Goal: Task Accomplishment & Management: Manage account settings

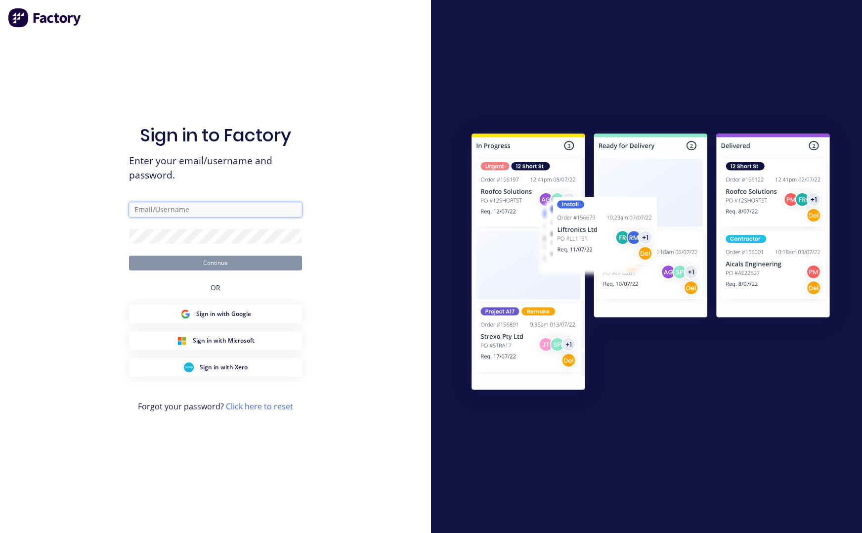
click at [254, 212] on input "text" at bounding box center [215, 209] width 173 height 15
paste input "[EMAIL_ADDRESS][DOMAIN_NAME]"
click at [137, 208] on input "[EMAIL_ADDRESS][DOMAIN_NAME]" at bounding box center [215, 209] width 173 height 15
click at [134, 209] on input "[EMAIL_ADDRESS][DOMAIN_NAME]" at bounding box center [215, 209] width 173 height 15
type input "[EMAIL_ADDRESS][DOMAIN_NAME]"
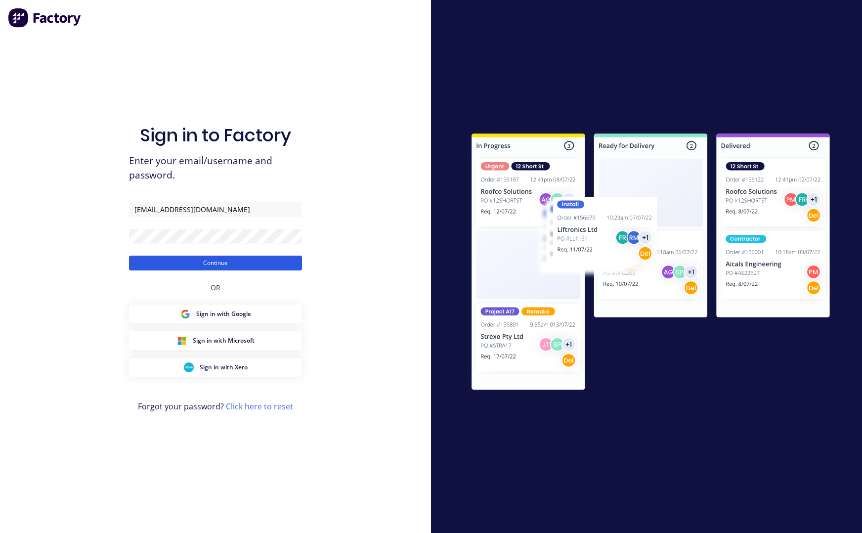
click at [240, 262] on button "Continue" at bounding box center [215, 262] width 173 height 15
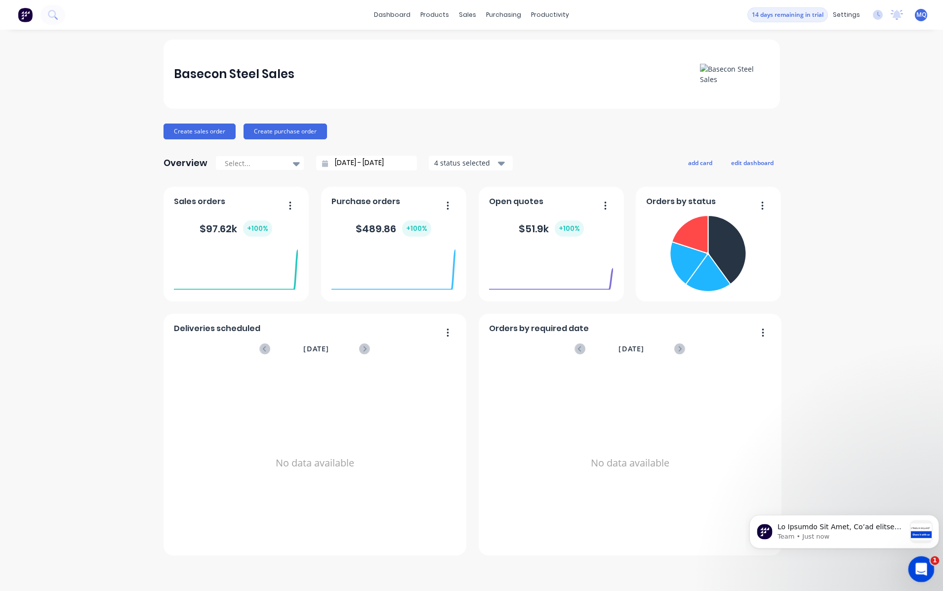
click at [605, 375] on icon "Open Intercom Messenger" at bounding box center [920, 568] width 16 height 16
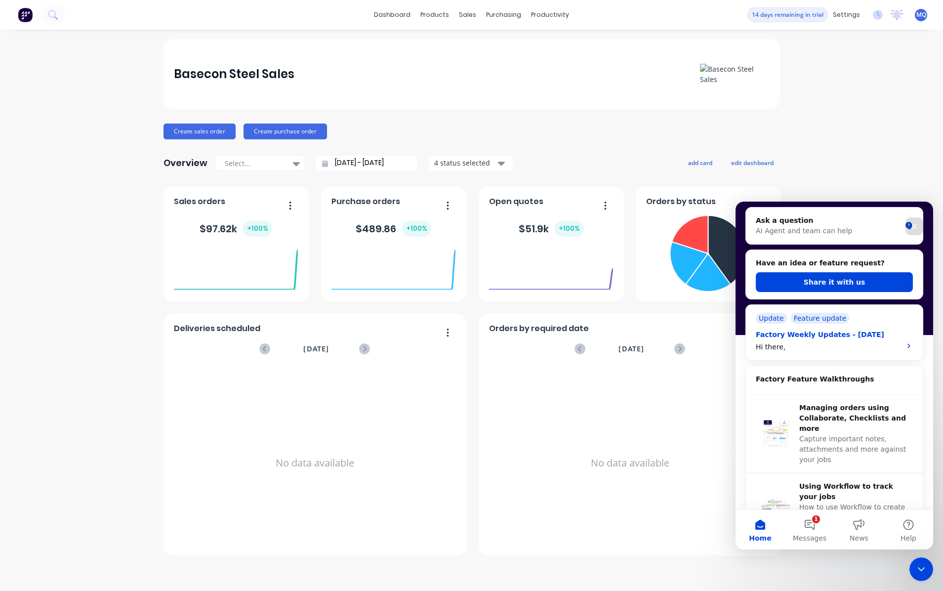
scroll to position [49, 0]
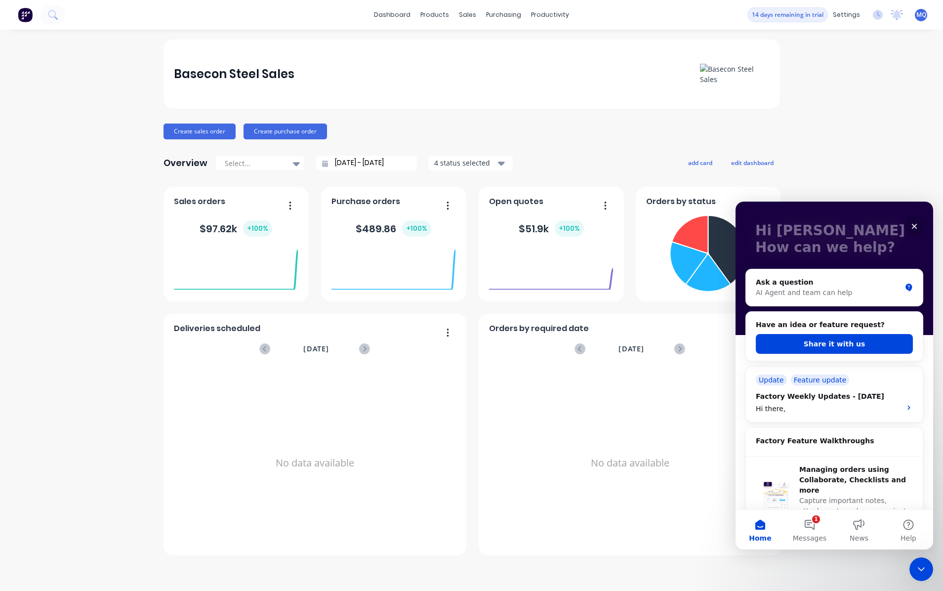
click at [605, 222] on div "Close" at bounding box center [915, 226] width 18 height 18
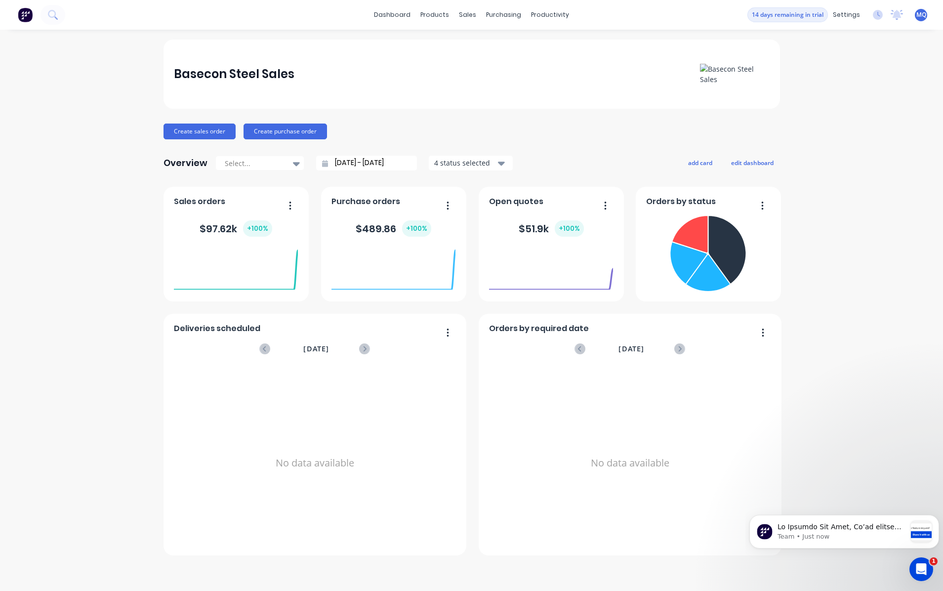
scroll to position [0, 0]
click at [428, 20] on div "products" at bounding box center [434, 14] width 39 height 15
click at [441, 42] on link "Product Catalogue" at bounding box center [483, 47] width 131 height 20
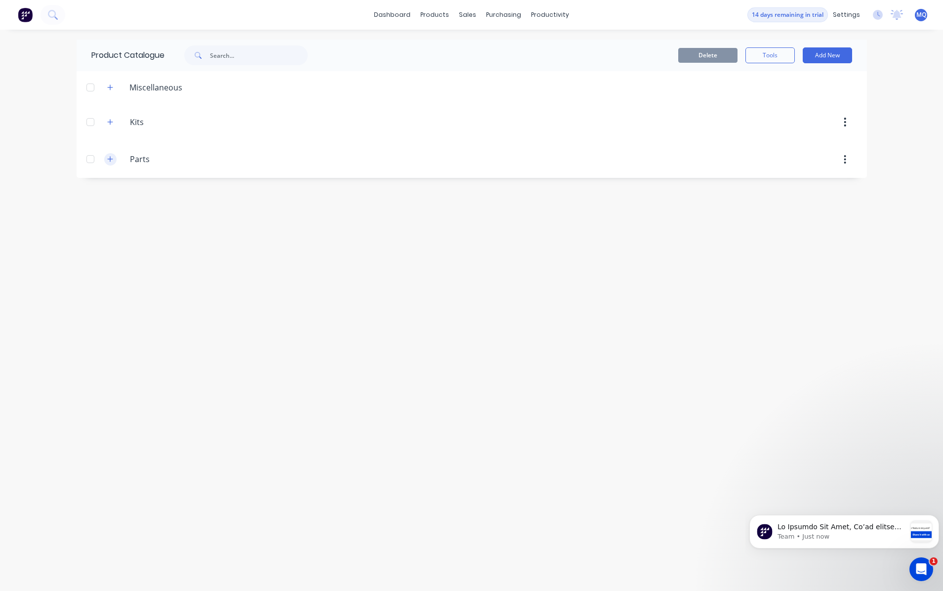
click at [106, 163] on button "button" at bounding box center [110, 159] width 12 height 12
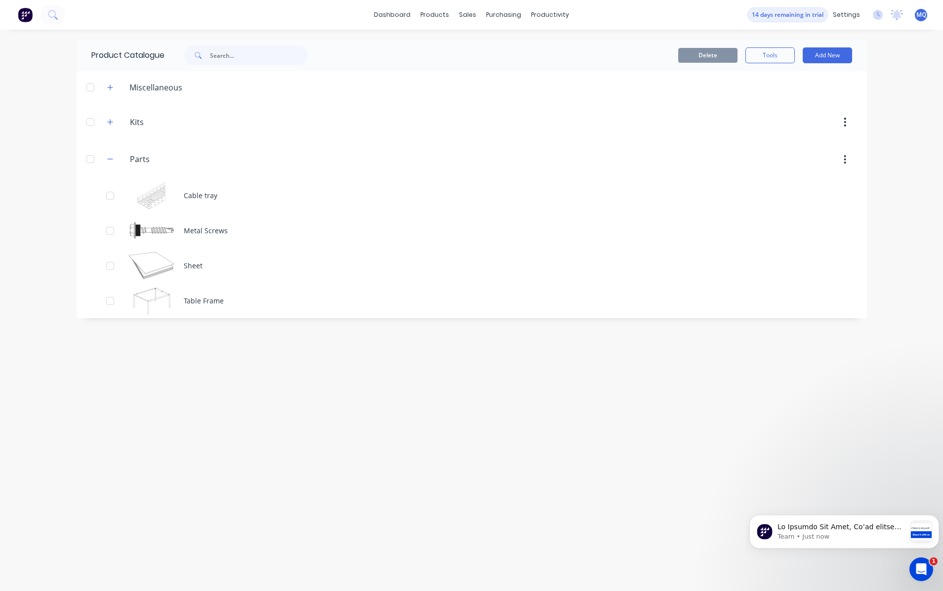
click at [103, 122] on div "Kits Kits" at bounding box center [176, 122] width 155 height 18
click at [107, 124] on icon "button" at bounding box center [110, 122] width 6 height 7
click at [113, 84] on icon "button" at bounding box center [110, 87] width 6 height 7
click at [115, 83] on span at bounding box center [110, 87] width 12 height 12
click at [113, 88] on icon "button" at bounding box center [110, 87] width 6 height 7
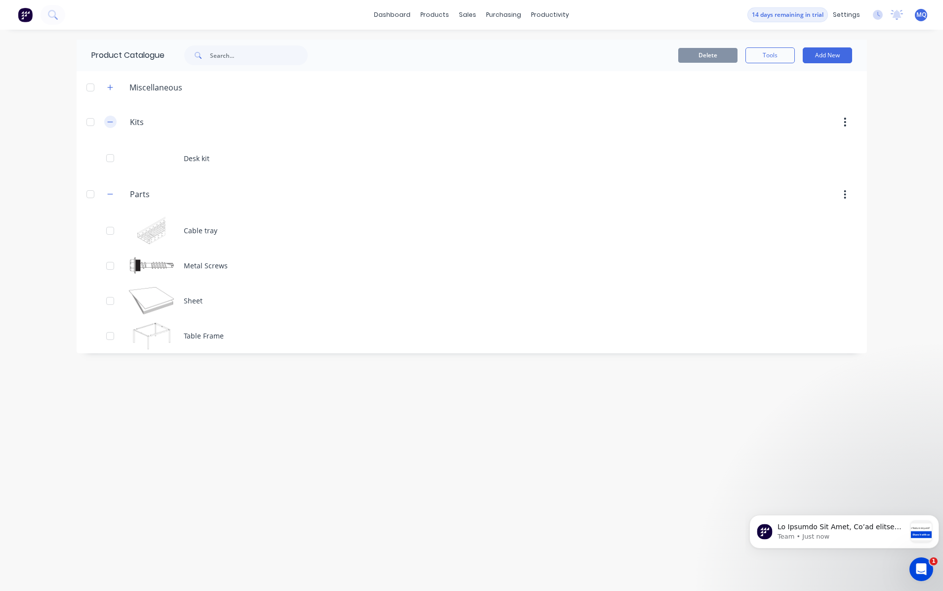
drag, startPoint x: 110, startPoint y: 116, endPoint x: 110, endPoint y: 122, distance: 6.4
click at [110, 116] on button "button" at bounding box center [110, 122] width 12 height 12
click at [605, 51] on button "Add New" at bounding box center [827, 55] width 49 height 16
click at [605, 78] on div "Category" at bounding box center [805, 81] width 76 height 14
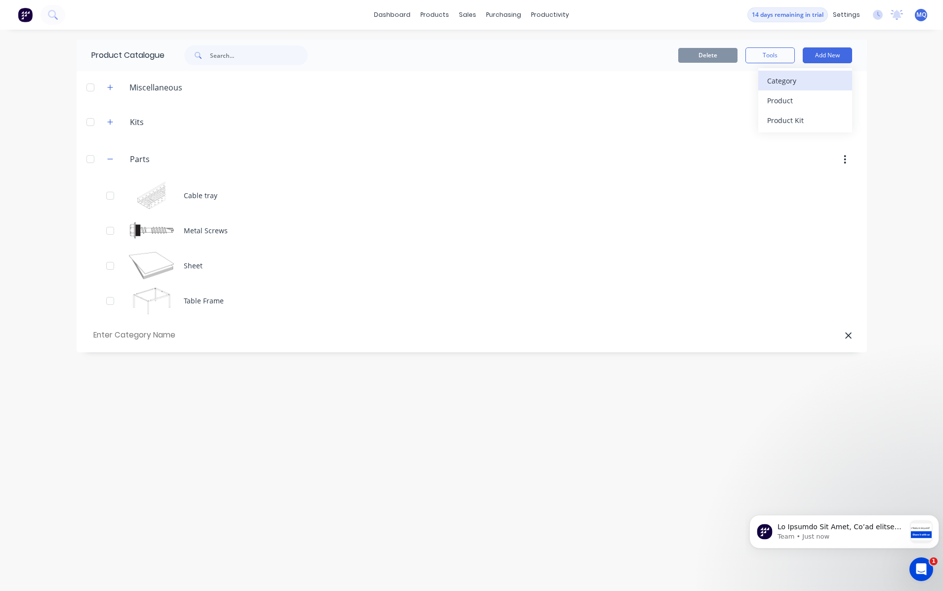
click at [605, 81] on div "Category" at bounding box center [805, 81] width 76 height 14
click at [605, 86] on div "Category" at bounding box center [805, 81] width 76 height 14
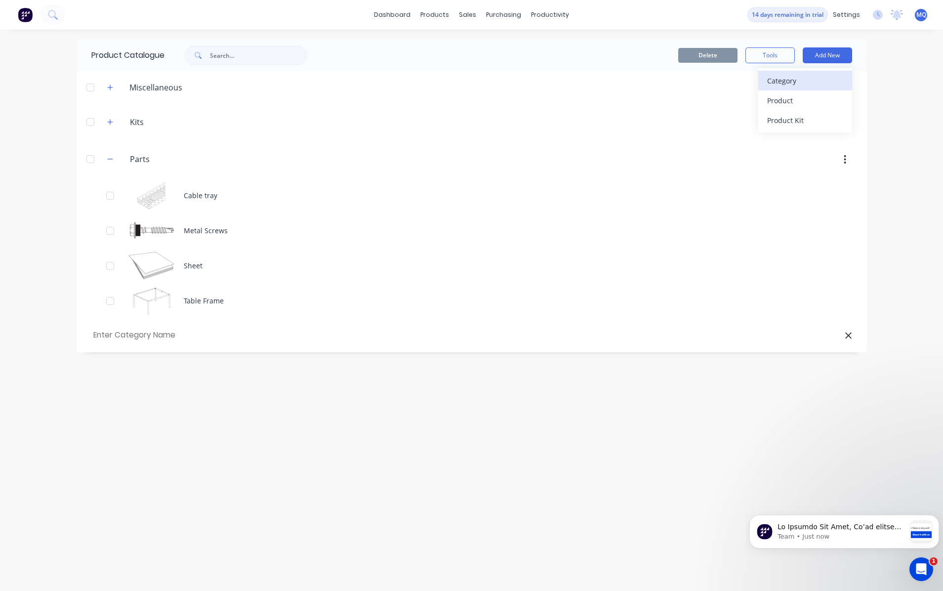
click at [605, 86] on div "Category" at bounding box center [805, 81] width 76 height 14
click at [605, 85] on div "Category" at bounding box center [805, 81] width 76 height 14
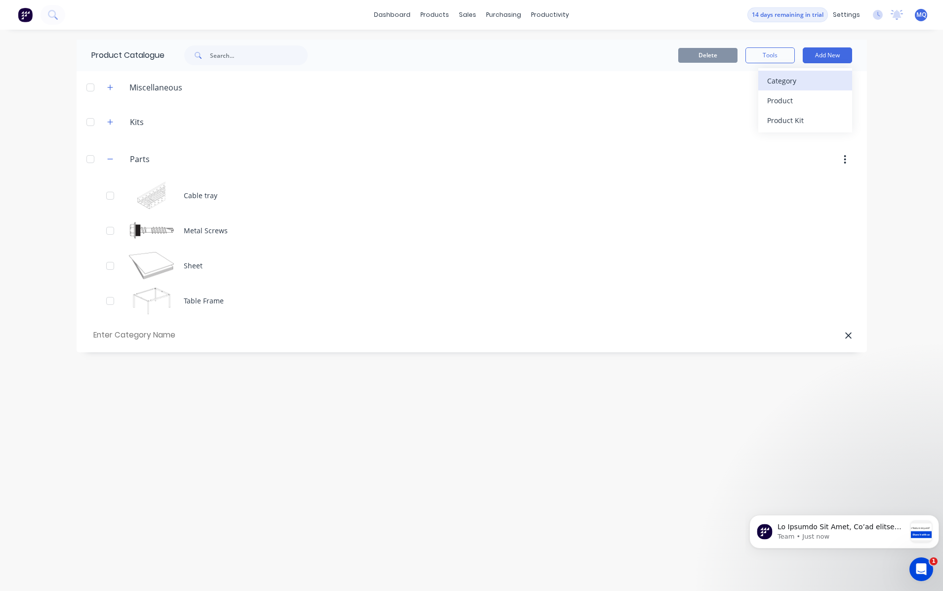
click at [605, 85] on div "Category" at bounding box center [805, 81] width 76 height 14
click at [605, 98] on div "Product" at bounding box center [805, 100] width 76 height 14
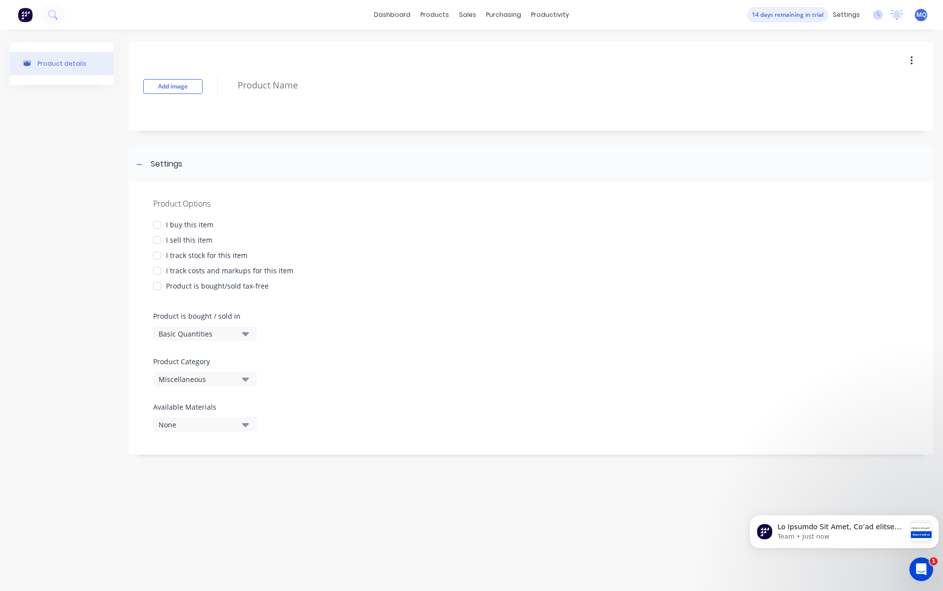
click at [177, 224] on div "I buy this item" at bounding box center [189, 224] width 47 height 10
click at [166, 240] on div at bounding box center [157, 240] width 20 height 20
click at [203, 272] on div "I track costs and markups for this item" at bounding box center [229, 270] width 127 height 10
click at [233, 337] on div "Basic Quantities" at bounding box center [198, 334] width 79 height 10
click at [238, 331] on button "Basic Quantities" at bounding box center [205, 333] width 104 height 15
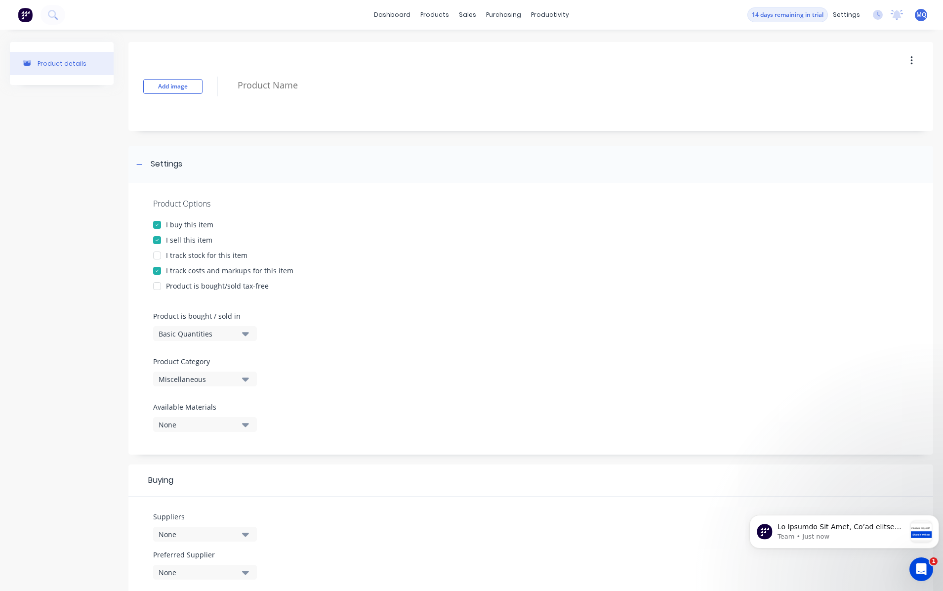
click at [236, 331] on div "Basic Quantities" at bounding box center [198, 334] width 79 height 10
click at [233, 373] on div "Lineal Metres" at bounding box center [227, 378] width 148 height 20
click at [235, 375] on div "Miscellaneous" at bounding box center [198, 379] width 79 height 10
click at [236, 375] on div "Parts" at bounding box center [227, 473] width 148 height 20
click at [226, 375] on div "None" at bounding box center [198, 424] width 79 height 10
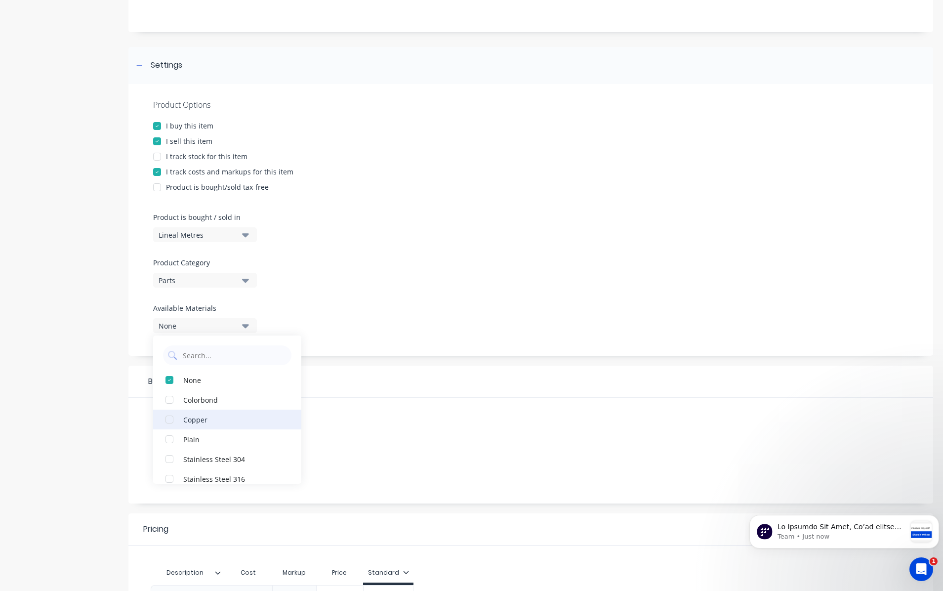
click at [171, 375] on div "button" at bounding box center [170, 420] width 20 height 20
type textarea "x"
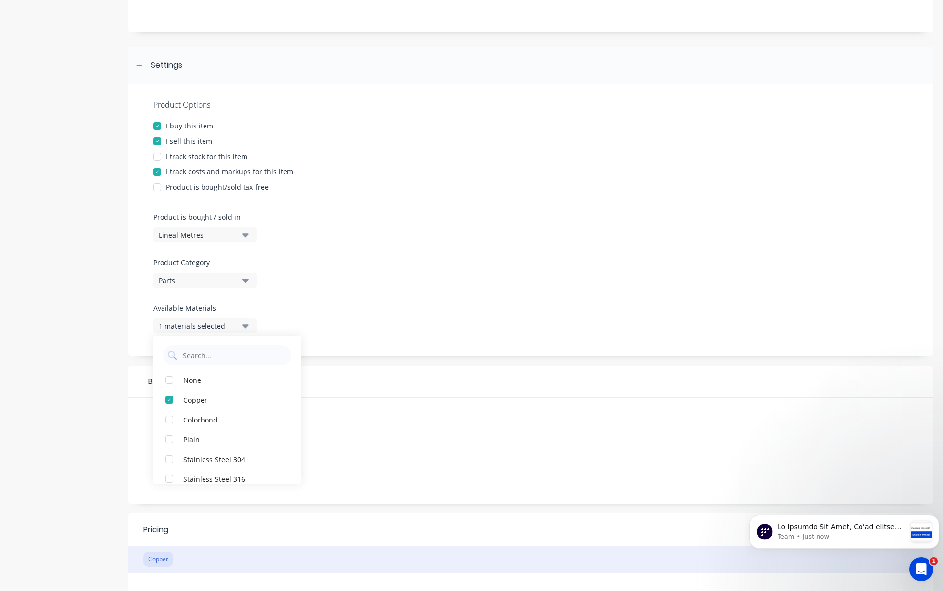
click at [116, 375] on div "Product details Add image Settings Product Options I buy this item I sell this …" at bounding box center [471, 333] width 923 height 780
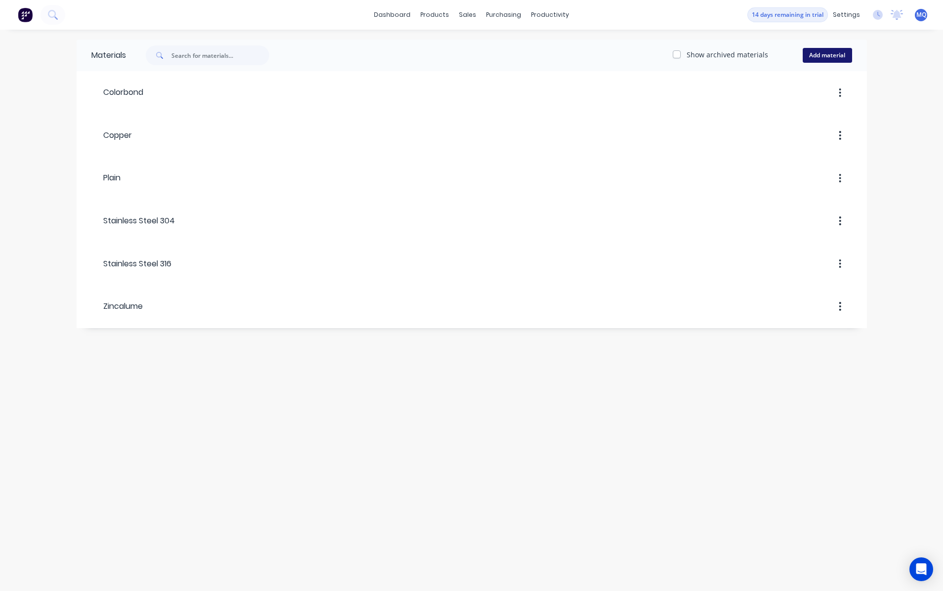
click at [827, 55] on button "Add material" at bounding box center [827, 55] width 49 height 15
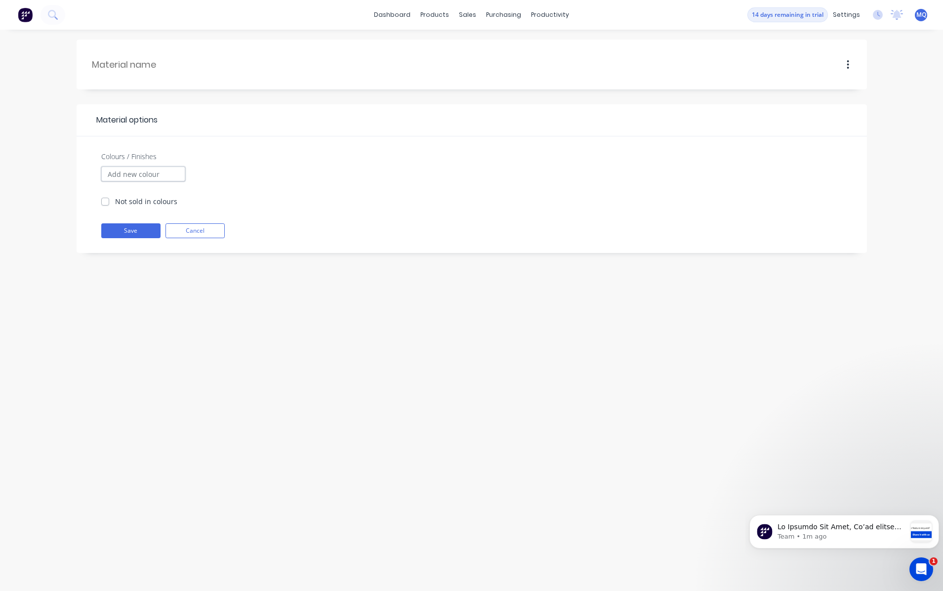
click at [171, 172] on input "Colours / Finishes" at bounding box center [143, 173] width 84 height 15
type input "Steel"
click at [142, 232] on button "Save" at bounding box center [130, 230] width 59 height 15
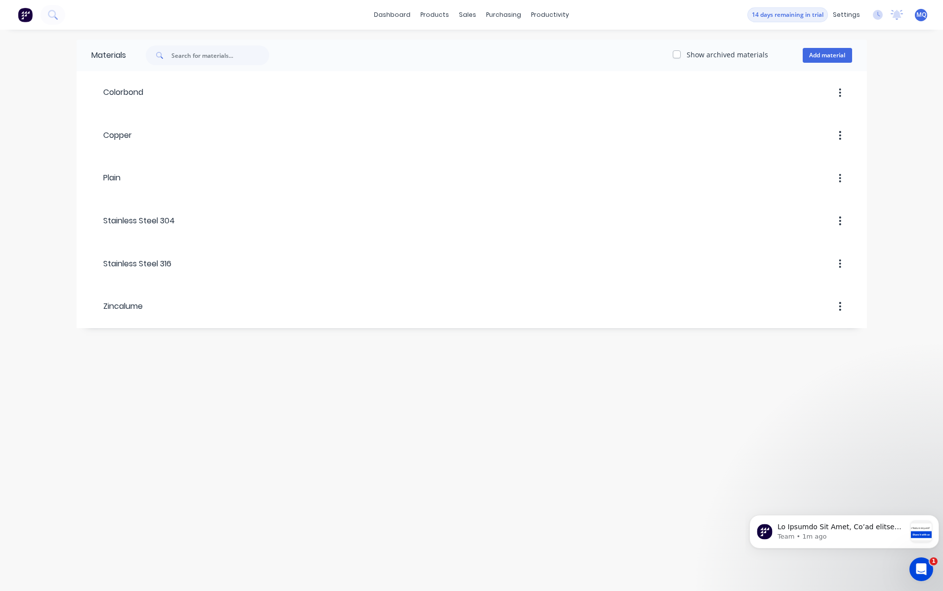
click at [765, 56] on label "Show archived materials" at bounding box center [728, 54] width 82 height 10
click at [681, 56] on input "Show archived materials" at bounding box center [677, 53] width 8 height 9
click at [762, 56] on label "Show archived materials" at bounding box center [728, 54] width 82 height 10
click at [681, 56] on input "Show archived materials" at bounding box center [677, 53] width 8 height 9
checkbox input "false"
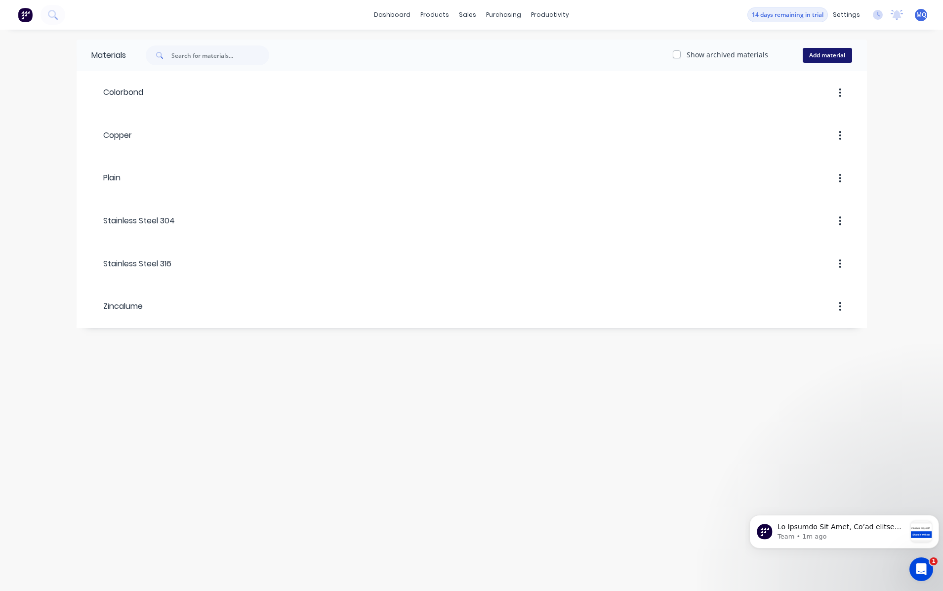
click at [829, 56] on button "Add material" at bounding box center [827, 55] width 49 height 15
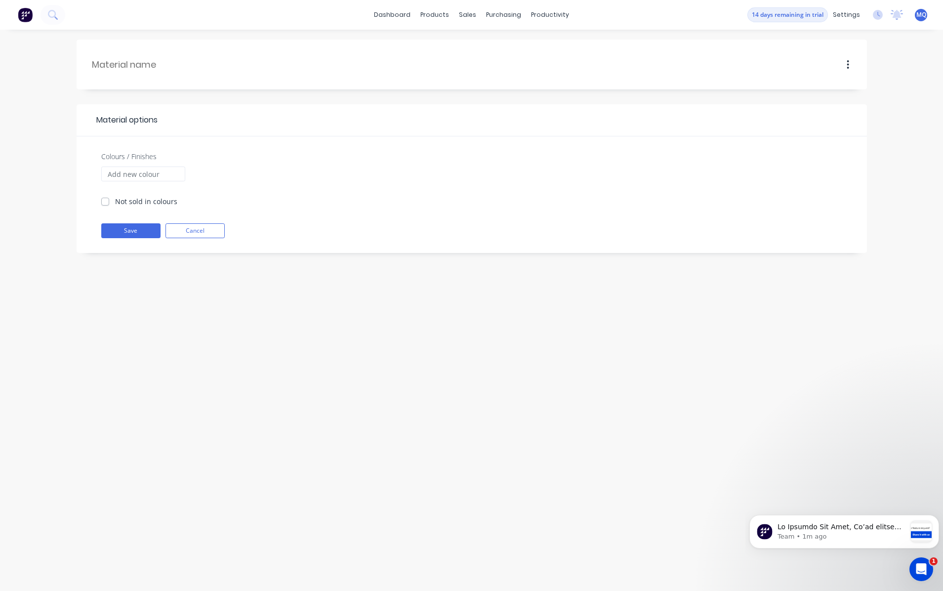
drag, startPoint x: 162, startPoint y: 73, endPoint x: 155, endPoint y: 95, distance: 22.7
click at [162, 73] on div at bounding box center [157, 64] width 133 height 30
click at [148, 168] on input "Colours / Finishes" at bounding box center [143, 173] width 84 height 15
click at [251, 133] on div "Material options Colours / Finishes Not sold in colours Save Cancel" at bounding box center [472, 178] width 790 height 149
click at [167, 68] on input "text" at bounding box center [158, 64] width 133 height 13
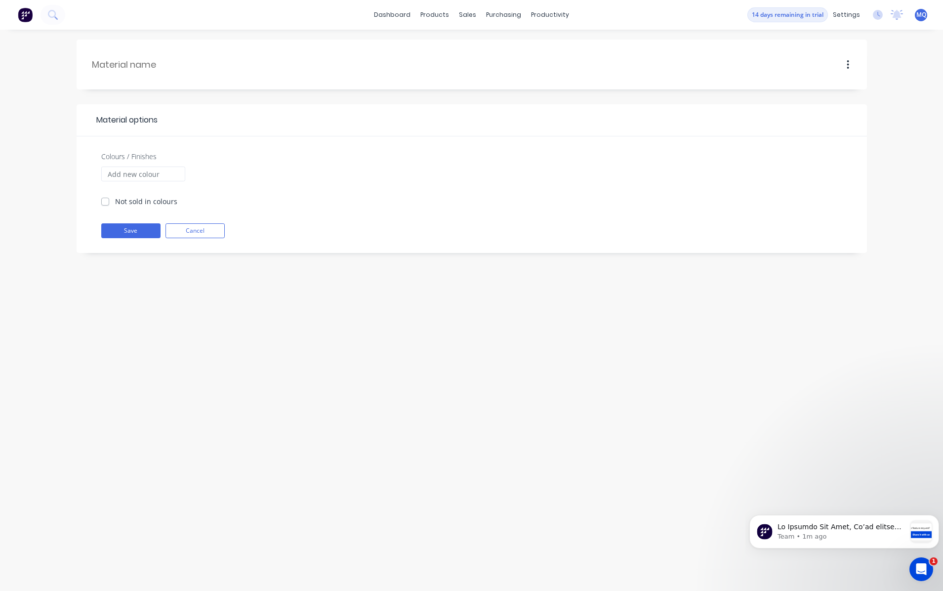
click at [158, 57] on div at bounding box center [157, 64] width 133 height 30
click at [158, 63] on input "text" at bounding box center [158, 64] width 133 height 13
type input "Steel"
click at [115, 200] on label "Not sold in colours" at bounding box center [146, 201] width 62 height 10
click at [108, 200] on input "Not sold in colours" at bounding box center [105, 200] width 8 height 9
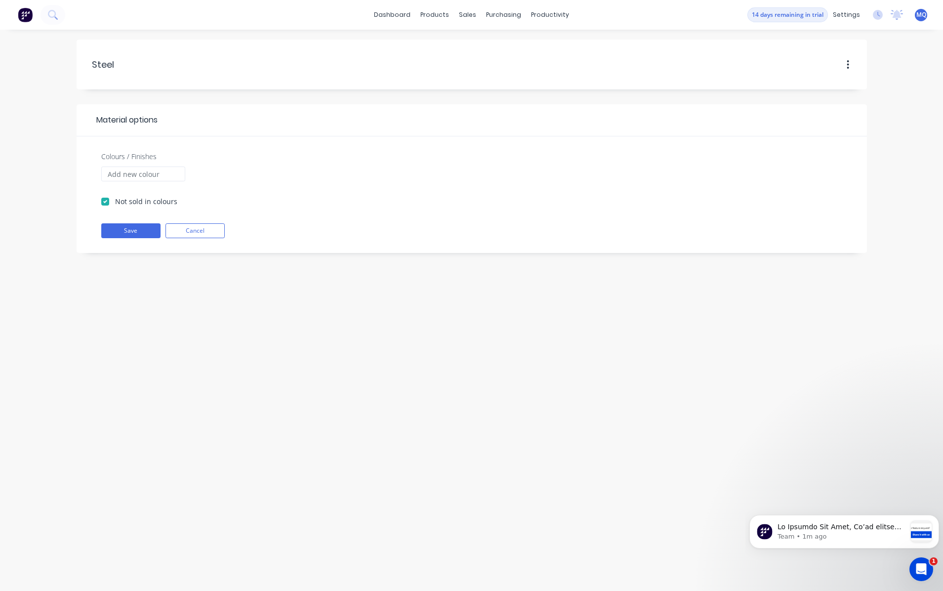
checkbox input "true"
click at [121, 230] on button "Save" at bounding box center [130, 230] width 59 height 15
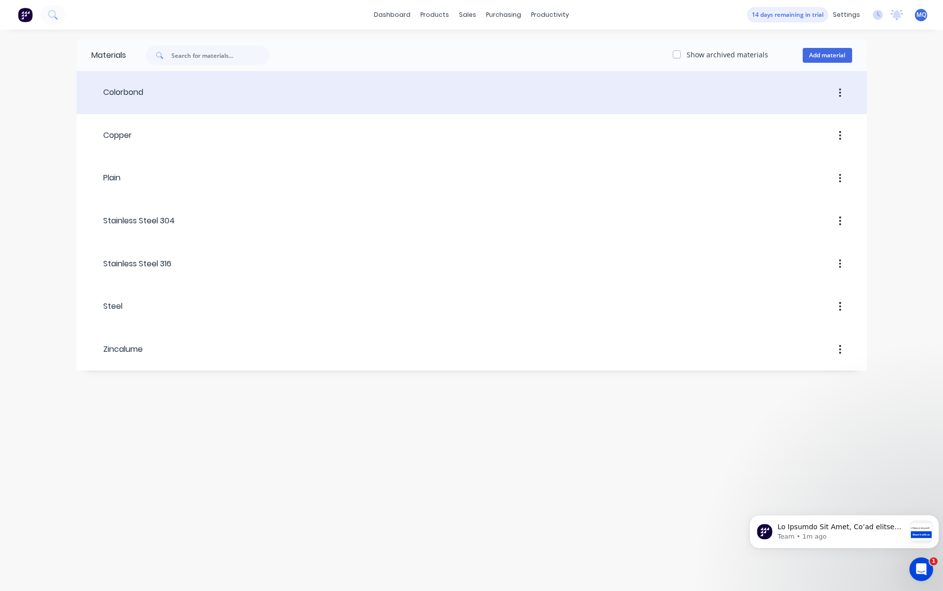
click at [842, 94] on button "button" at bounding box center [839, 93] width 23 height 18
click at [662, 111] on header "Colorbond" at bounding box center [472, 93] width 790 height 38
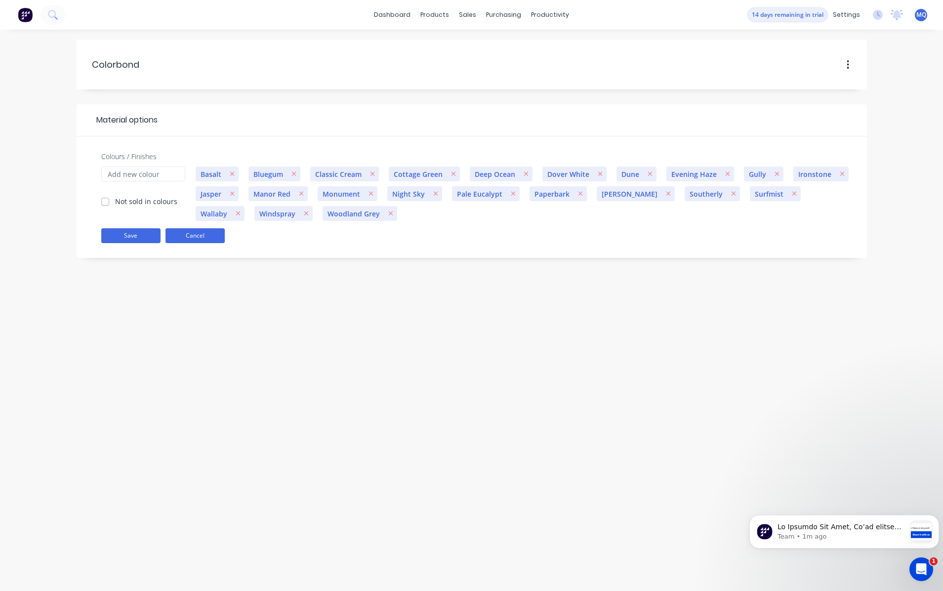
click at [176, 238] on button "Cancel" at bounding box center [194, 235] width 59 height 15
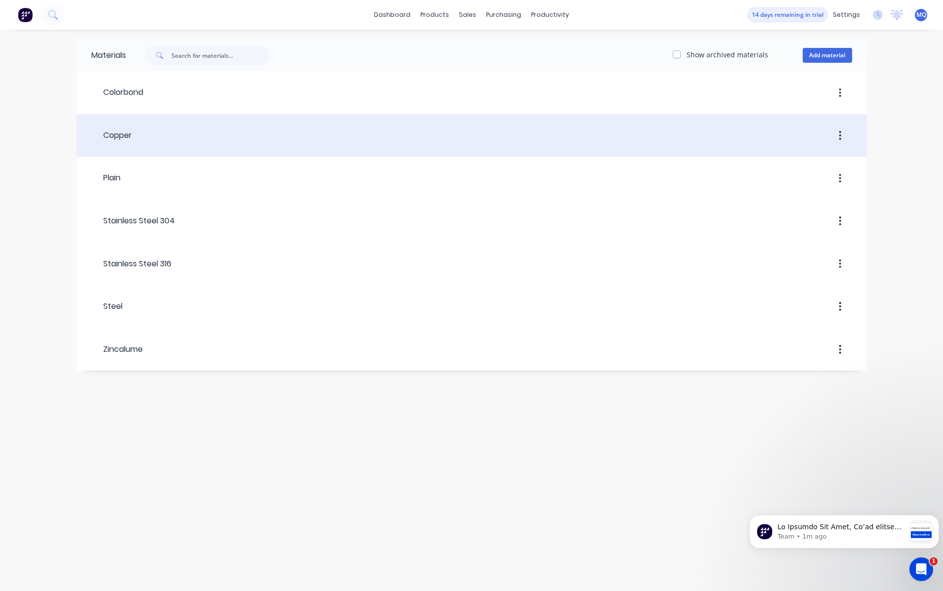
click at [256, 144] on header "Copper" at bounding box center [472, 136] width 790 height 38
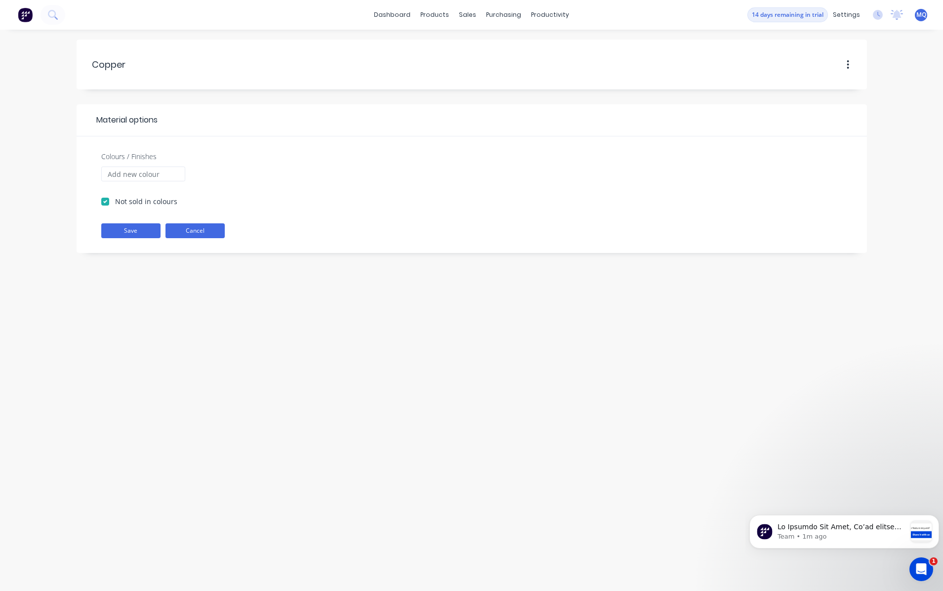
click at [212, 231] on button "Cancel" at bounding box center [194, 230] width 59 height 15
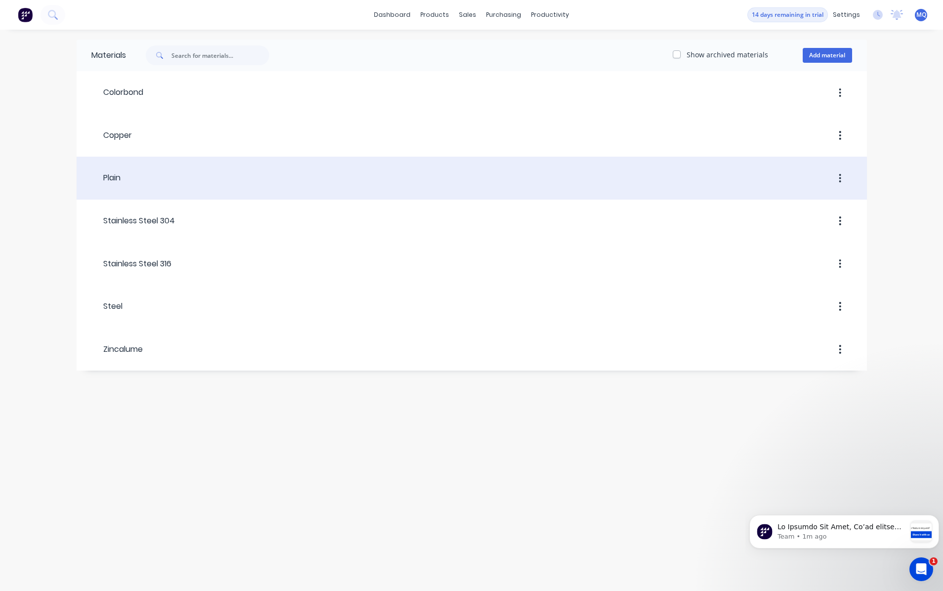
click at [192, 191] on header "Plain" at bounding box center [472, 179] width 790 height 38
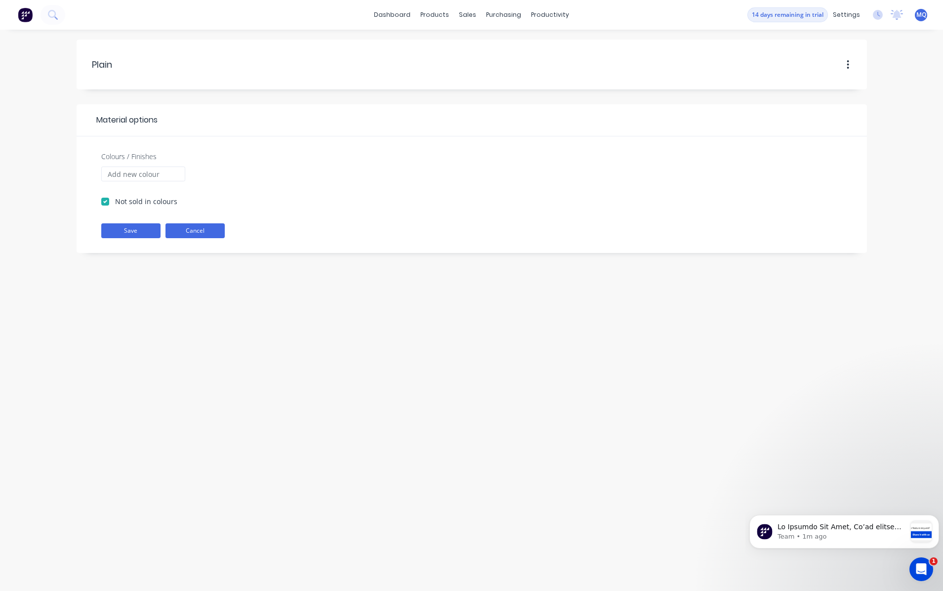
click at [195, 227] on button "Cancel" at bounding box center [194, 230] width 59 height 15
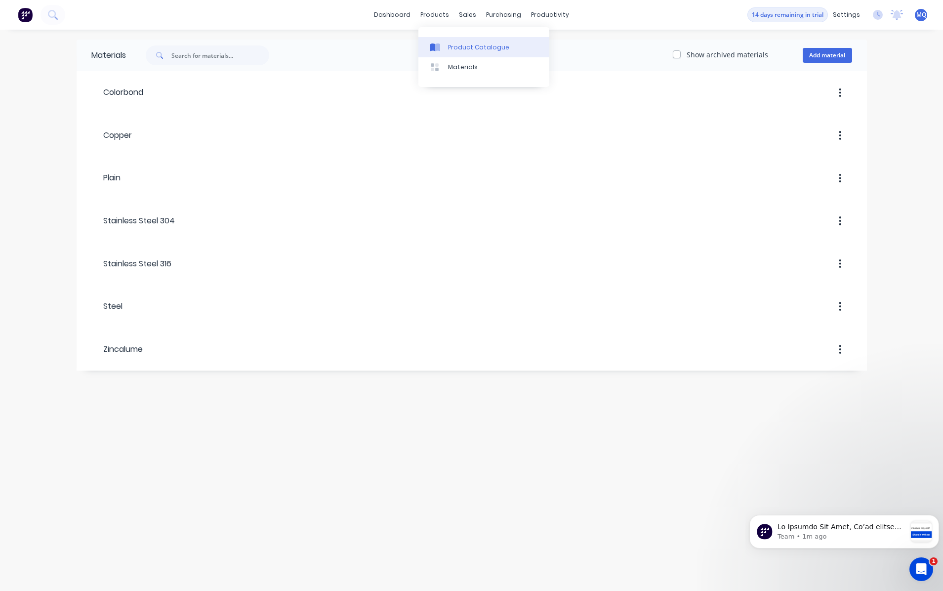
click at [433, 43] on icon at bounding box center [435, 47] width 10 height 9
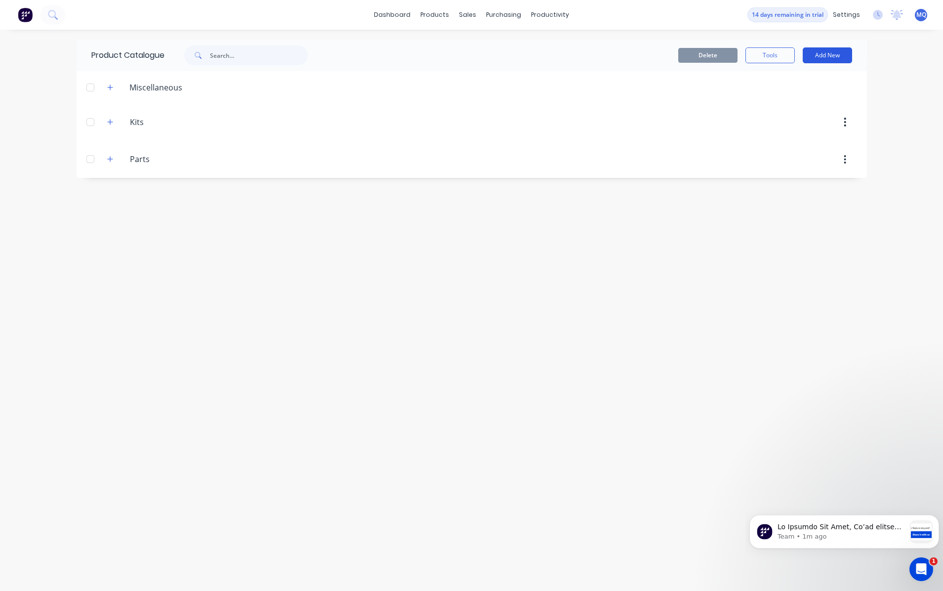
click at [820, 57] on button "Add New" at bounding box center [827, 55] width 49 height 16
click at [812, 84] on div "Category" at bounding box center [805, 81] width 76 height 14
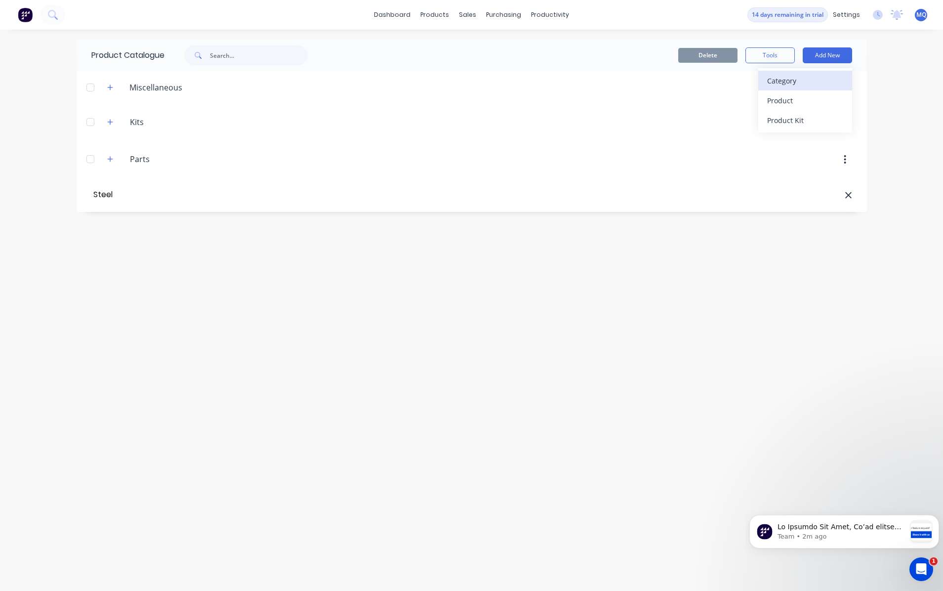
type input "Steel"
click at [598, 191] on div at bounding box center [555, 197] width 603 height 18
click at [846, 197] on icon "button" at bounding box center [845, 196] width 2 height 9
click at [658, 199] on div "Delete" at bounding box center [555, 197] width 603 height 18
click at [825, 60] on button "Add New" at bounding box center [827, 55] width 49 height 16
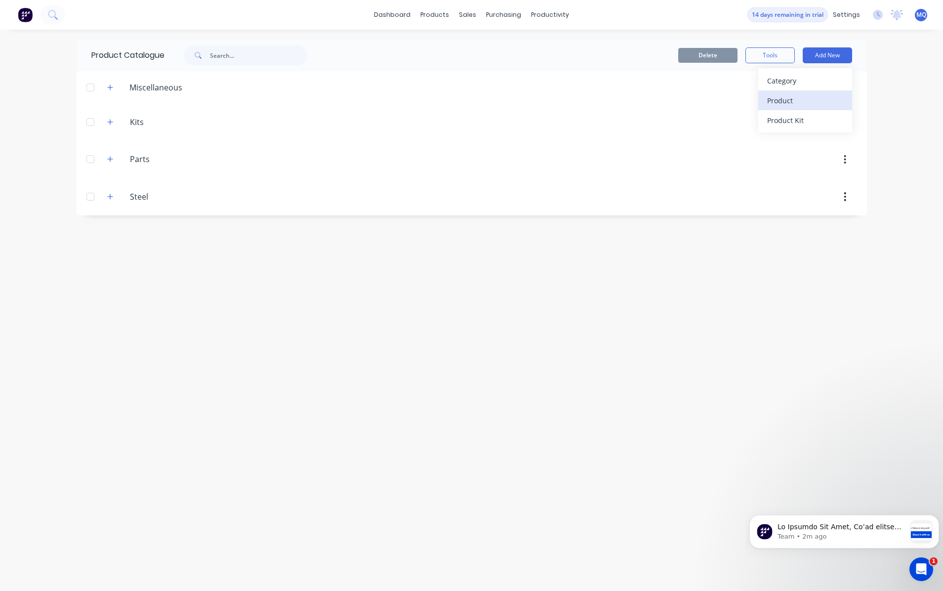
click at [815, 95] on div "Product" at bounding box center [805, 100] width 76 height 14
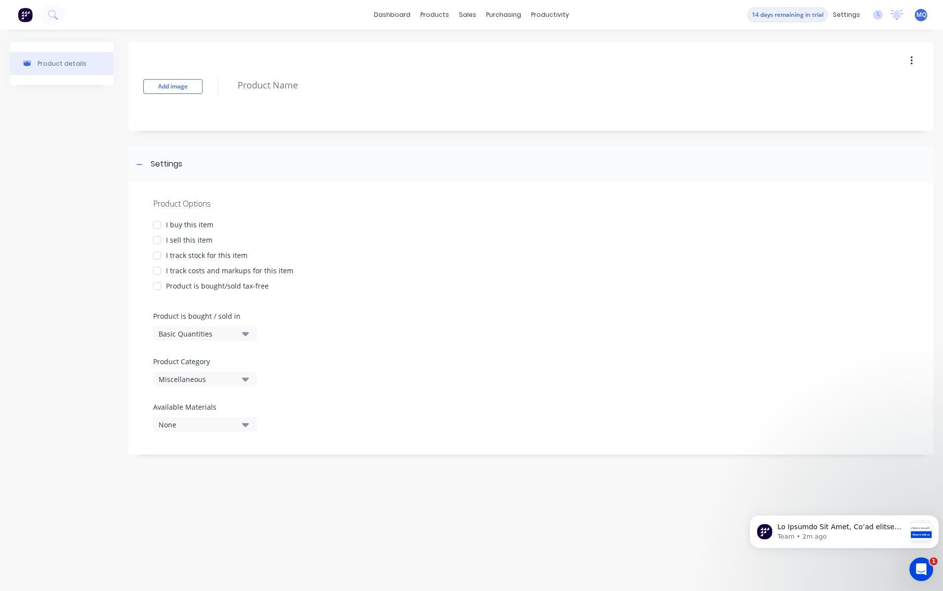
drag, startPoint x: 160, startPoint y: 225, endPoint x: 157, endPoint y: 244, distance: 19.0
click at [160, 226] on div at bounding box center [157, 225] width 20 height 20
click at [158, 240] on div at bounding box center [157, 240] width 20 height 20
click at [157, 254] on div at bounding box center [157, 256] width 20 height 20
click at [156, 272] on div at bounding box center [157, 271] width 20 height 20
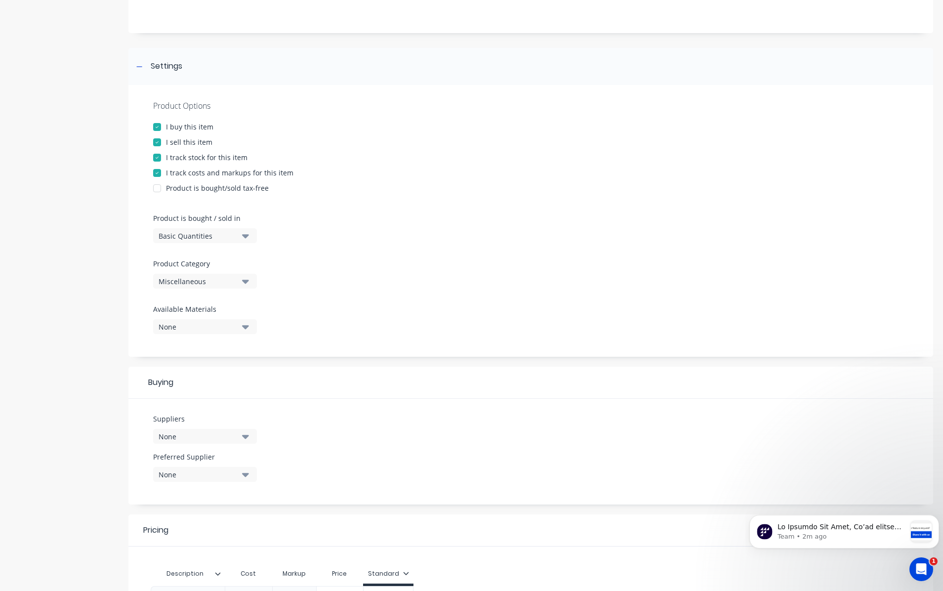
scroll to position [99, 0]
click at [227, 239] on div "Basic Quantities" at bounding box center [198, 235] width 79 height 10
click at [230, 270] on div "Lineal Metres" at bounding box center [227, 279] width 148 height 20
click at [227, 274] on button "Miscellaneous" at bounding box center [205, 280] width 104 height 15
click at [239, 382] on div "Parts" at bounding box center [227, 374] width 148 height 20
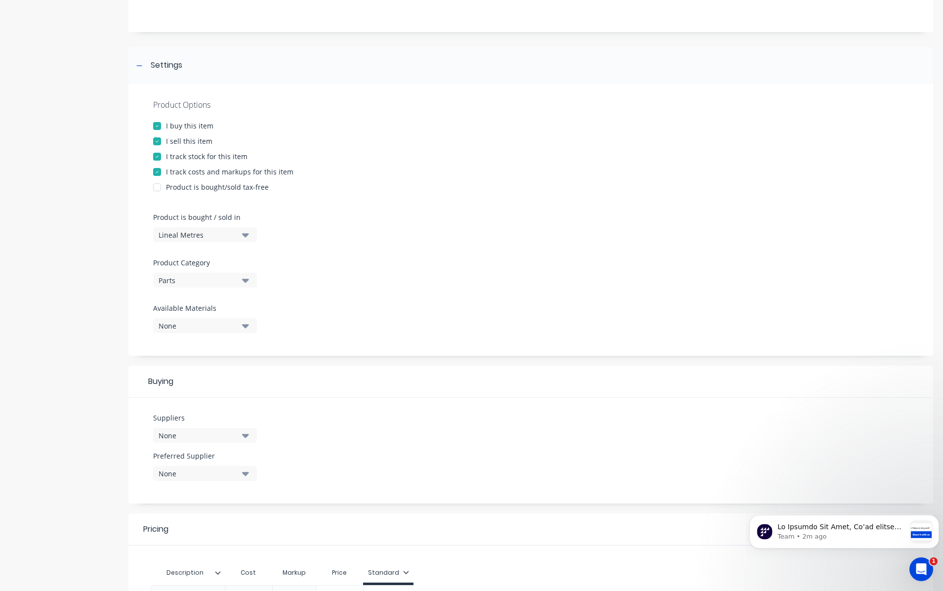
click at [217, 286] on button "Parts" at bounding box center [205, 280] width 104 height 15
click at [192, 391] on div "Steel" at bounding box center [227, 394] width 148 height 20
click at [188, 329] on div "None" at bounding box center [198, 326] width 79 height 10
click at [174, 449] on div "button" at bounding box center [170, 449] width 20 height 20
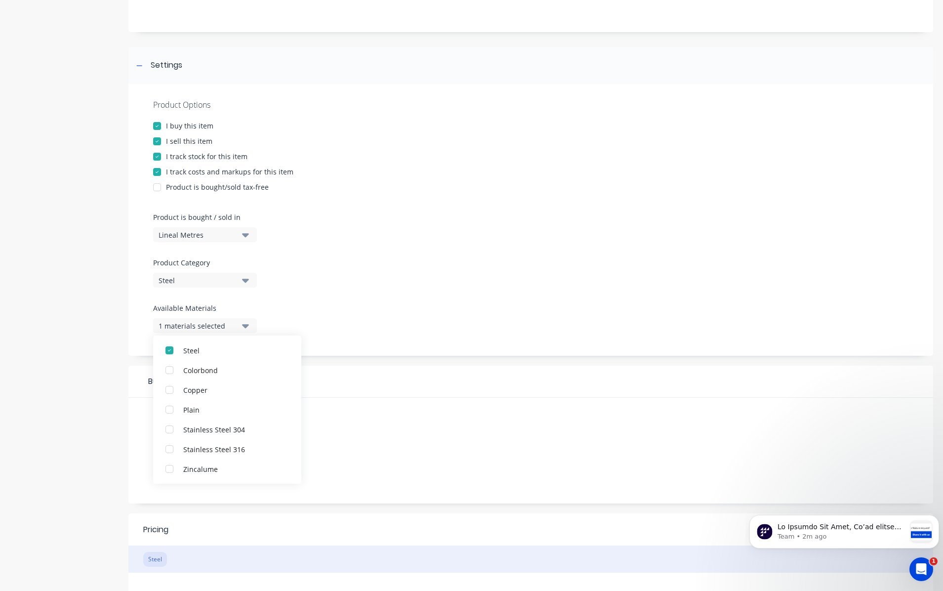
click at [354, 323] on div "Product Options I buy this item I sell this item I track stock for this item I …" at bounding box center [530, 220] width 805 height 272
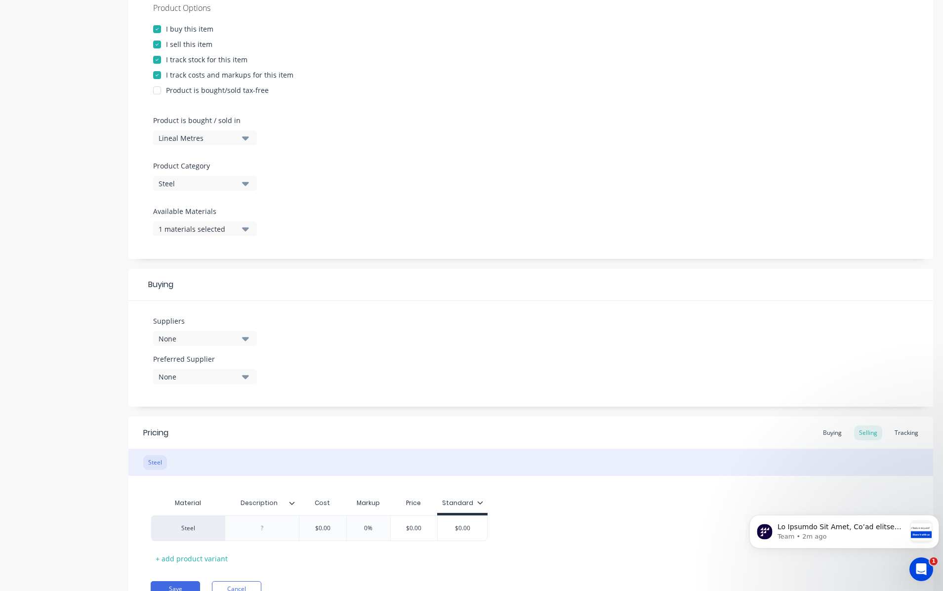
scroll to position [244, 0]
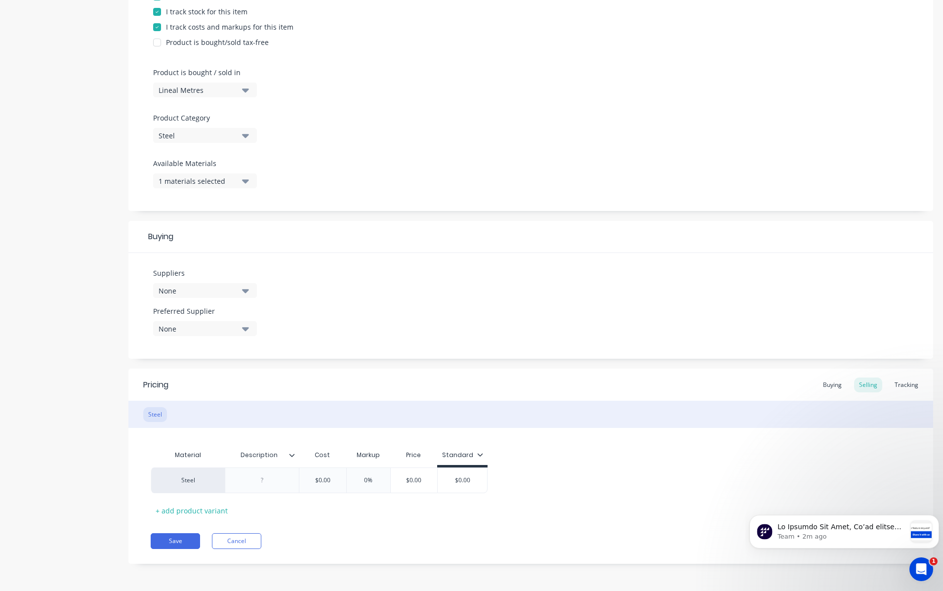
click at [214, 284] on button "None" at bounding box center [205, 290] width 104 height 15
click at [232, 344] on div ".1a Test Supplier" at bounding box center [232, 344] width 99 height 10
click at [332, 311] on div "Suppliers 1 suppliers selected .1a Test Supplier Tailored Plastics TAS Metalwor…" at bounding box center [530, 306] width 805 height 106
click at [236, 329] on div "None" at bounding box center [198, 329] width 79 height 10
click at [223, 385] on div ".1a Test Supplier" at bounding box center [232, 382] width 99 height 10
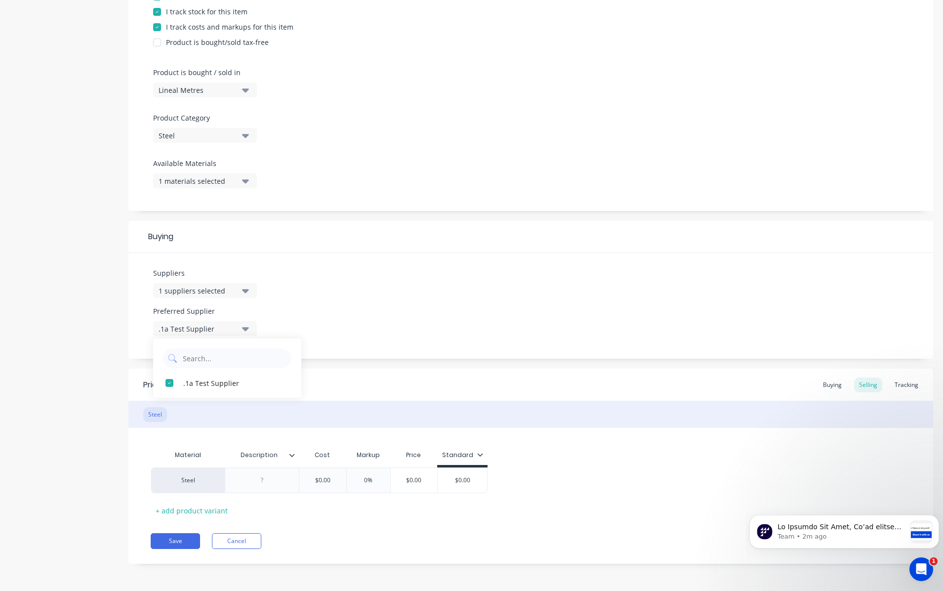
click at [317, 314] on div "Suppliers 1 suppliers selected Preferred Supplier .1a Test Supplier .1a Test Su…" at bounding box center [530, 306] width 805 height 106
click at [237, 294] on div "1 suppliers selected" at bounding box center [198, 291] width 79 height 10
click at [219, 363] on div "Tailored Plastics" at bounding box center [232, 364] width 99 height 10
click at [340, 319] on div "Suppliers 2 suppliers selected .1a Test Supplier Tailored Plastics TAS Metalwor…" at bounding box center [530, 306] width 805 height 106
click at [248, 327] on icon "button" at bounding box center [245, 328] width 7 height 11
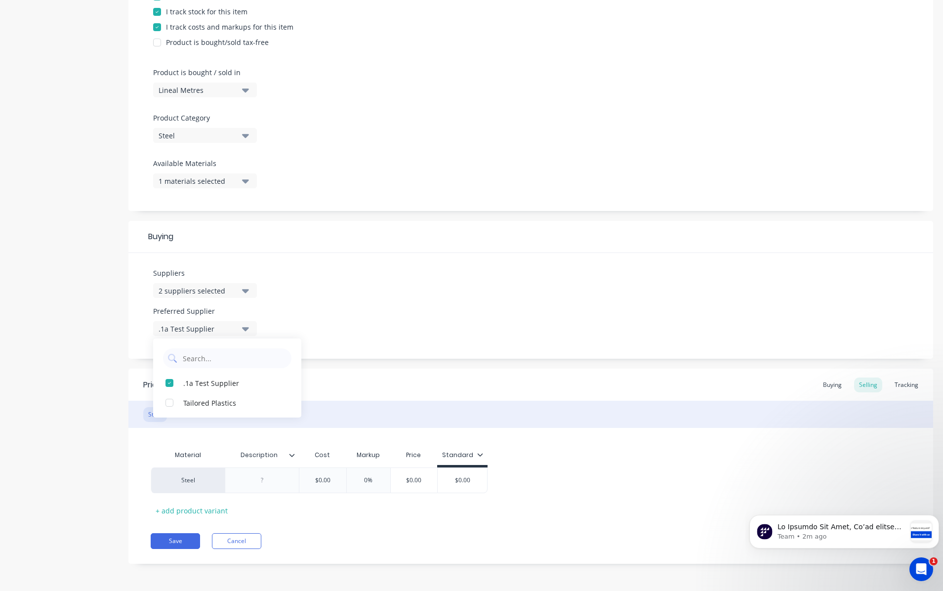
click at [249, 325] on button ".1a Test Supplier" at bounding box center [205, 328] width 104 height 15
click at [334, 332] on div "Suppliers 2 suppliers selected Preferred Supplier .1a Test Supplier" at bounding box center [530, 306] width 805 height 106
click at [818, 384] on div "Buying" at bounding box center [832, 384] width 29 height 15
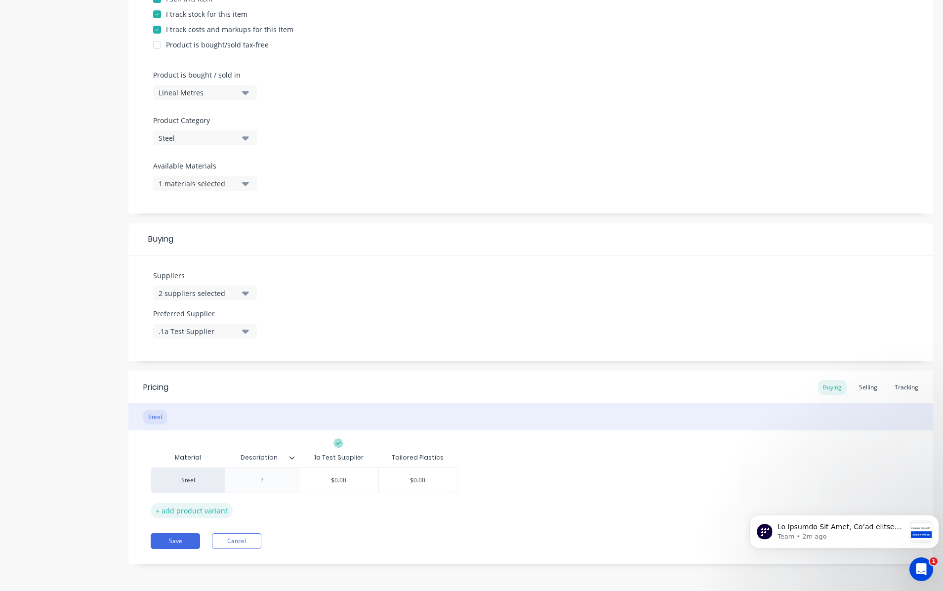
click at [183, 511] on div "+ add product variant" at bounding box center [192, 510] width 82 height 15
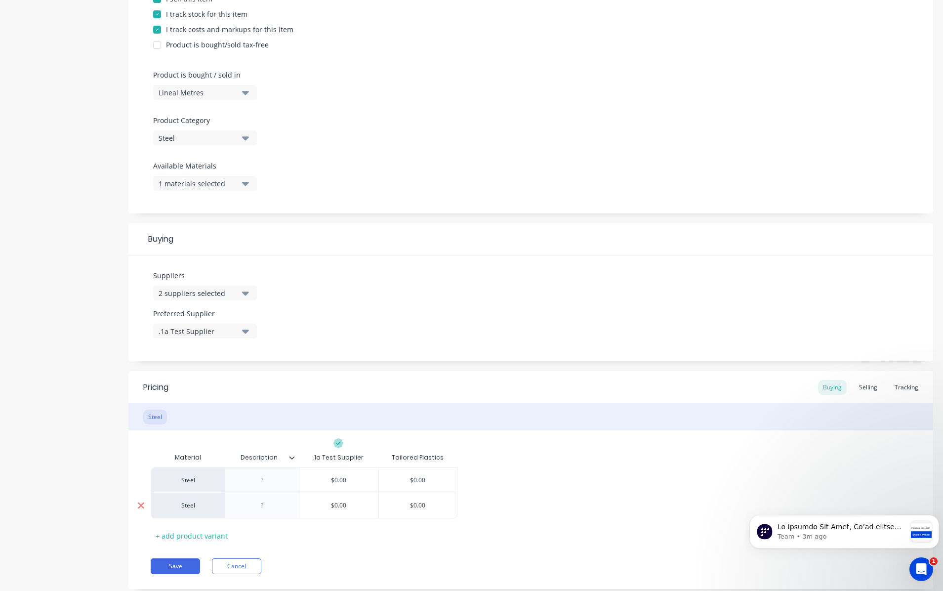
click at [139, 507] on icon at bounding box center [141, 505] width 6 height 6
type textarea "x"
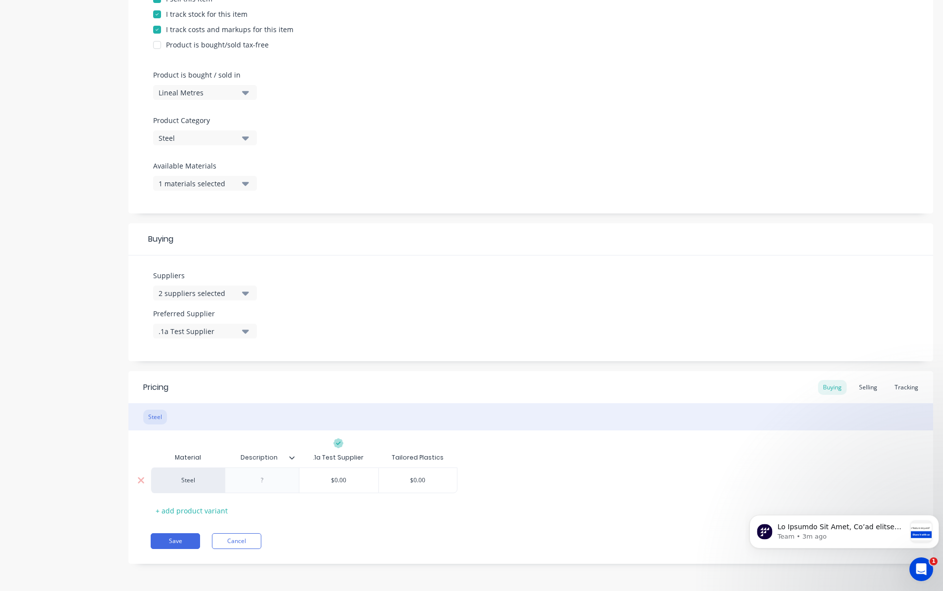
click at [267, 482] on div at bounding box center [262, 480] width 49 height 13
type textarea "x"
type input "$0.00"
click at [349, 482] on input "$0.00" at bounding box center [338, 480] width 79 height 9
type input "$0.00"
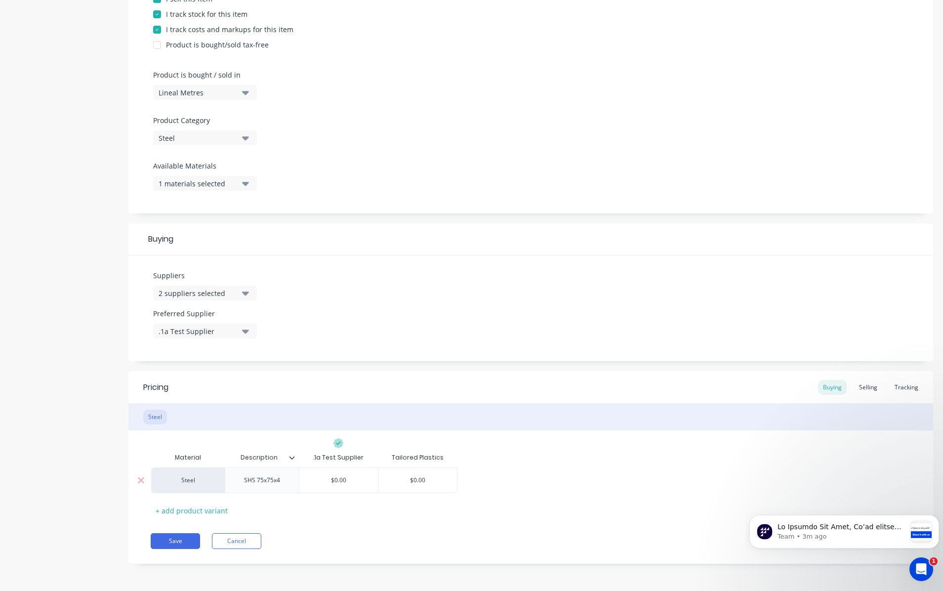
click at [407, 476] on input "$0.00" at bounding box center [418, 480] width 79 height 9
click at [337, 478] on input "$0.00" at bounding box center [338, 480] width 79 height 9
type textarea "x"
type input "$.00"
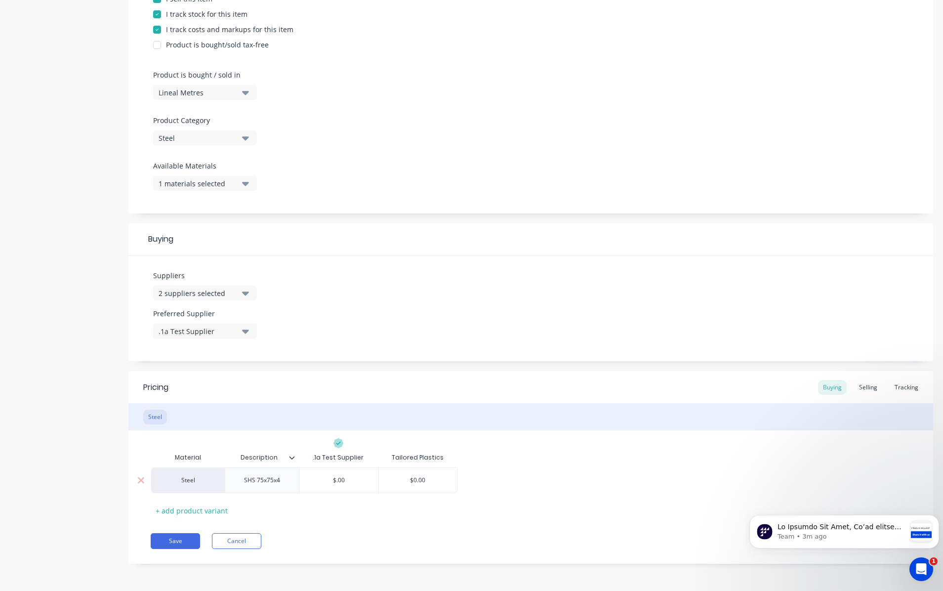
type textarea "x"
type input "$7.00"
type textarea "x"
type input "$7..00"
type textarea "x"
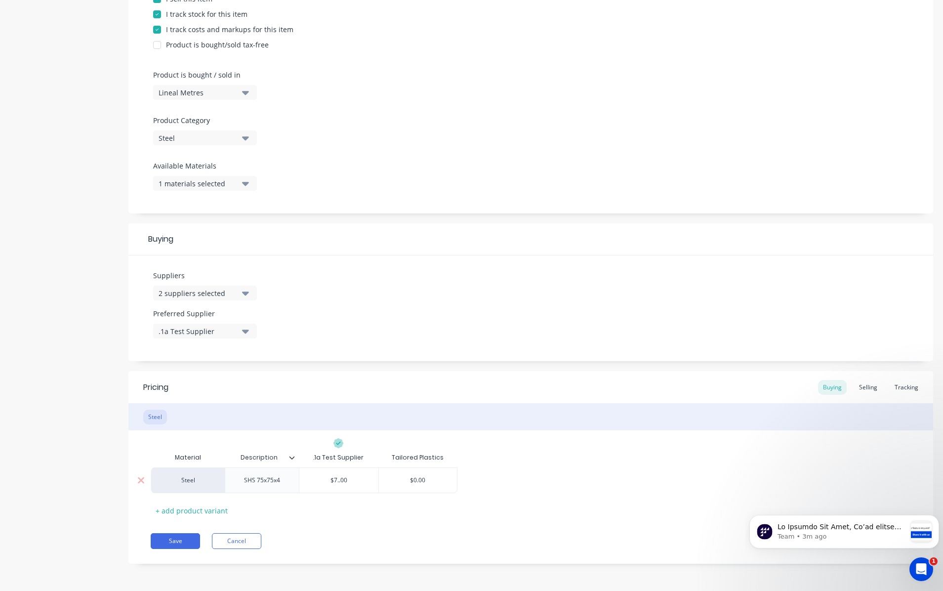
type input "$7.00"
type textarea "x"
type input "$7.0"
type textarea "x"
type input "$7."
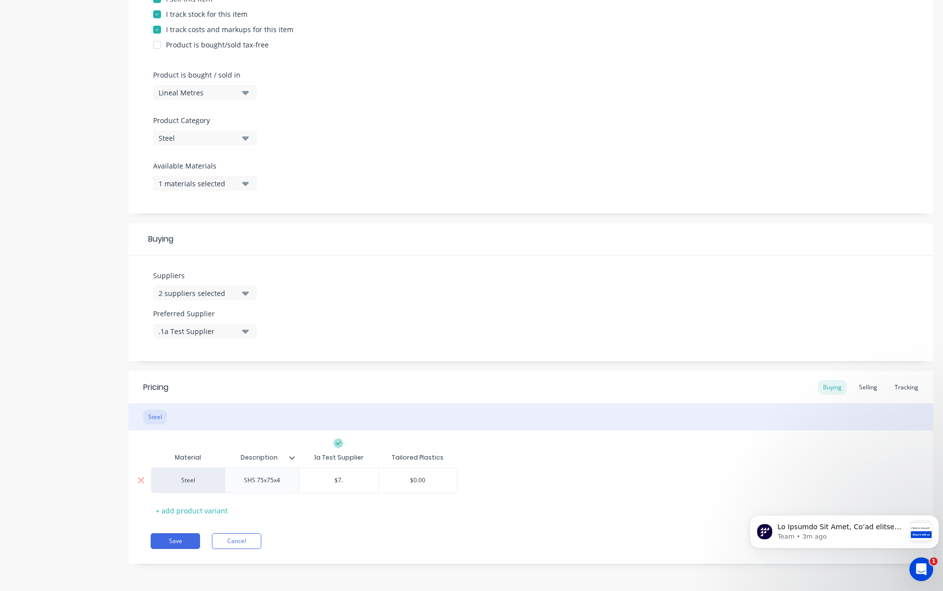
type textarea "x"
type input "$7.2"
type textarea "x"
type input "$7.24"
type textarea "x"
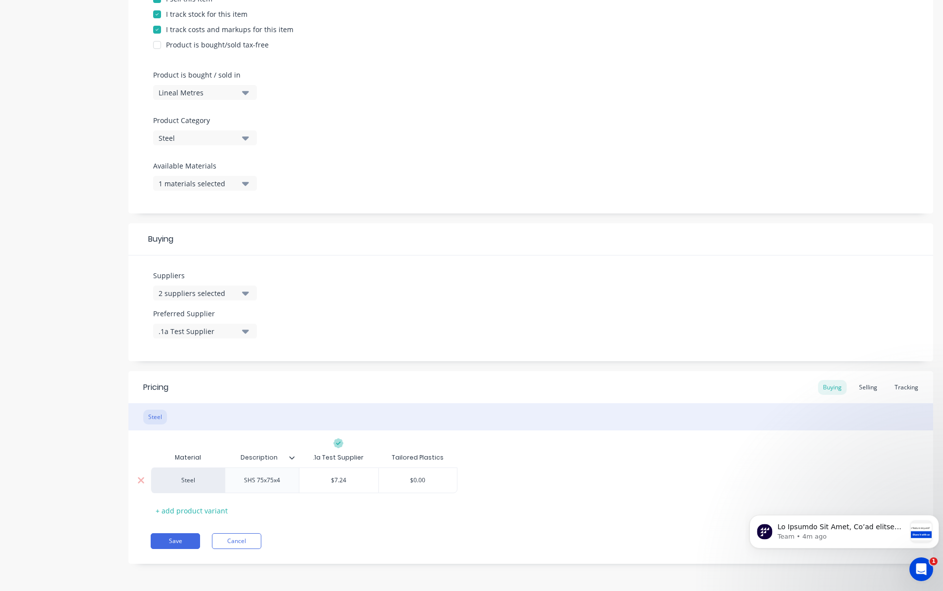
type input "8"
type textarea "x"
type input "8."
type textarea "x"
type input "8.4"
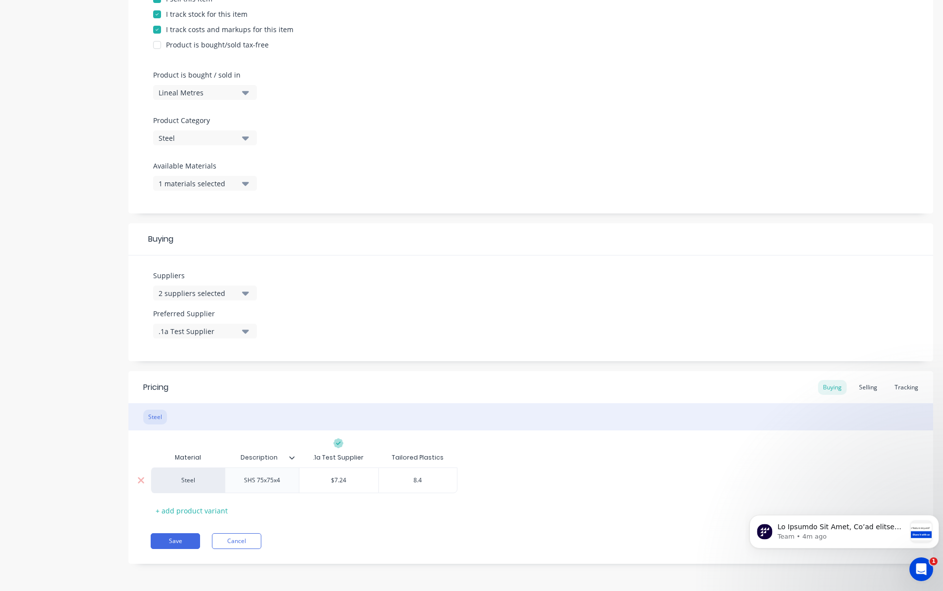
type textarea "x"
type input "8.45"
click at [511, 495] on div "Material Description .1a Test Supplier Tailored Plastics Steel SHS 75x75x4 $7.2…" at bounding box center [531, 483] width 760 height 71
click at [183, 540] on button "Save" at bounding box center [175, 541] width 49 height 16
click at [280, 483] on div "SHS 75x75x4" at bounding box center [262, 480] width 52 height 13
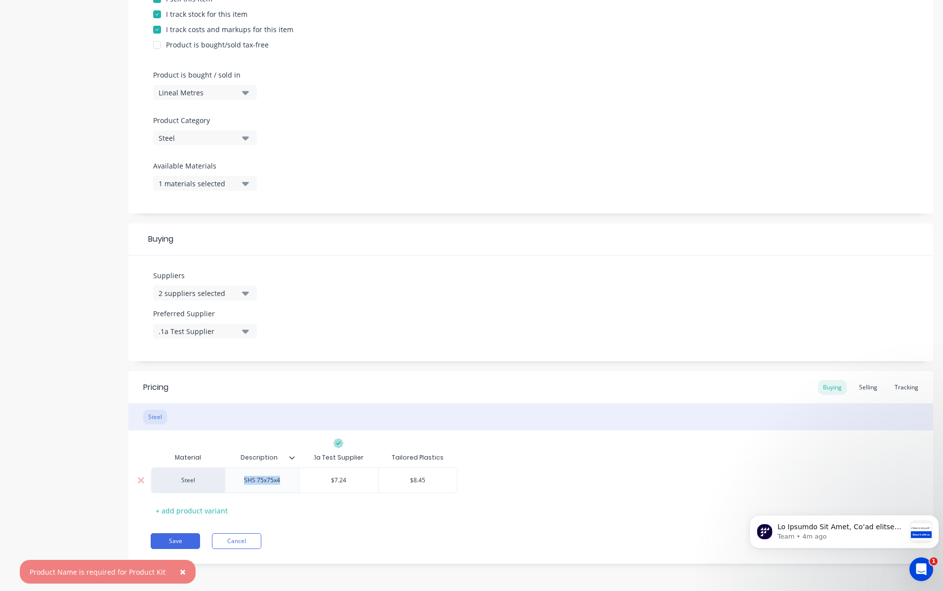
drag, startPoint x: 283, startPoint y: 484, endPoint x: 243, endPoint y: 487, distance: 40.1
click at [244, 487] on div "SHS 75x75x4" at bounding box center [262, 480] width 74 height 26
copy div "SHS 75x75x4"
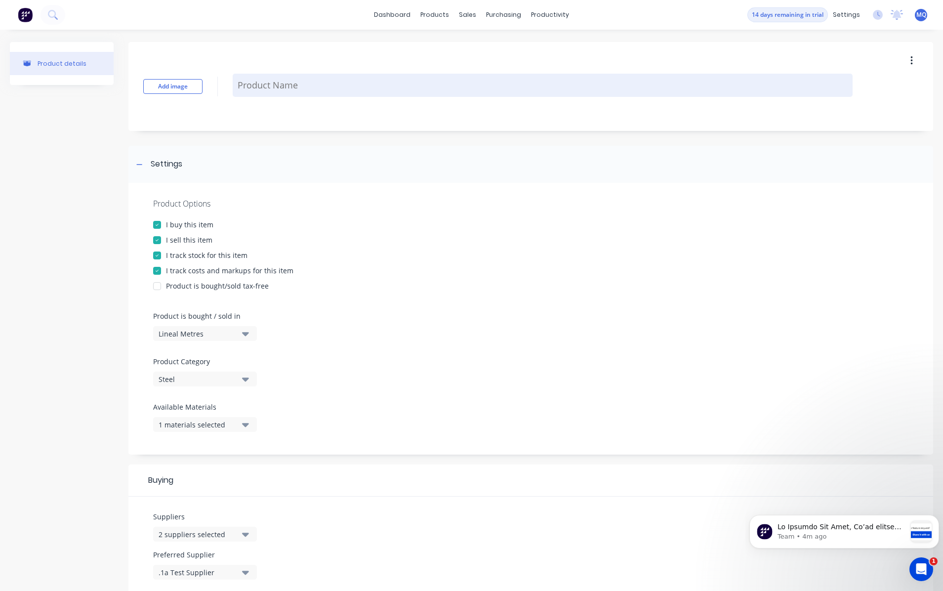
click at [321, 93] on textarea at bounding box center [543, 85] width 620 height 23
paste textarea "SHS 75x75x4"
type textarea "x"
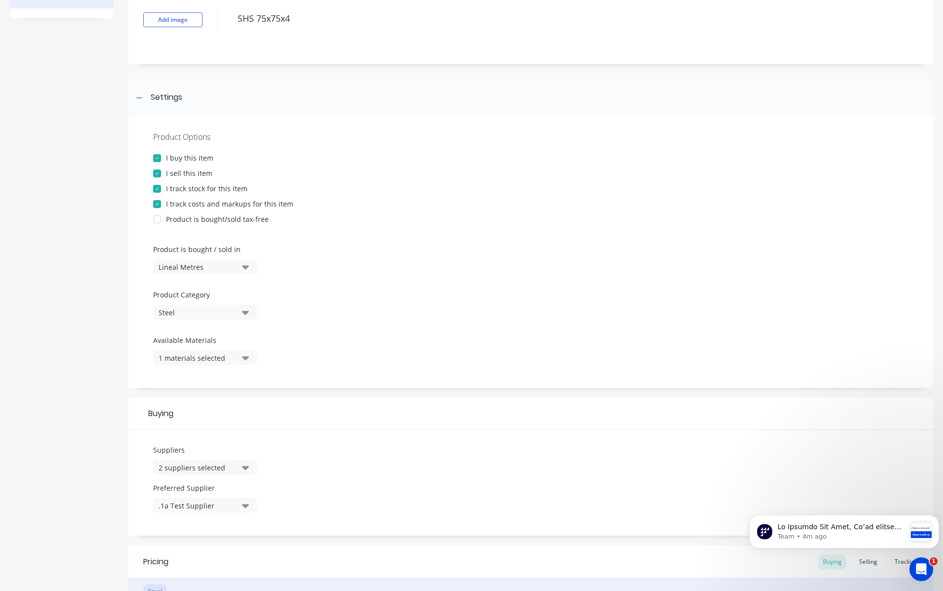
scroll to position [241, 0]
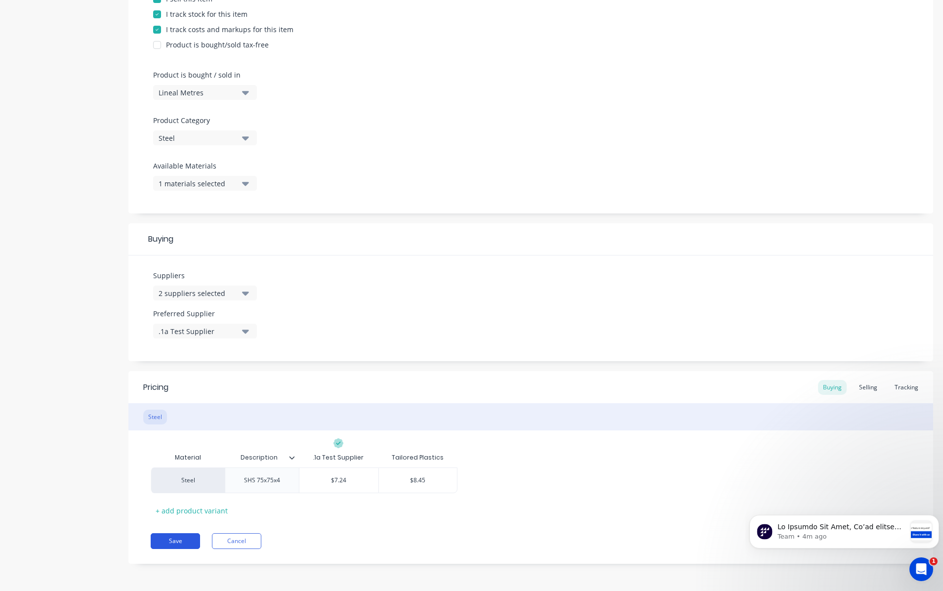
type textarea "SHS 75x75x4"
type textarea "x"
type textarea "SHS 75x75x4"
click at [188, 542] on button "Save" at bounding box center [175, 541] width 49 height 16
type textarea "x"
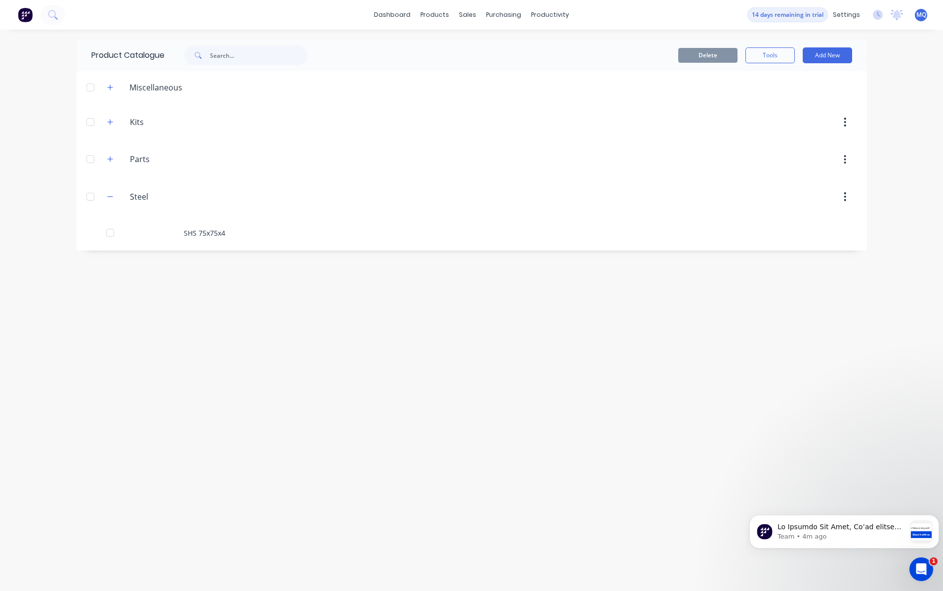
click at [105, 93] on header "Miscellaneous" at bounding box center [472, 87] width 790 height 32
click at [106, 92] on span at bounding box center [110, 87] width 12 height 12
click at [107, 90] on icon "button" at bounding box center [110, 87] width 6 height 7
click at [107, 115] on div "Kits Kits" at bounding box center [176, 122] width 155 height 18
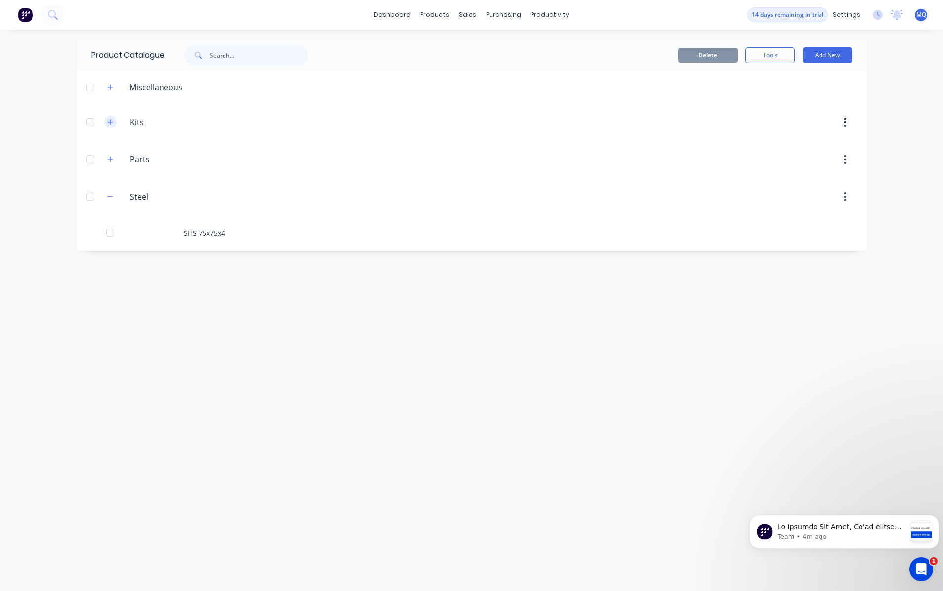
click at [110, 127] on button "button" at bounding box center [110, 122] width 12 height 12
click at [115, 124] on button "button" at bounding box center [110, 122] width 12 height 12
click at [111, 159] on icon "button" at bounding box center [110, 159] width 6 height 7
click at [112, 157] on icon "button" at bounding box center [110, 159] width 6 height 7
click at [117, 122] on div "Kits Kits" at bounding box center [176, 122] width 155 height 18
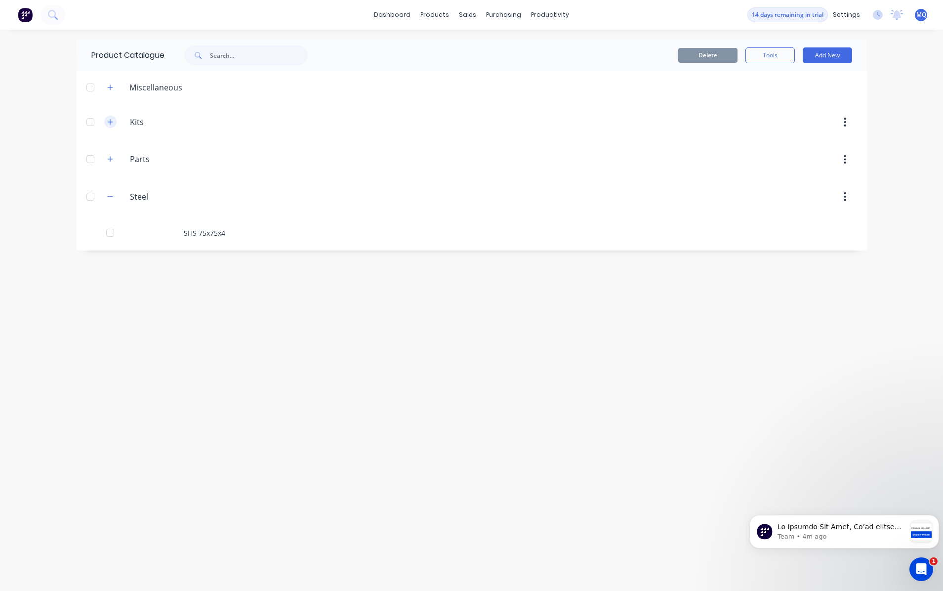
click at [116, 122] on button "button" at bounding box center [110, 122] width 12 height 12
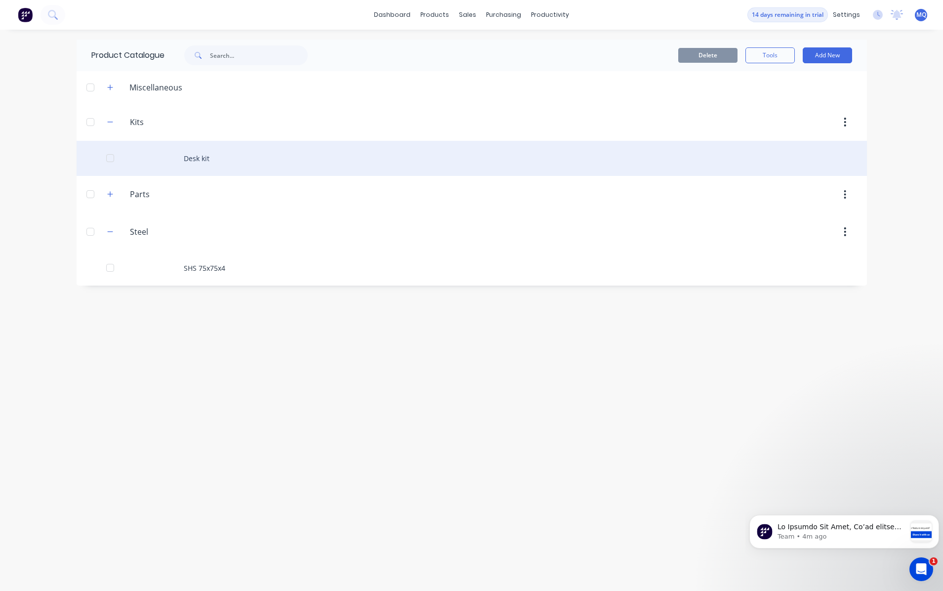
click at [185, 157] on div "Desk kit" at bounding box center [472, 158] width 790 height 35
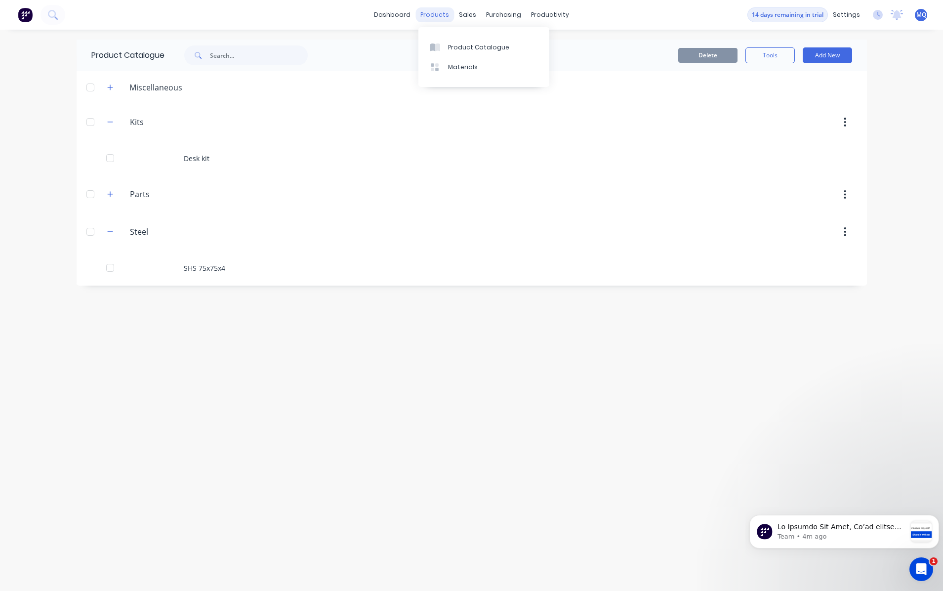
click at [433, 12] on div "products" at bounding box center [434, 14] width 39 height 15
click at [484, 43] on div "Sales Orders" at bounding box center [504, 47] width 41 height 9
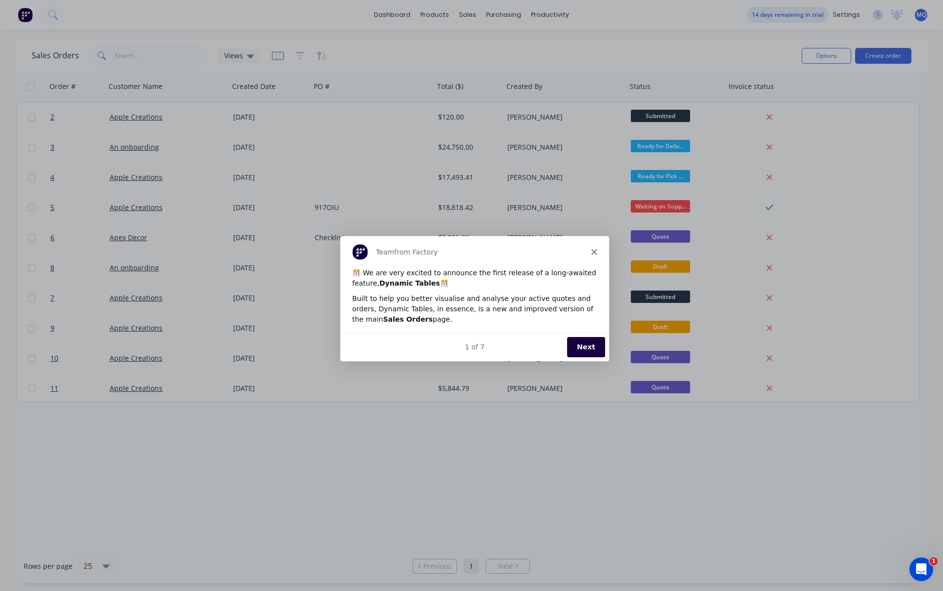
click at [581, 342] on button "Next" at bounding box center [585, 346] width 38 height 20
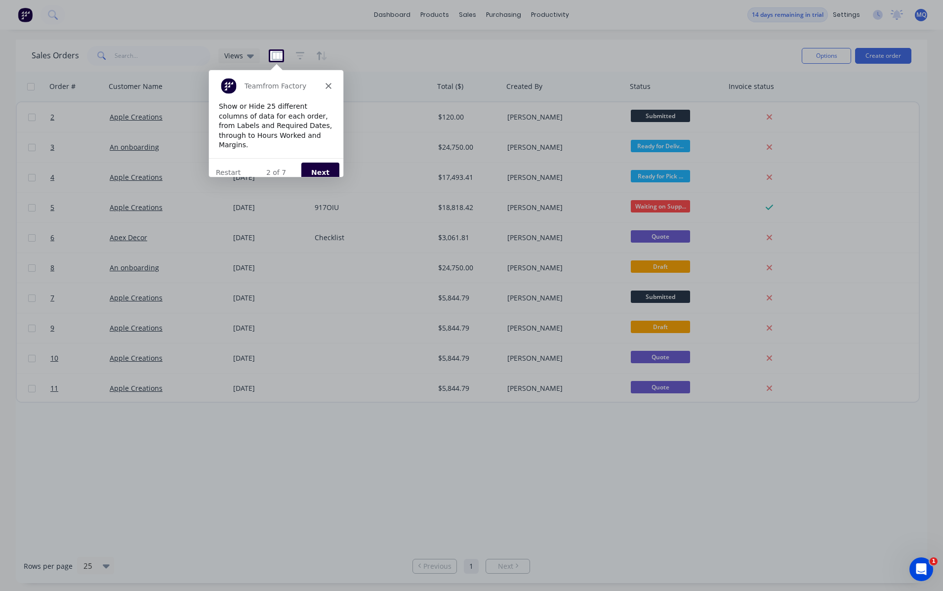
click at [314, 162] on button "Next" at bounding box center [320, 172] width 38 height 20
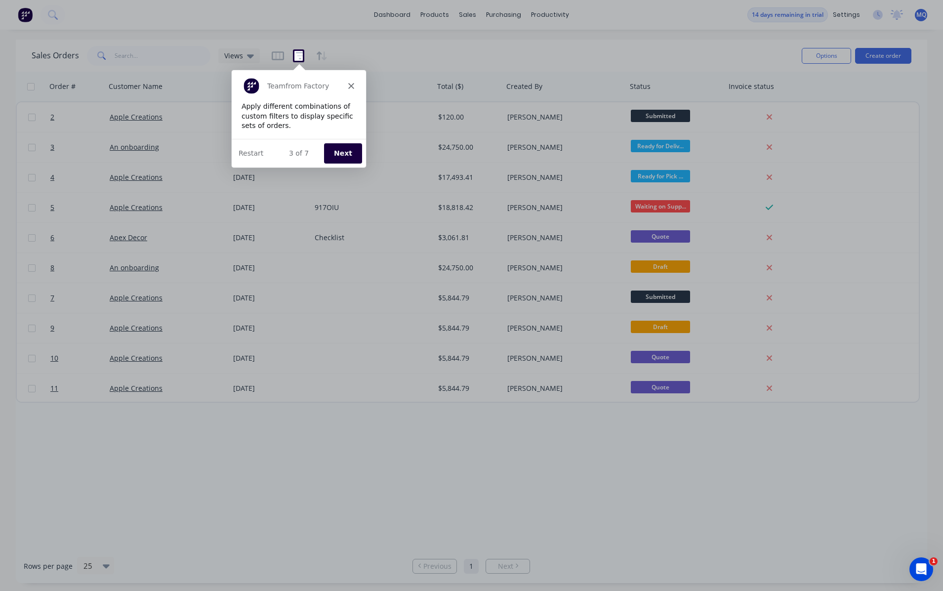
click at [347, 155] on button "Next" at bounding box center [342, 152] width 38 height 20
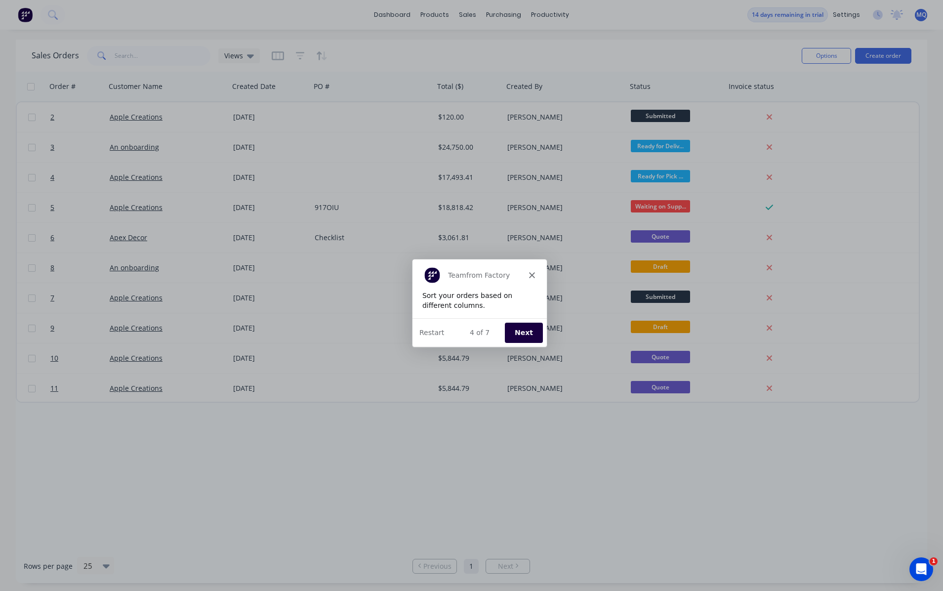
click at [525, 335] on button "Next" at bounding box center [523, 332] width 38 height 20
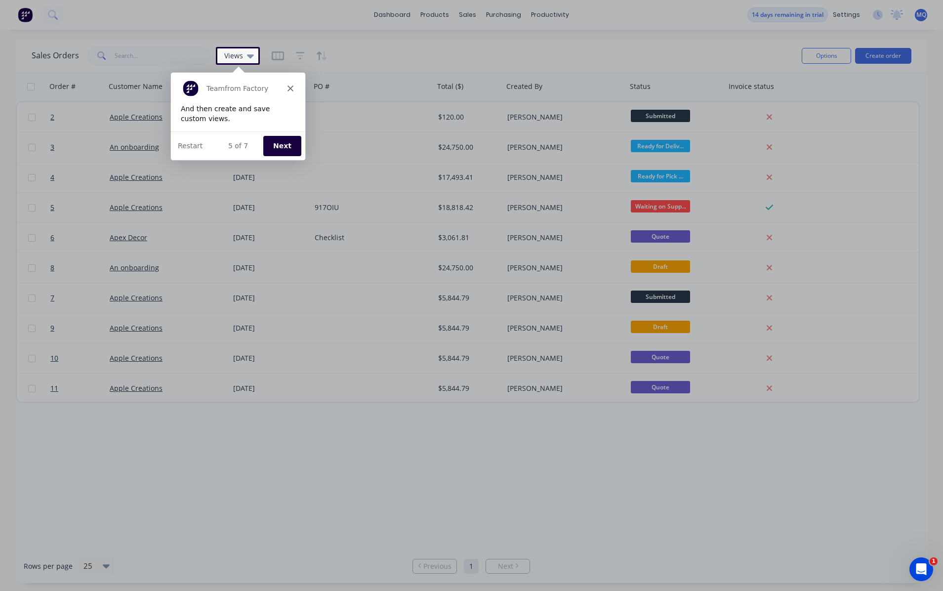
click at [290, 146] on button "Next" at bounding box center [281, 145] width 38 height 20
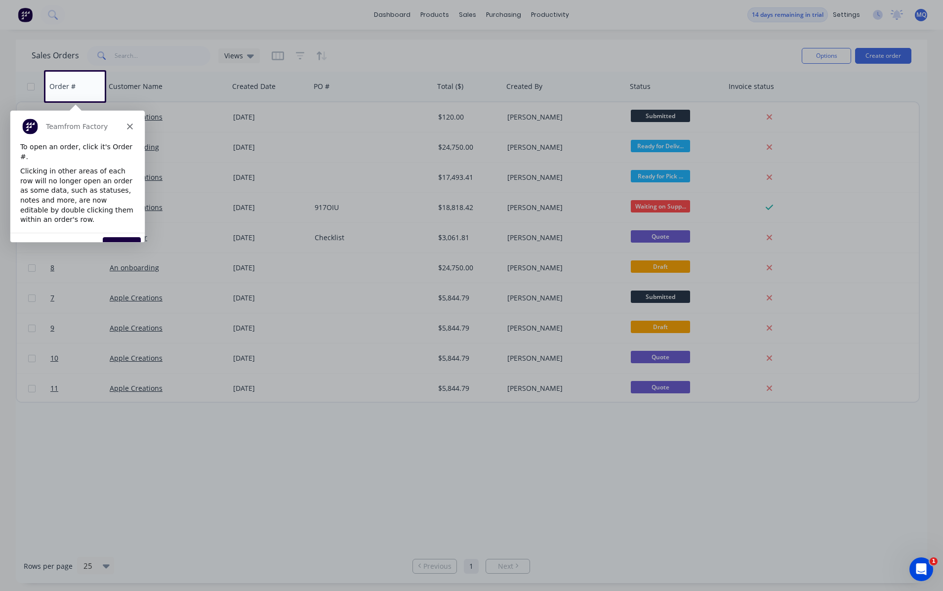
click at [134, 237] on button "Next" at bounding box center [121, 247] width 38 height 20
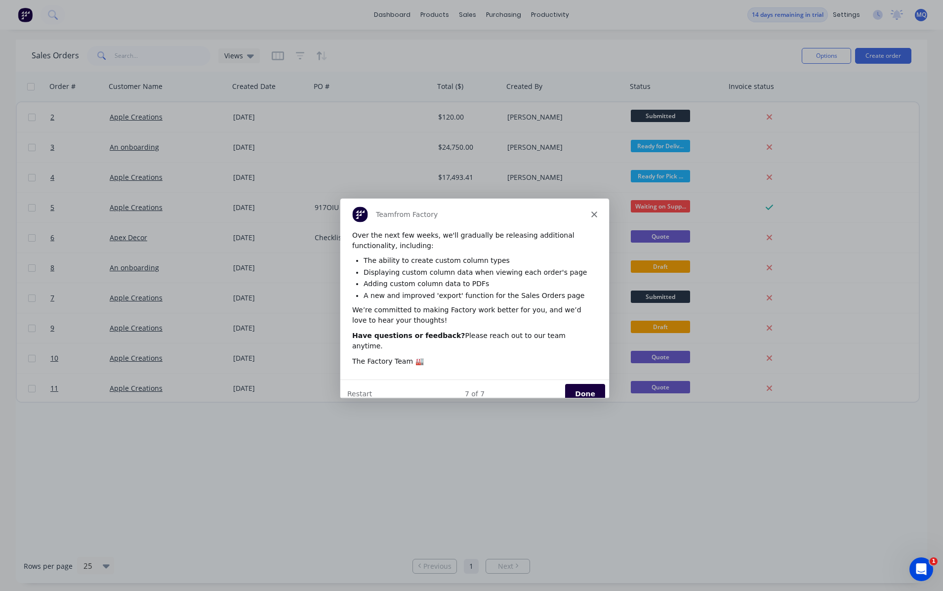
click at [575, 383] on button "Done" at bounding box center [584, 393] width 40 height 20
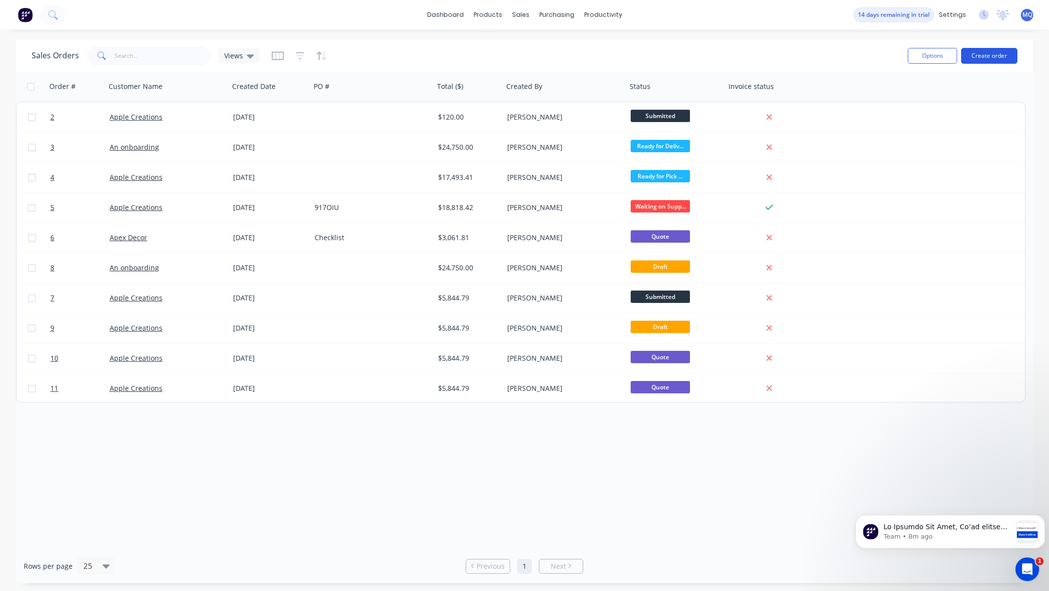
click at [943, 59] on button "Create order" at bounding box center [989, 56] width 56 height 16
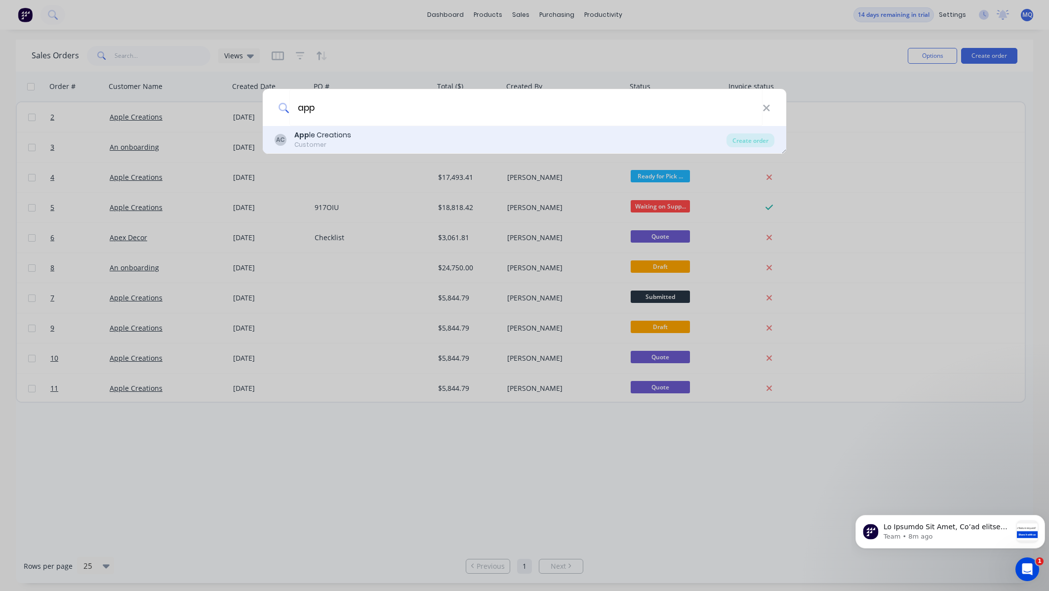
type input "app"
click at [368, 137] on div "AC App le Creations Customer" at bounding box center [501, 139] width 452 height 19
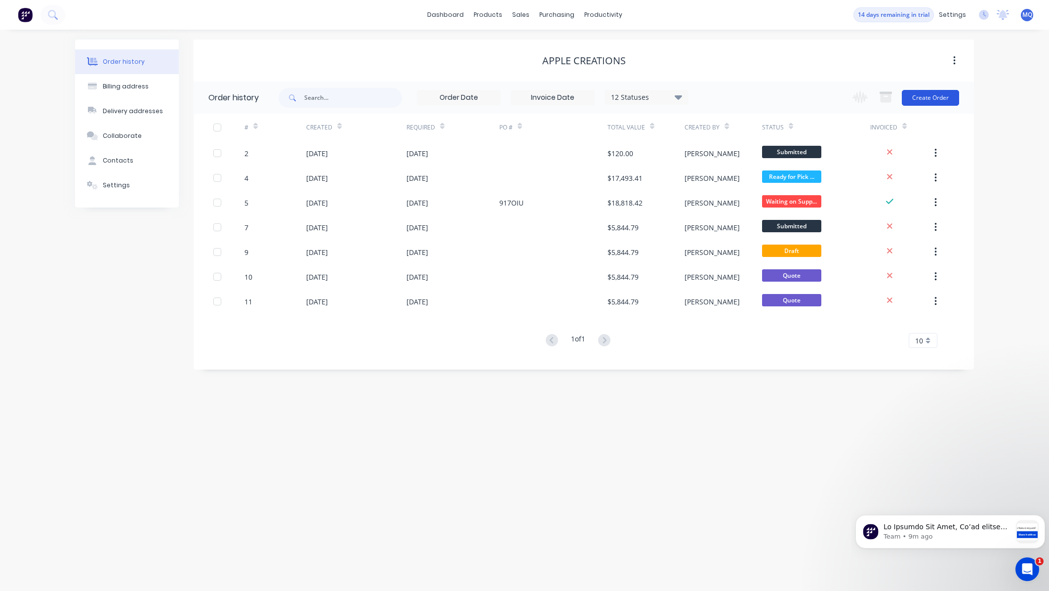
click at [943, 103] on button "Create Order" at bounding box center [930, 98] width 57 height 16
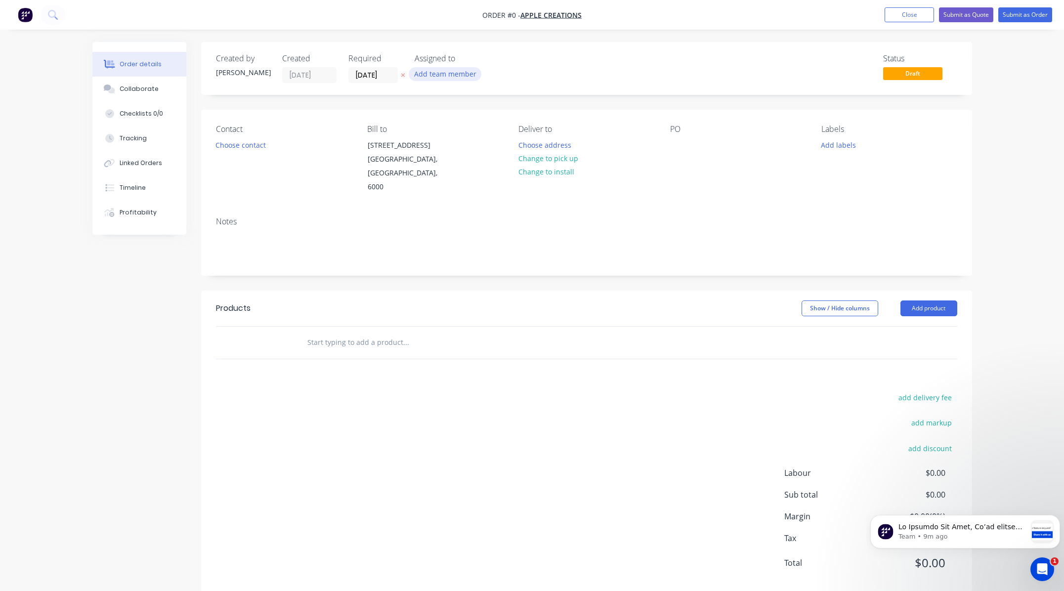
click at [450, 77] on button "Add team member" at bounding box center [445, 73] width 73 height 13
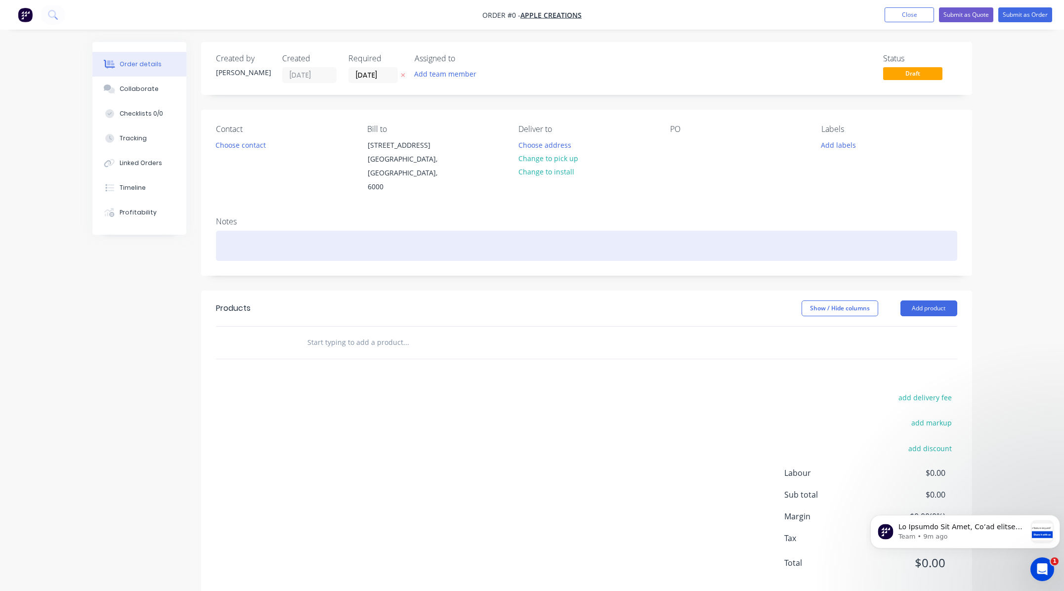
scroll to position [6, 0]
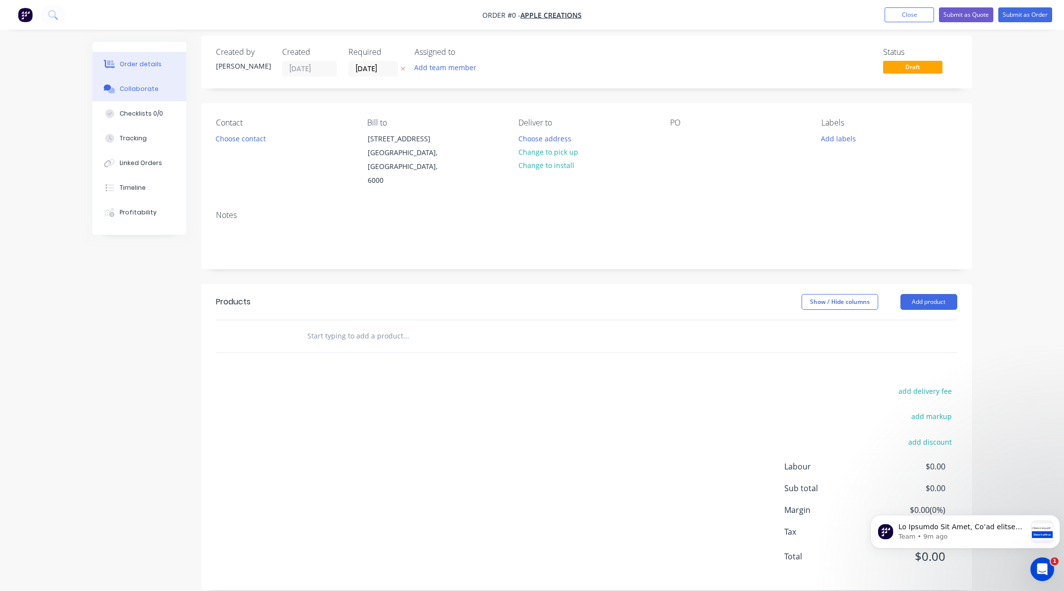
click at [152, 94] on button "Collaborate" at bounding box center [139, 89] width 94 height 25
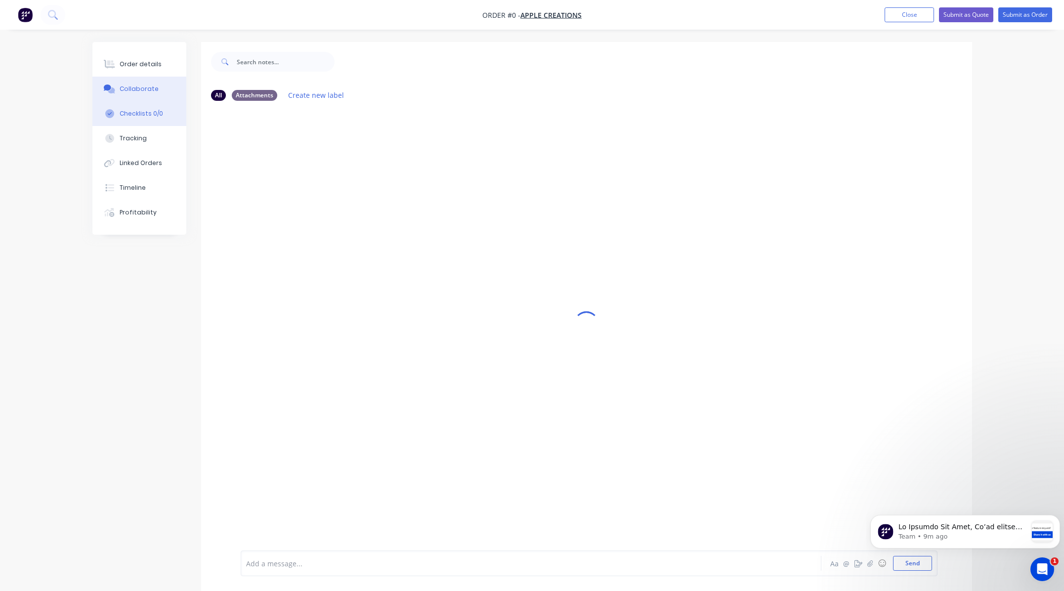
click at [146, 113] on div "Checklists 0/0" at bounding box center [141, 113] width 43 height 9
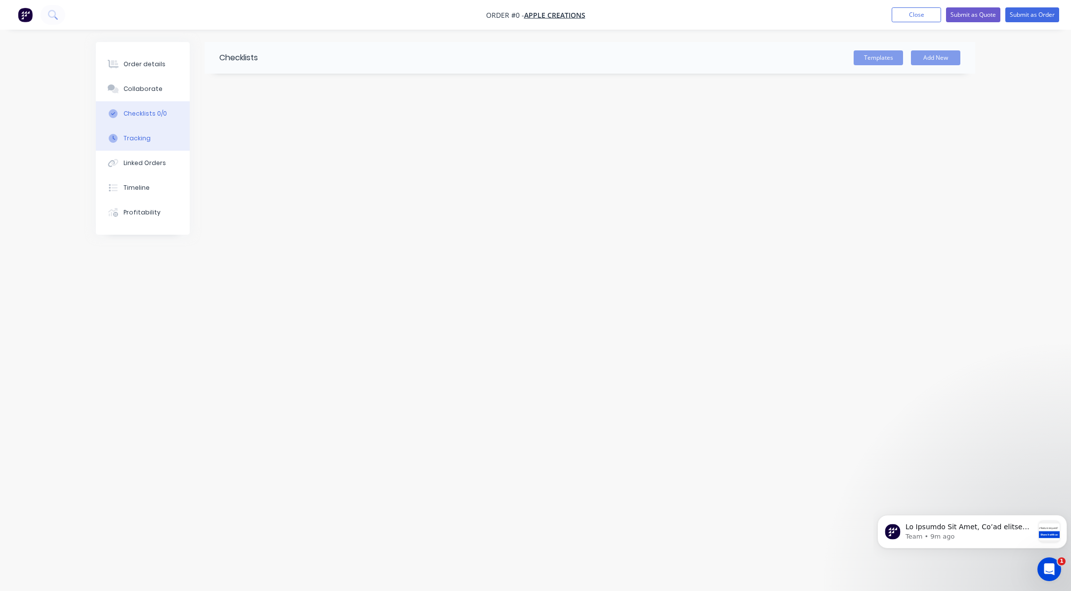
click at [151, 140] on button "Tracking" at bounding box center [143, 138] width 94 height 25
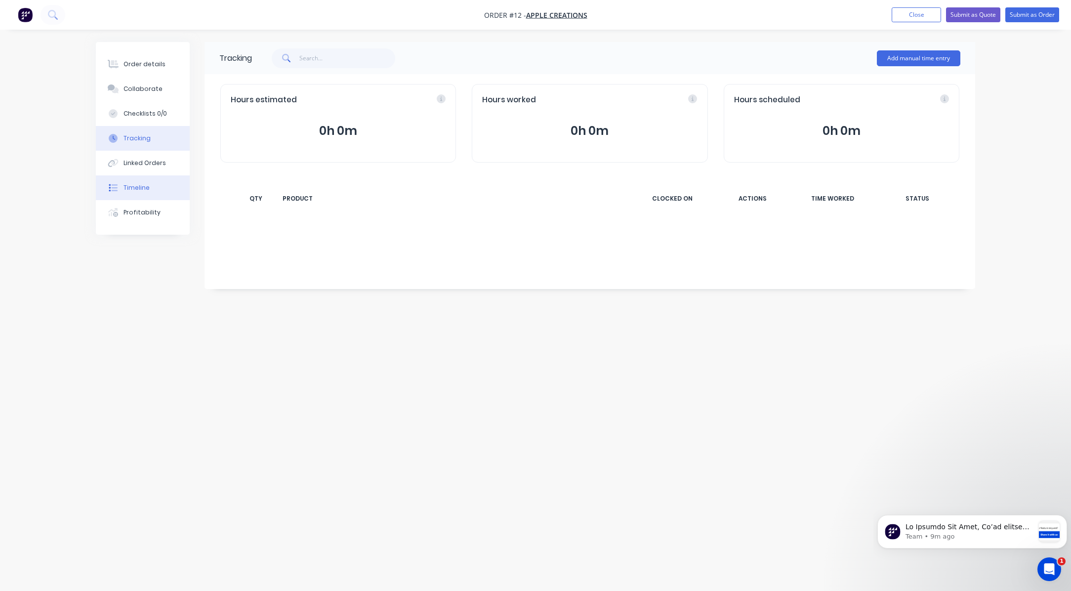
click at [141, 190] on div "Timeline" at bounding box center [137, 187] width 26 height 9
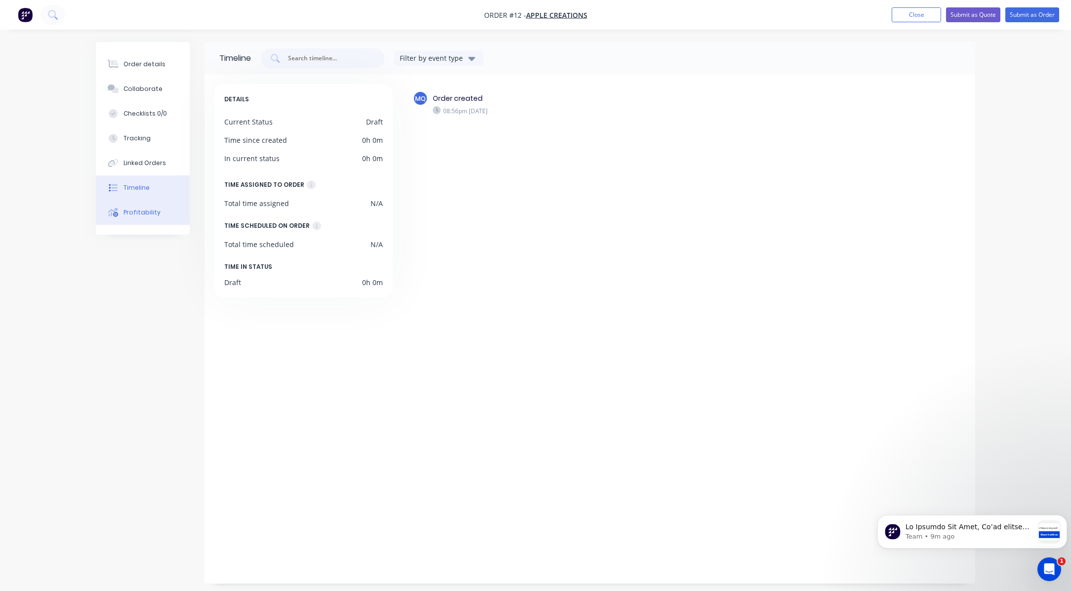
click at [144, 214] on div "Profitability" at bounding box center [142, 212] width 37 height 9
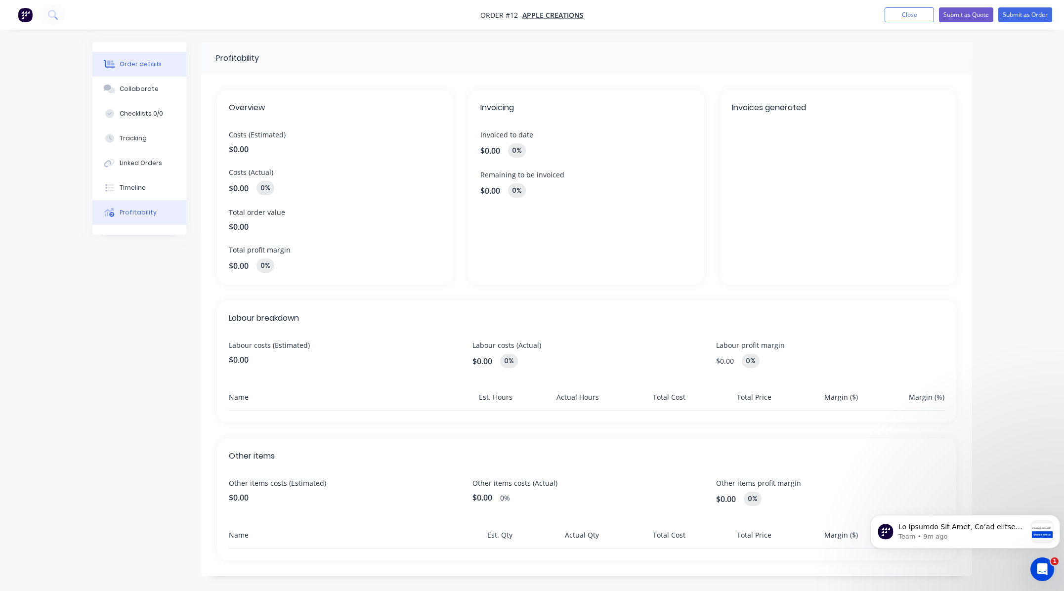
click at [134, 73] on button "Order details" at bounding box center [139, 64] width 94 height 25
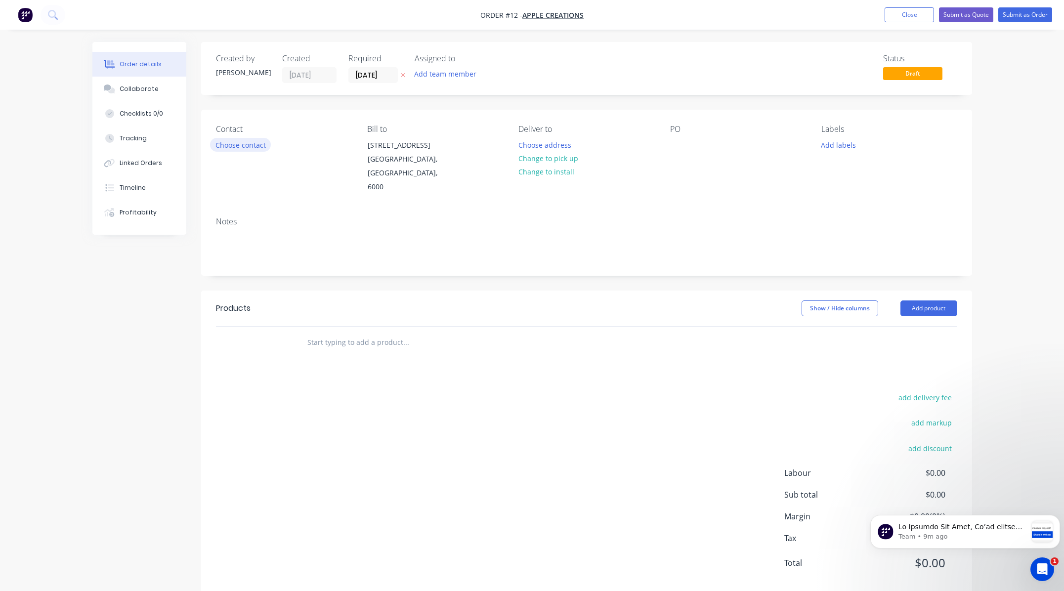
click at [229, 144] on button "Choose contact" at bounding box center [240, 144] width 61 height 13
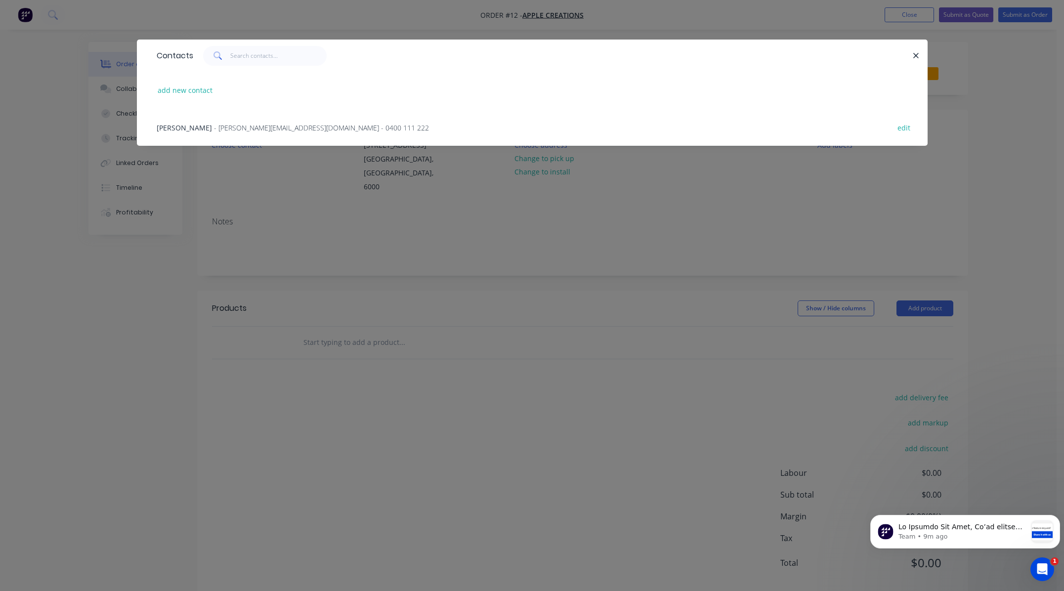
click at [178, 125] on span "[PERSON_NAME]" at bounding box center [184, 127] width 55 height 9
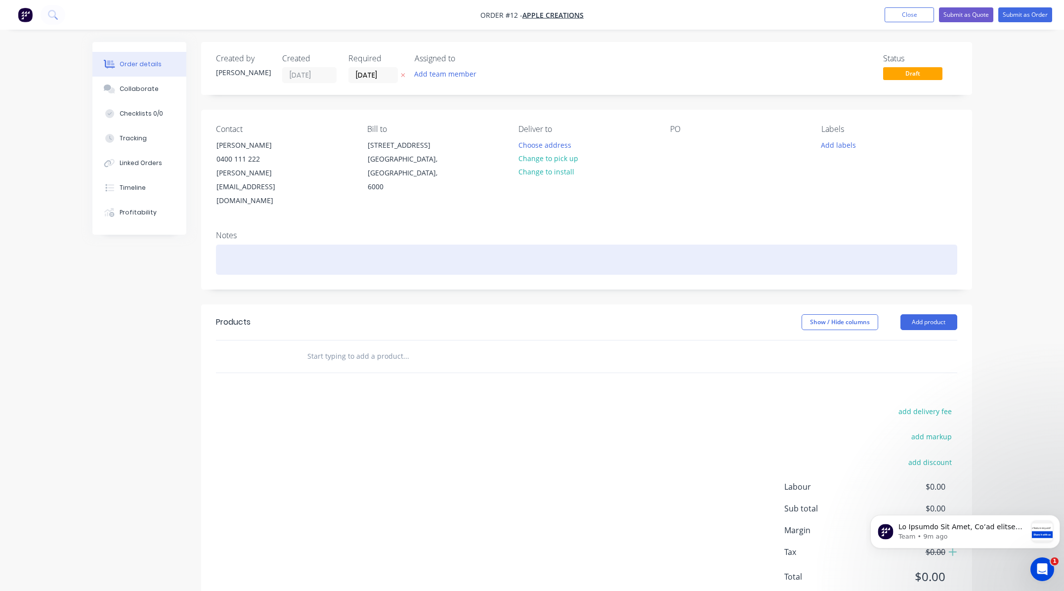
click at [386, 245] on div at bounding box center [586, 260] width 741 height 30
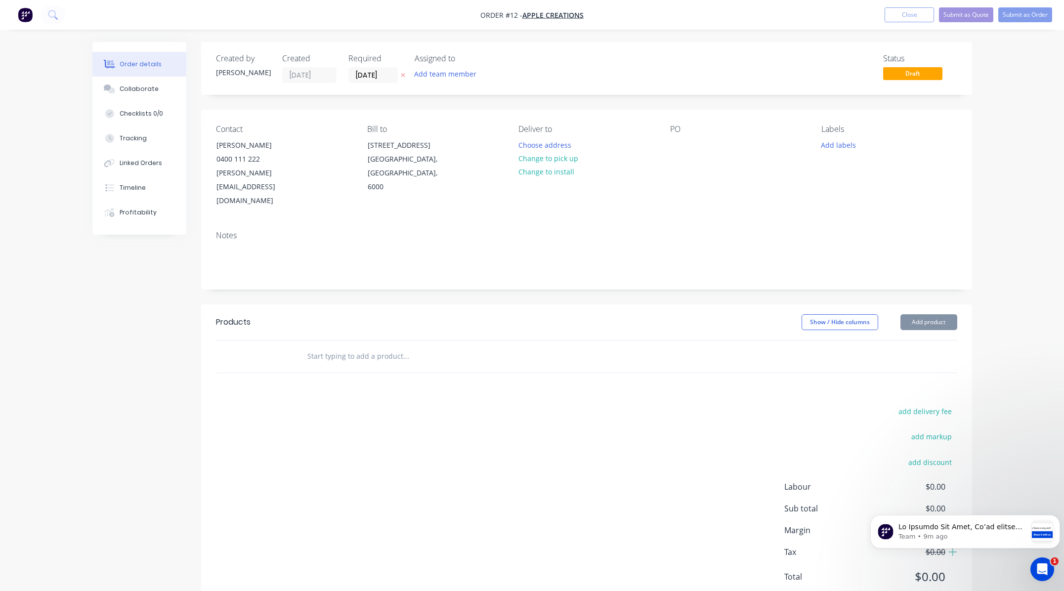
click at [390, 346] on input "text" at bounding box center [406, 356] width 198 height 20
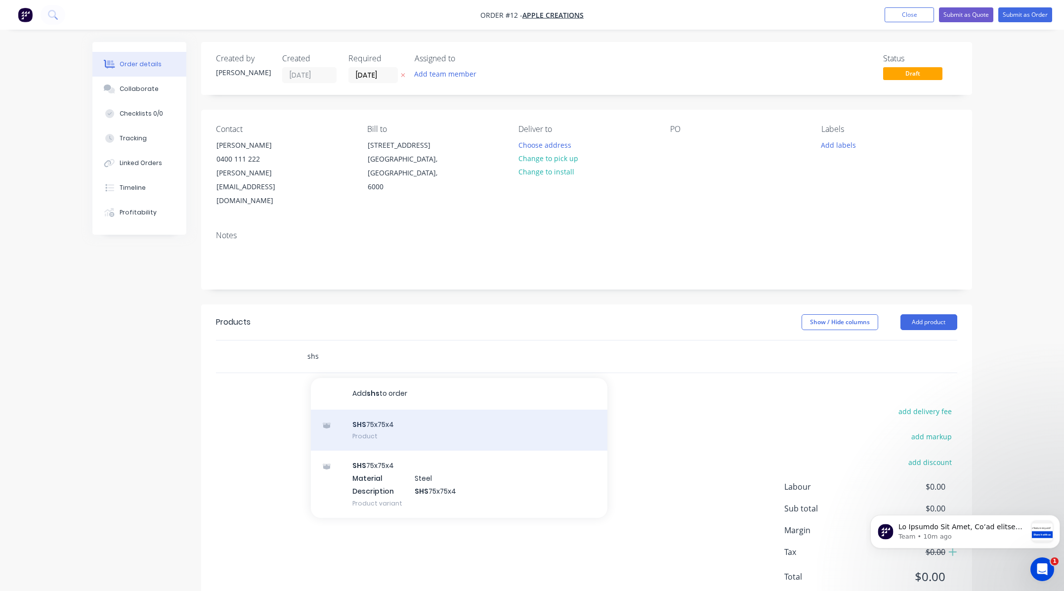
type input "shs"
click at [416, 410] on div "SHS 75x75x4 Product" at bounding box center [459, 430] width 296 height 41
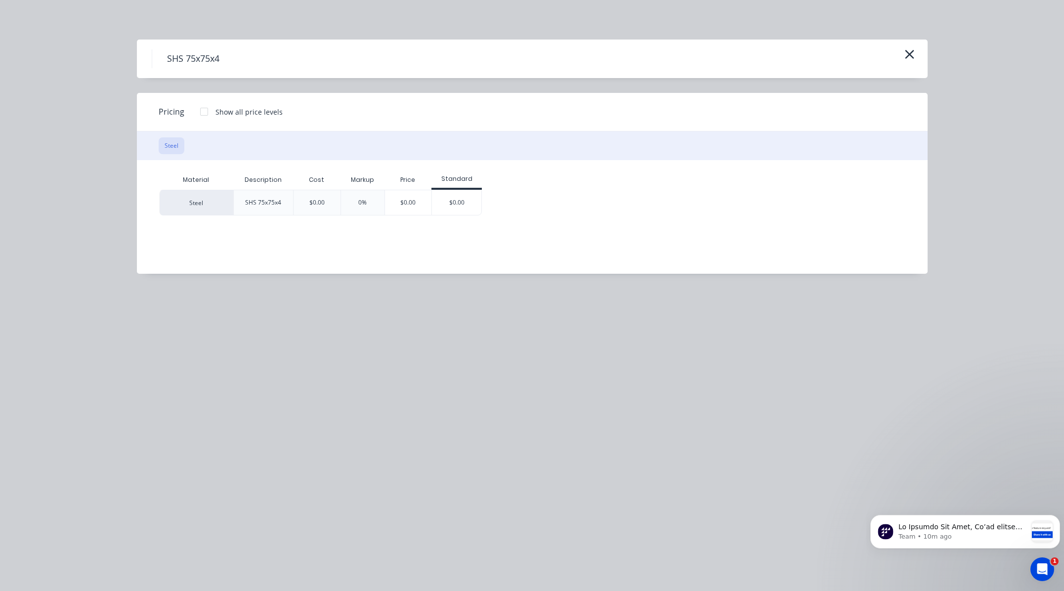
click at [330, 200] on div "$0.00" at bounding box center [316, 203] width 47 height 26
drag, startPoint x: 360, startPoint y: 205, endPoint x: 291, endPoint y: 196, distance: 68.8
click at [355, 205] on div "0%" at bounding box center [362, 203] width 44 height 26
drag, startPoint x: 260, startPoint y: 193, endPoint x: 216, endPoint y: 195, distance: 44.5
click at [258, 194] on div "SHS 75x75x4" at bounding box center [263, 202] width 52 height 25
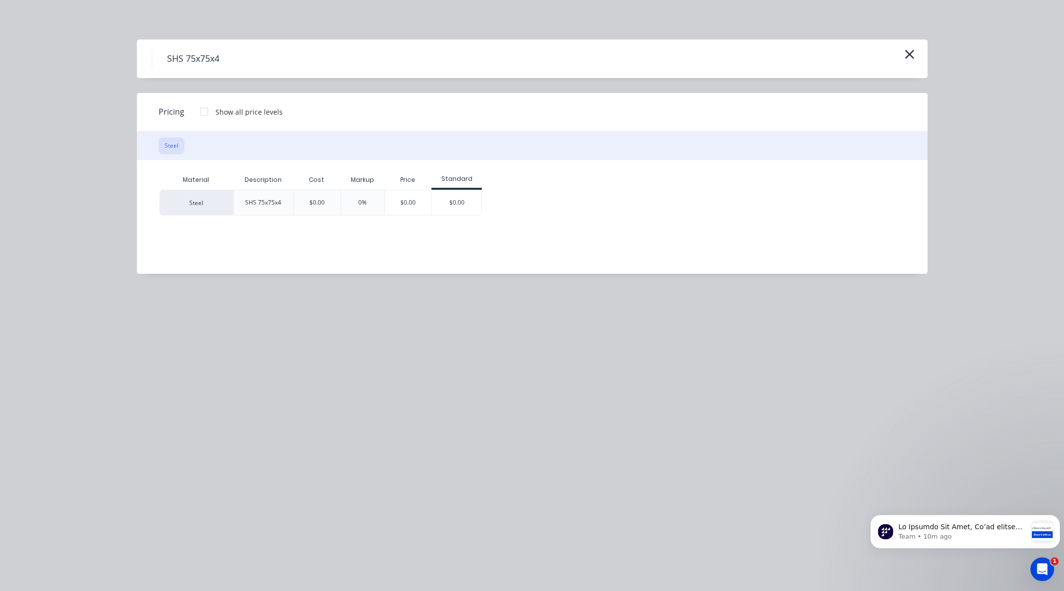
click at [212, 195] on div "Steel" at bounding box center [196, 203] width 74 height 26
click at [209, 197] on div "Steel" at bounding box center [196, 203] width 74 height 26
click at [183, 198] on div "Steel" at bounding box center [196, 203] width 74 height 26
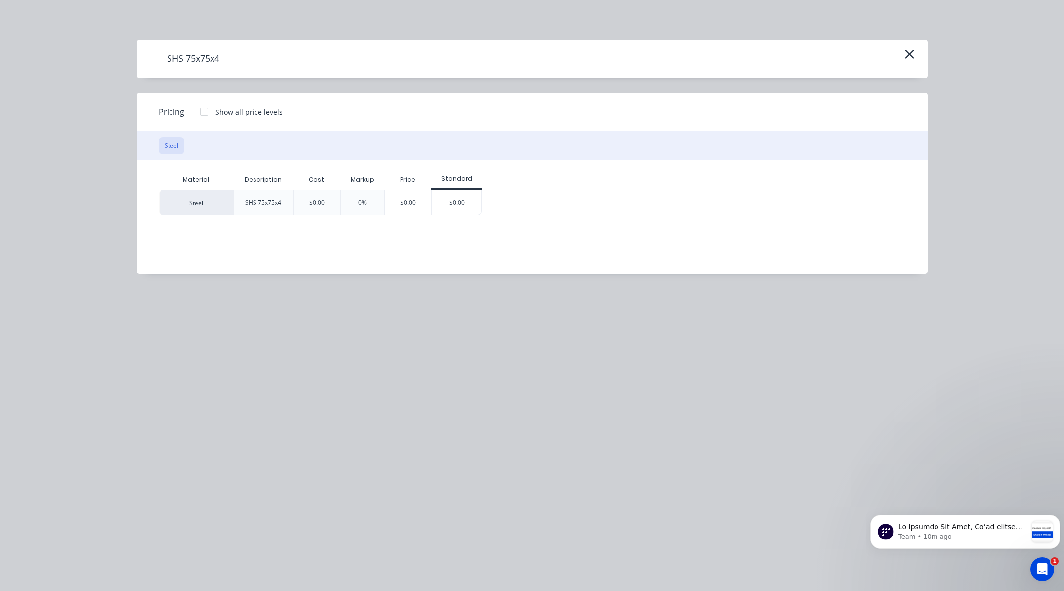
click at [169, 151] on button "Steel" at bounding box center [172, 145] width 26 height 17
click at [196, 204] on div "Steel" at bounding box center [196, 203] width 74 height 26
click at [446, 235] on div "Material Description Cost Markup Price Standard Steel SHS 75x75x4 $0.00 0% $0.0…" at bounding box center [525, 209] width 776 height 99
click at [454, 200] on div "$0.00" at bounding box center [456, 202] width 49 height 25
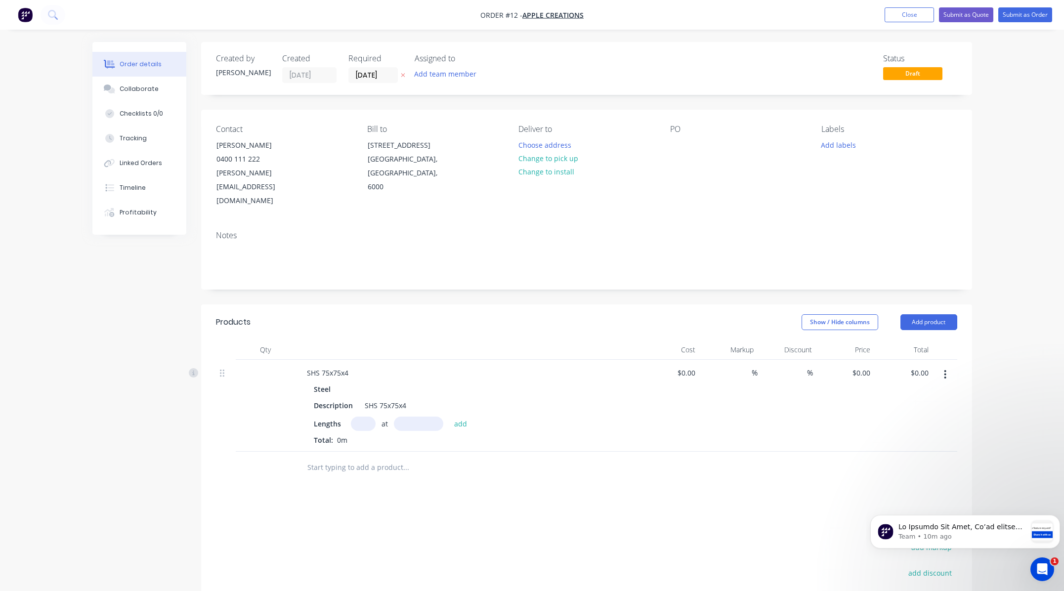
click at [361, 416] on input "text" at bounding box center [363, 423] width 25 height 14
click at [420, 416] on input "text" at bounding box center [418, 423] width 49 height 14
click at [367, 416] on input "text" at bounding box center [363, 423] width 25 height 14
type input "1"
click at [420, 416] on input "text" at bounding box center [418, 423] width 49 height 14
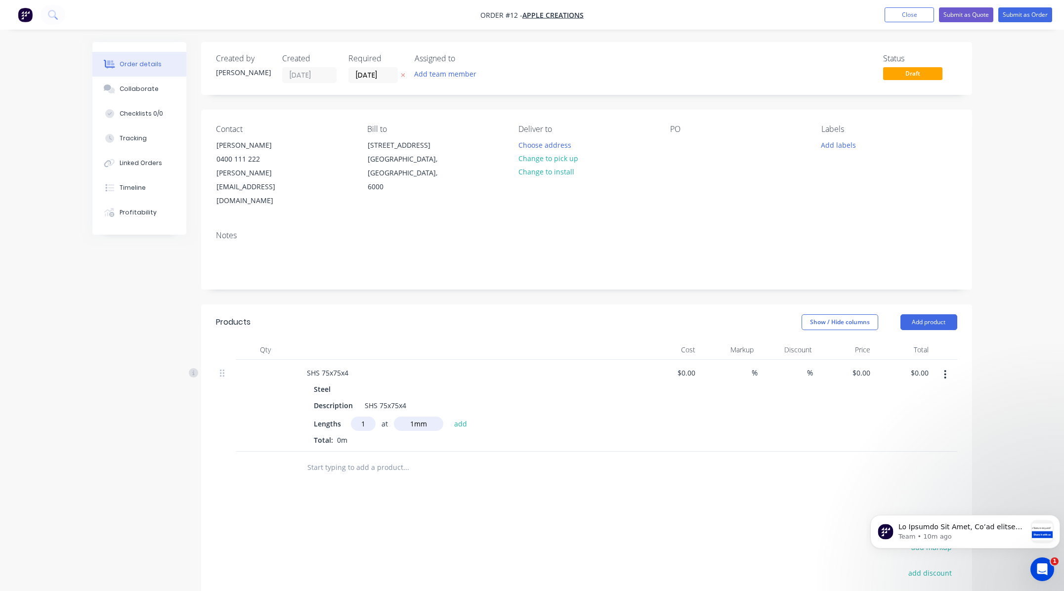
click at [523, 416] on div "Lengths 1 at 1mm add Total: 0m" at bounding box center [468, 430] width 308 height 29
click at [430, 416] on input "1mm" at bounding box center [418, 423] width 49 height 14
drag, startPoint x: 427, startPoint y: 393, endPoint x: 419, endPoint y: 394, distance: 8.0
click at [419, 416] on input "1mm" at bounding box center [418, 423] width 49 height 14
click at [488, 416] on div "Lengths 1 at 1mm add" at bounding box center [468, 423] width 308 height 14
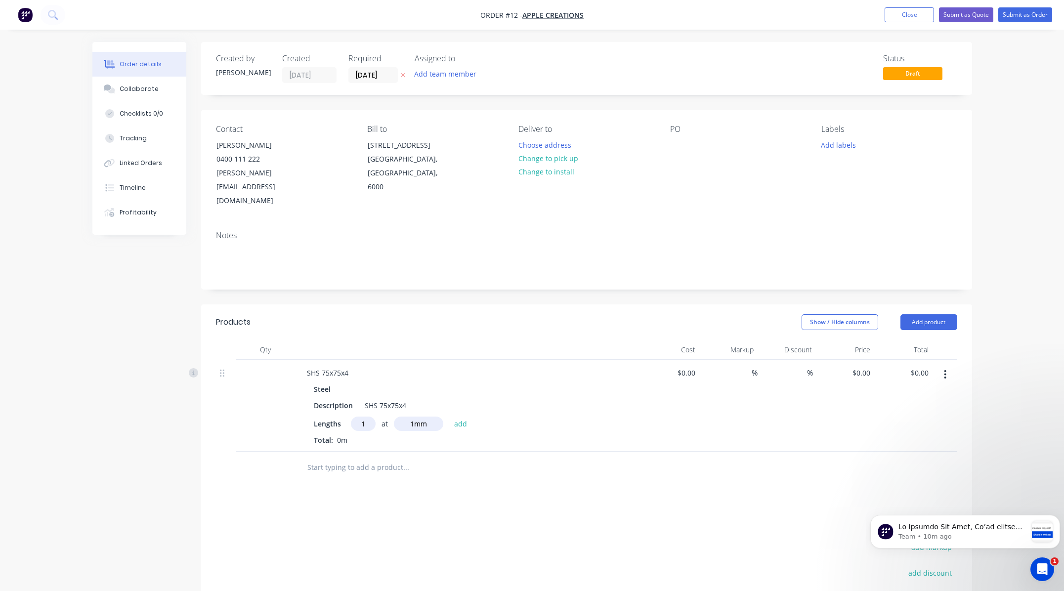
click at [433, 416] on input "1mm" at bounding box center [418, 423] width 49 height 14
click at [420, 416] on input "1mm" at bounding box center [418, 423] width 49 height 14
type input "1000mm"
click at [506, 416] on div "Lengths 1 at 1000mm add" at bounding box center [468, 423] width 308 height 14
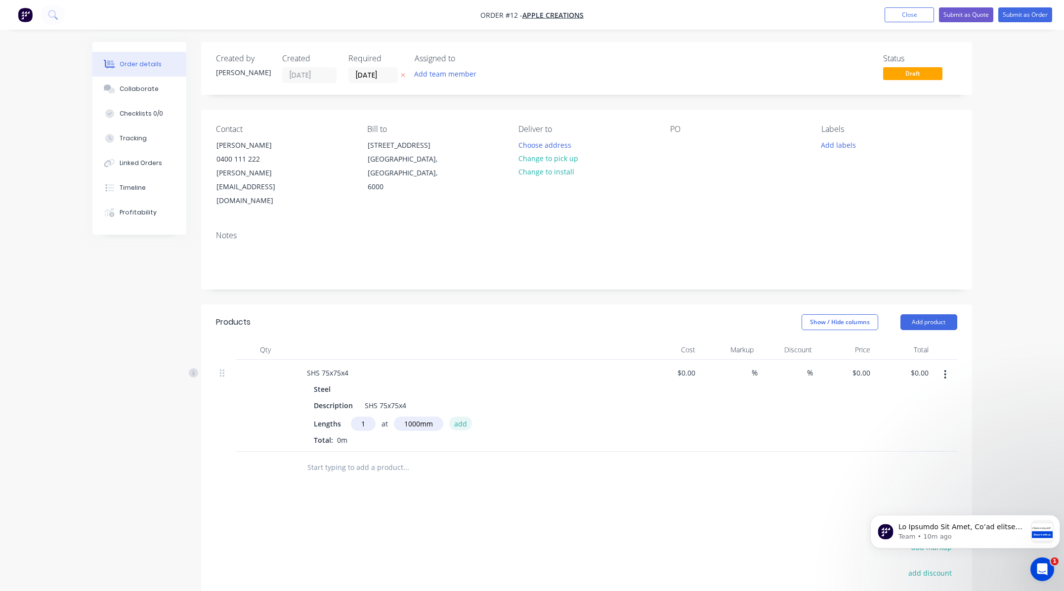
click at [461, 416] on button "add" at bounding box center [460, 422] width 23 height 13
click at [553, 161] on button "Change to pick up" at bounding box center [548, 158] width 70 height 13
click at [162, 390] on div "Created by [PERSON_NAME] Created [DATE] Required [DATE] Assigned to Add team me…" at bounding box center [531, 397] width 879 height 710
click at [893, 15] on button "Close" at bounding box center [908, 14] width 49 height 15
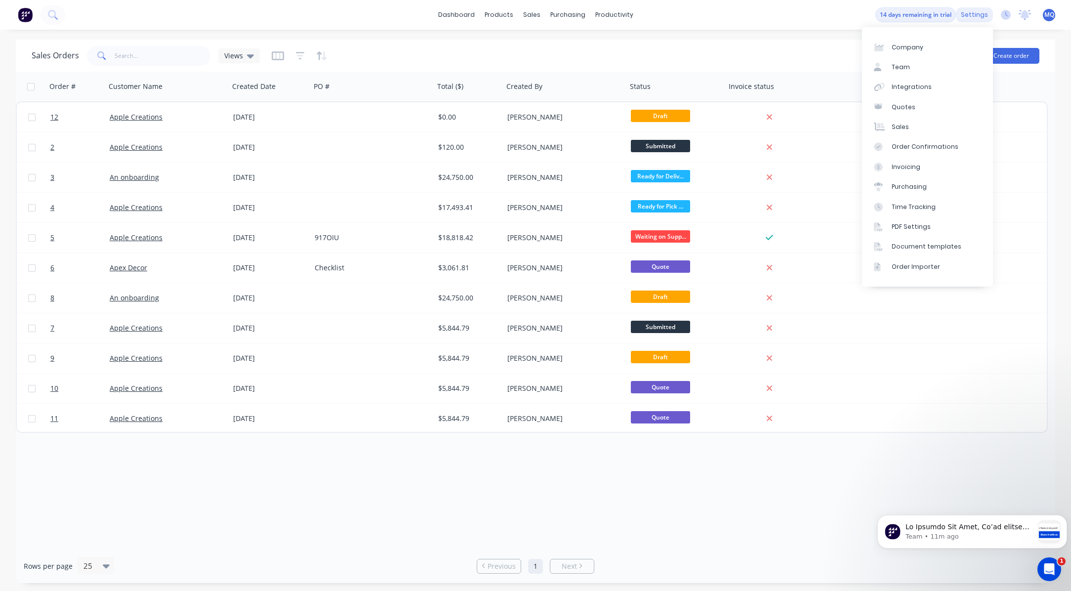
click at [943, 20] on div "settings" at bounding box center [974, 14] width 37 height 15
click at [920, 56] on link "Company" at bounding box center [927, 47] width 131 height 20
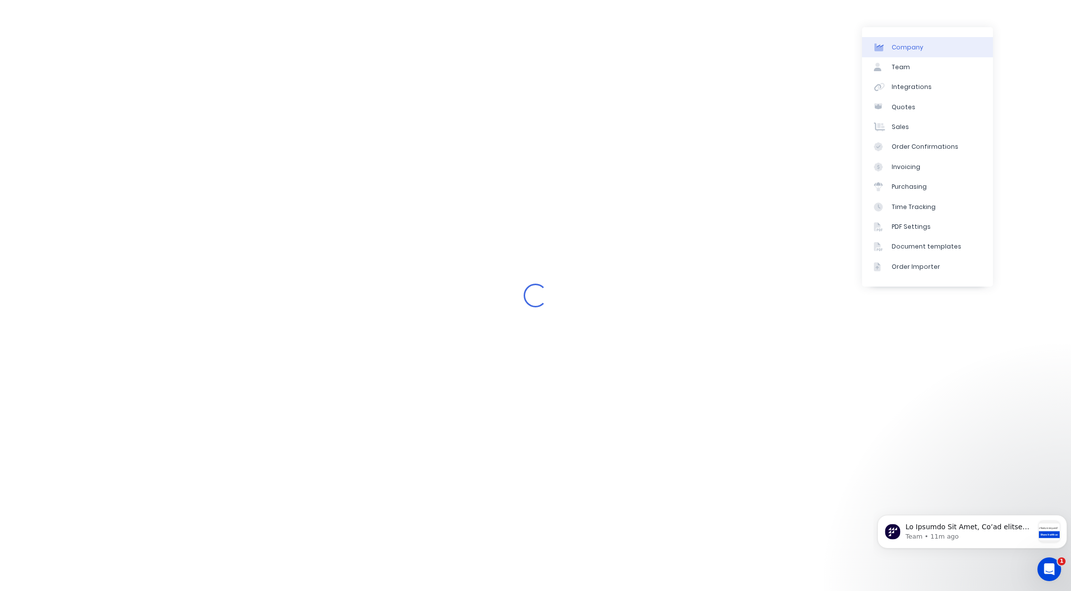
select select "AU"
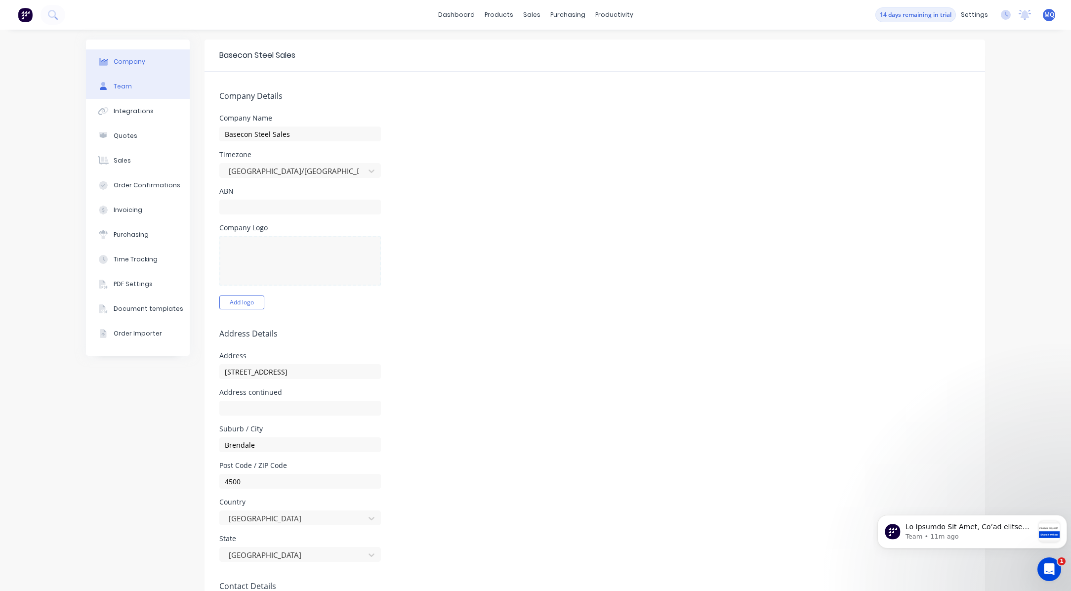
click at [152, 88] on button "Team" at bounding box center [138, 86] width 104 height 25
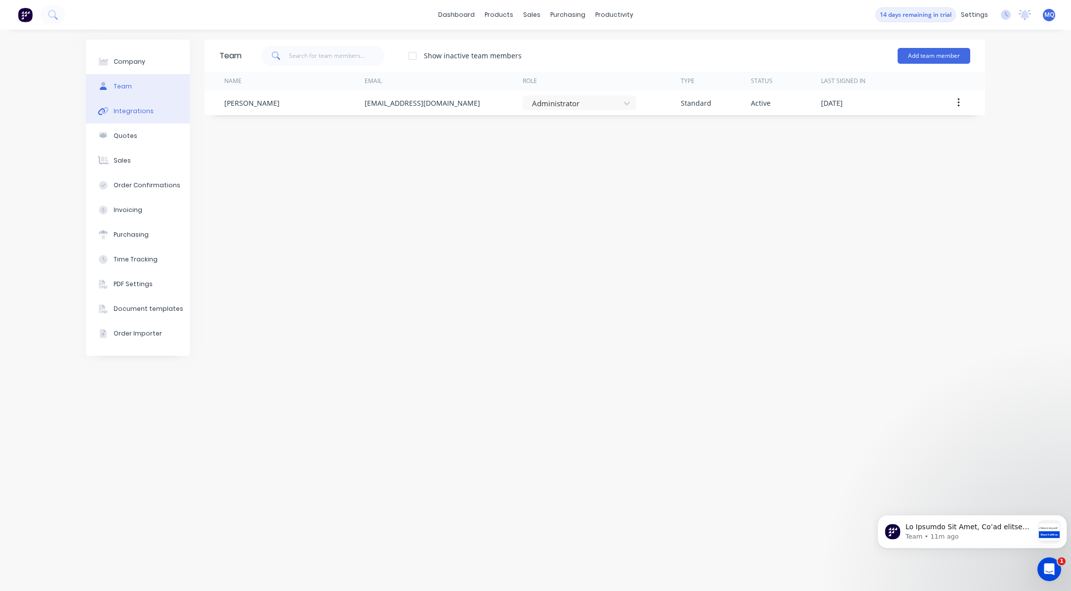
click at [153, 105] on button "Integrations" at bounding box center [138, 111] width 104 height 25
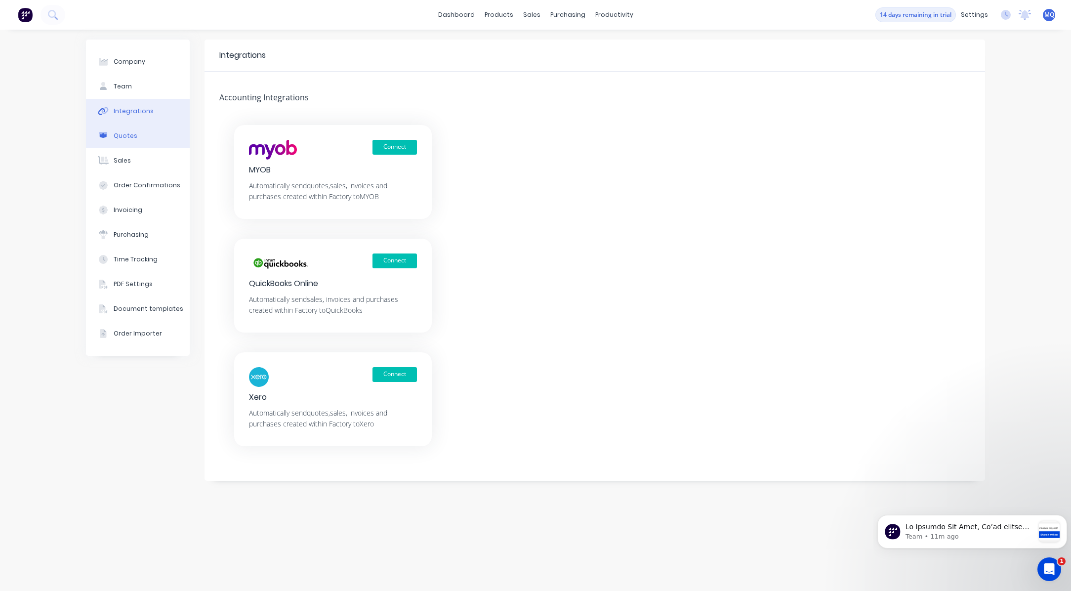
click at [135, 134] on button "Quotes" at bounding box center [138, 136] width 104 height 25
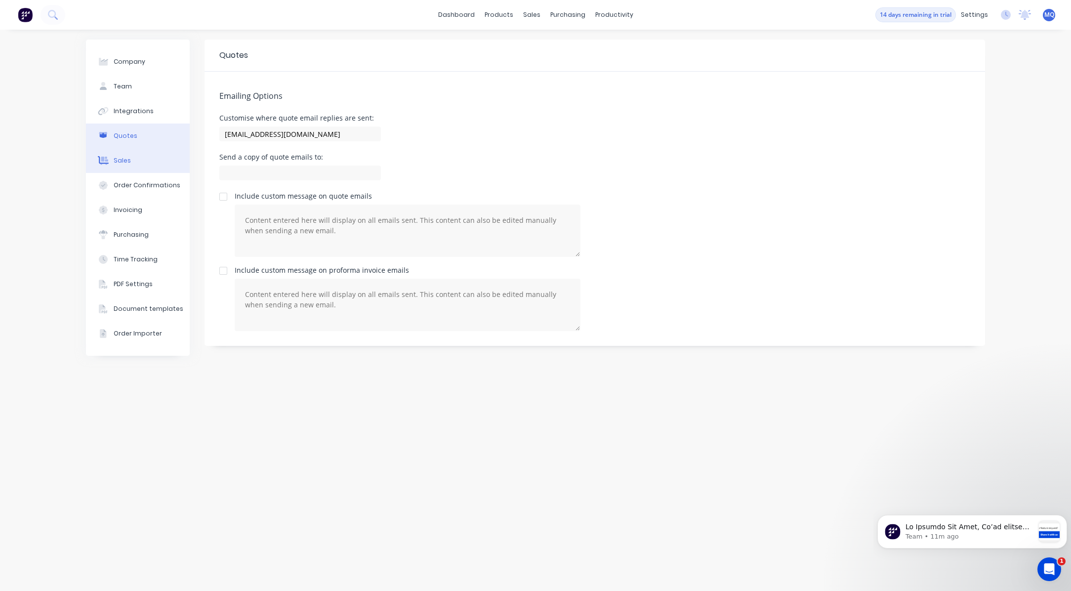
click at [136, 161] on button "Sales" at bounding box center [138, 160] width 104 height 25
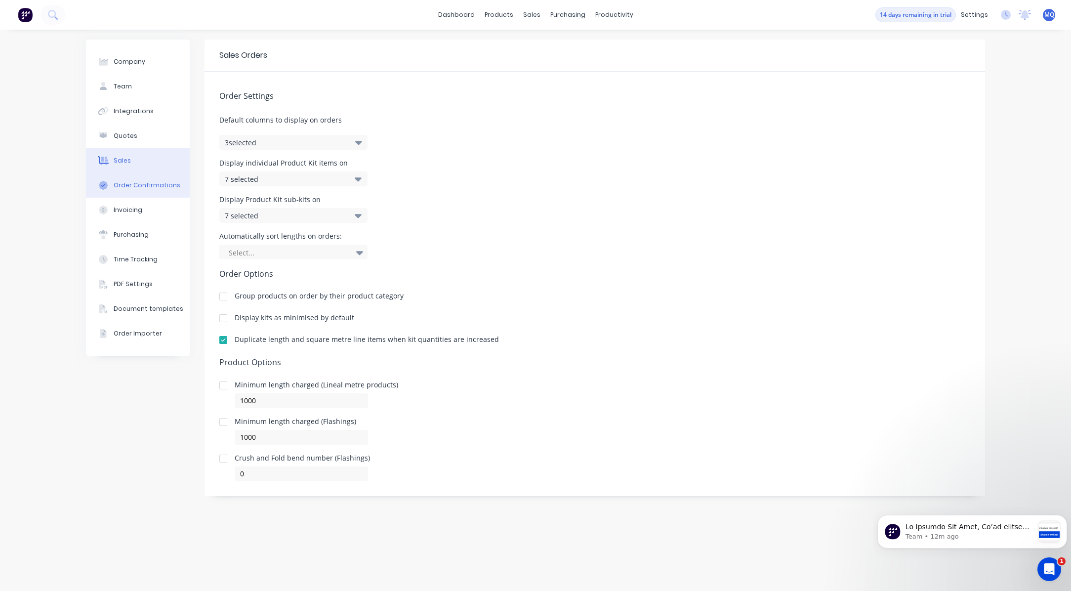
click at [138, 191] on button "Order Confirmations" at bounding box center [138, 185] width 104 height 25
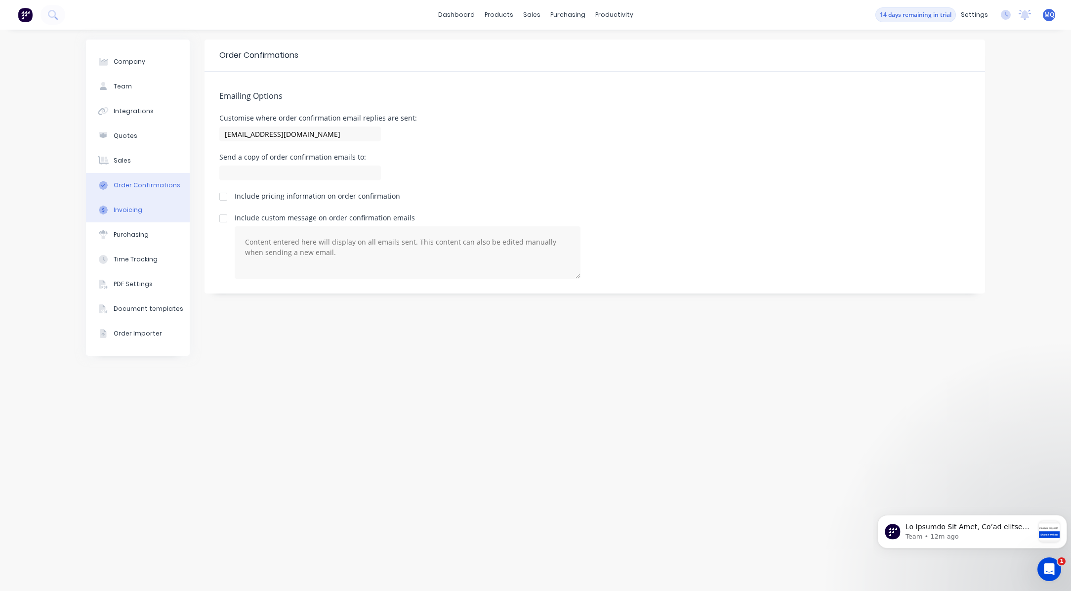
click at [126, 209] on div "Invoicing" at bounding box center [128, 210] width 29 height 9
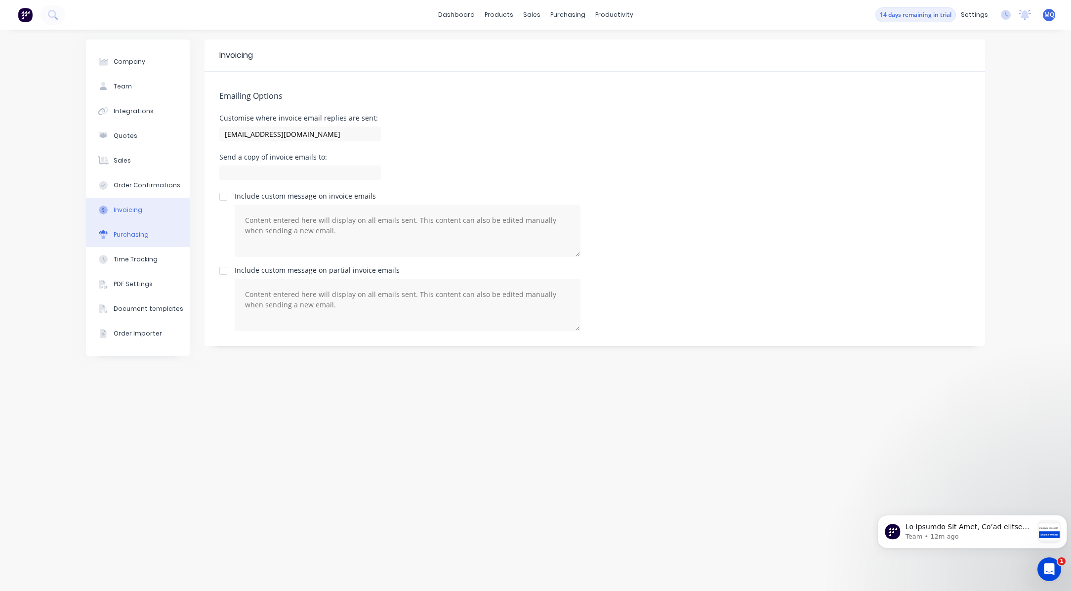
click at [119, 234] on div "Purchasing" at bounding box center [131, 234] width 35 height 9
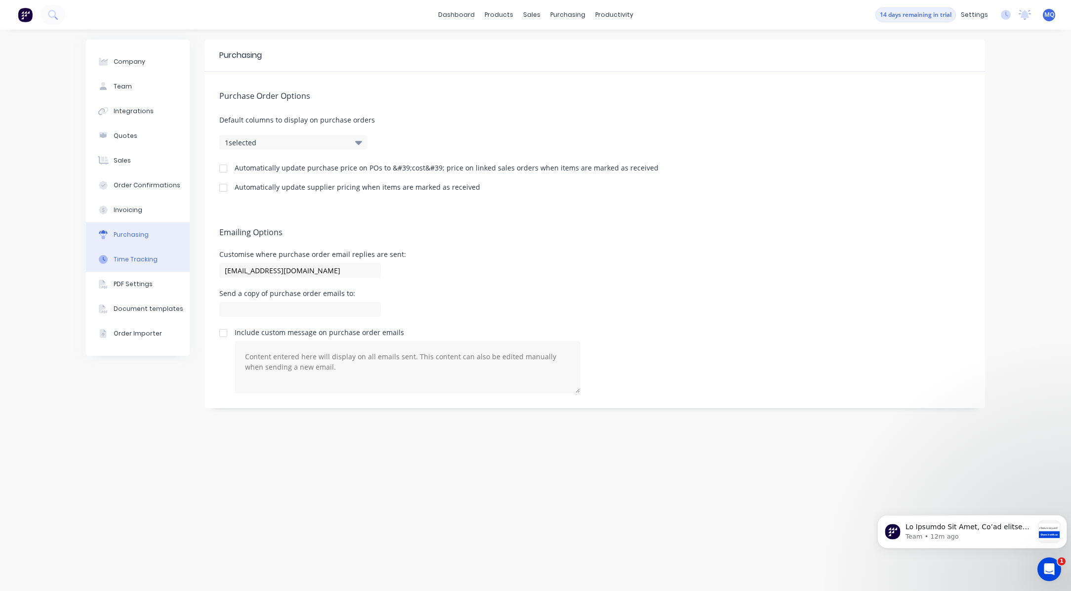
click at [110, 257] on div at bounding box center [103, 259] width 15 height 9
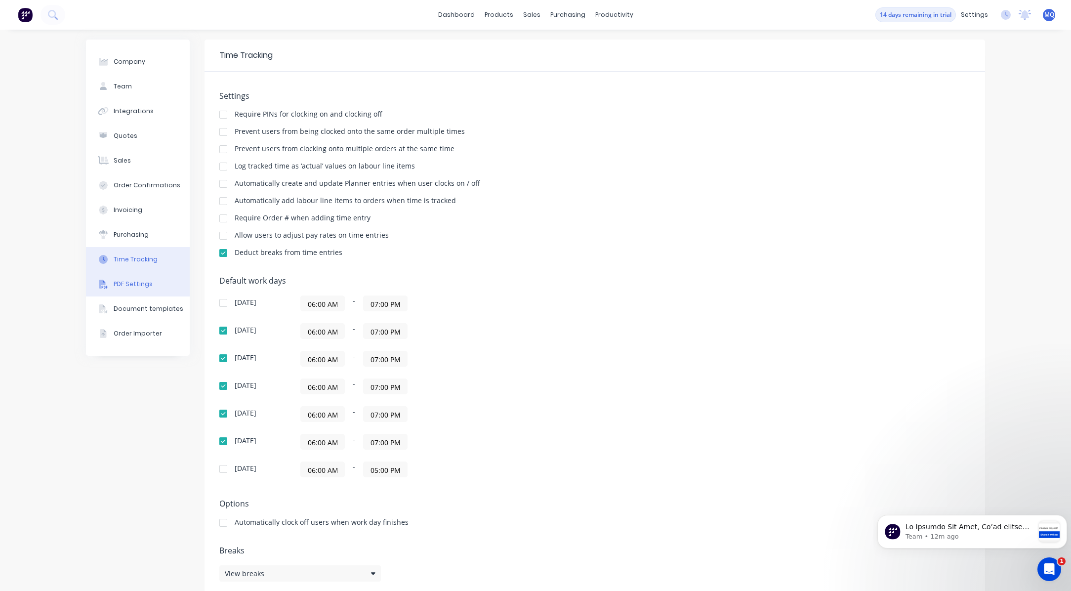
click at [135, 283] on div "PDF Settings" at bounding box center [133, 284] width 39 height 9
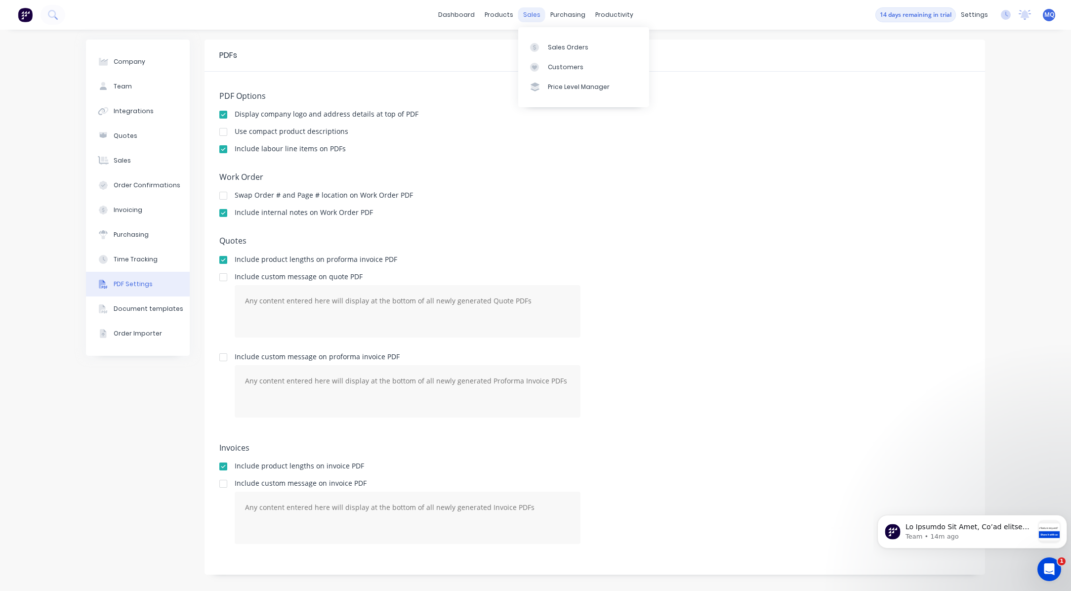
click at [529, 17] on div "sales" at bounding box center [531, 14] width 27 height 15
click at [506, 12] on div "products" at bounding box center [499, 14] width 39 height 15
click at [502, 43] on icon at bounding box center [499, 47] width 10 height 9
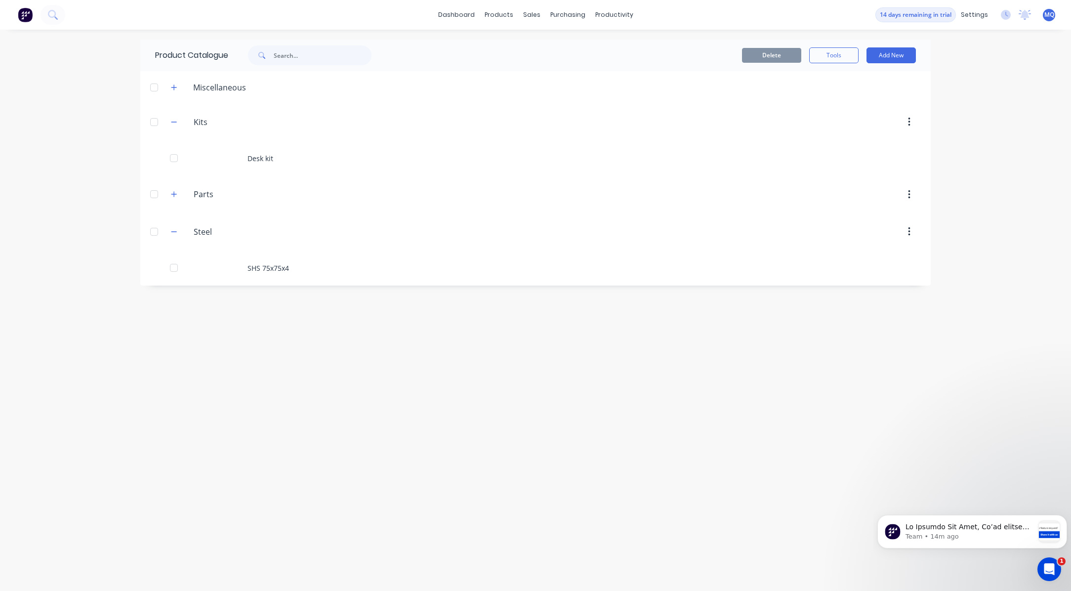
click at [779, 229] on div at bounding box center [619, 232] width 603 height 18
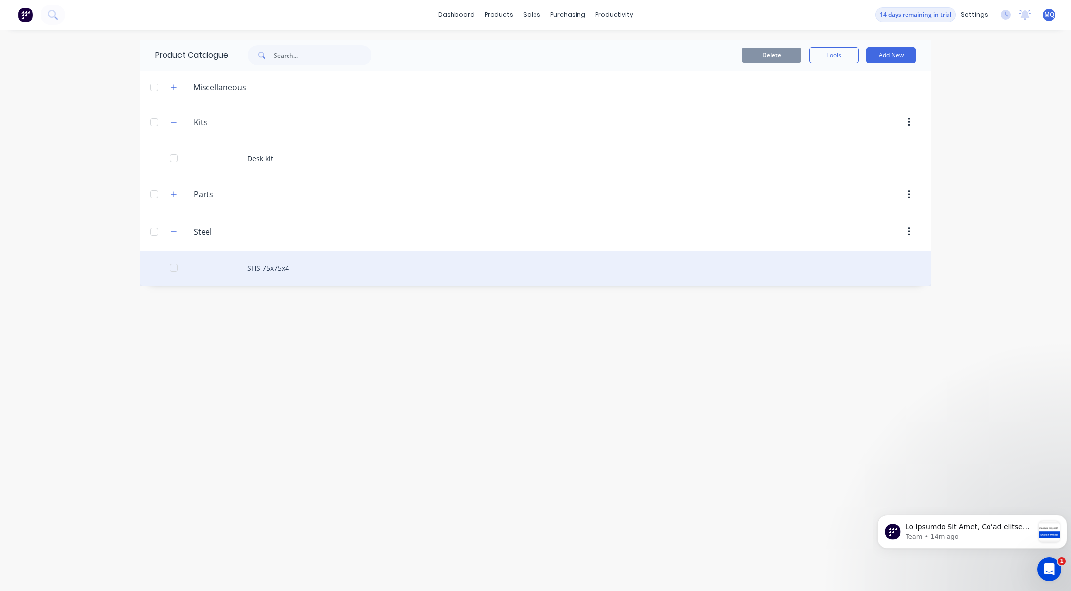
click at [278, 267] on div "SHS 75x75x4" at bounding box center [535, 267] width 790 height 35
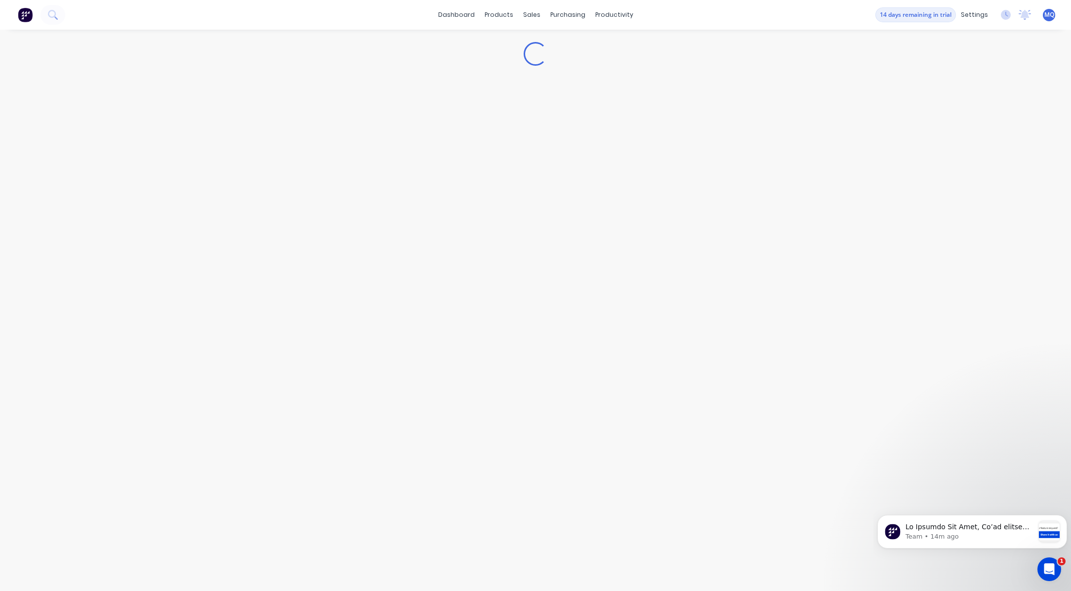
type textarea "x"
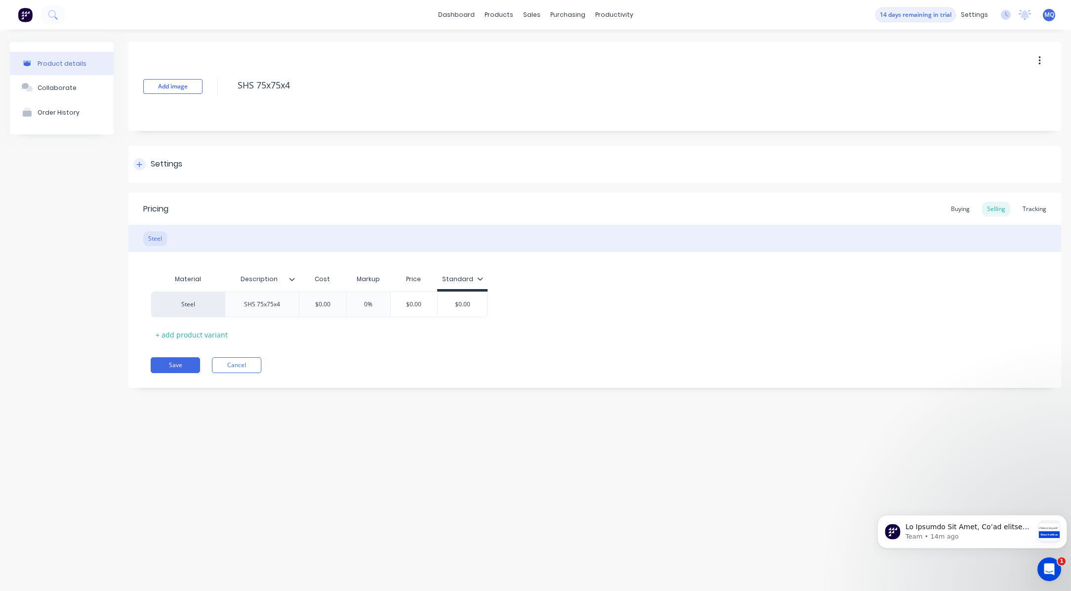
click at [158, 164] on div "Settings" at bounding box center [167, 164] width 32 height 12
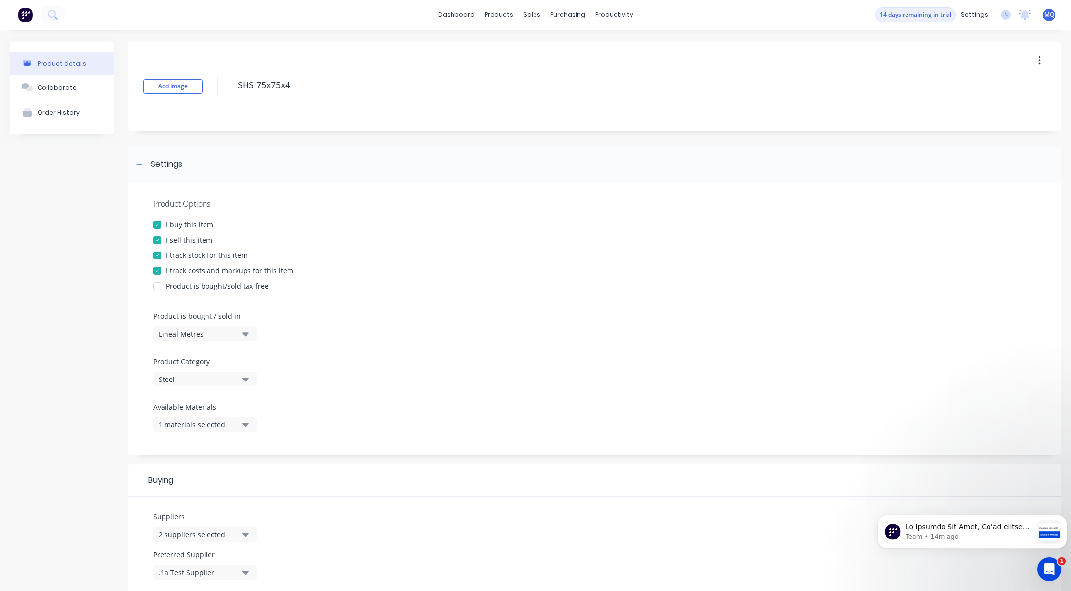
scroll to position [49, 0]
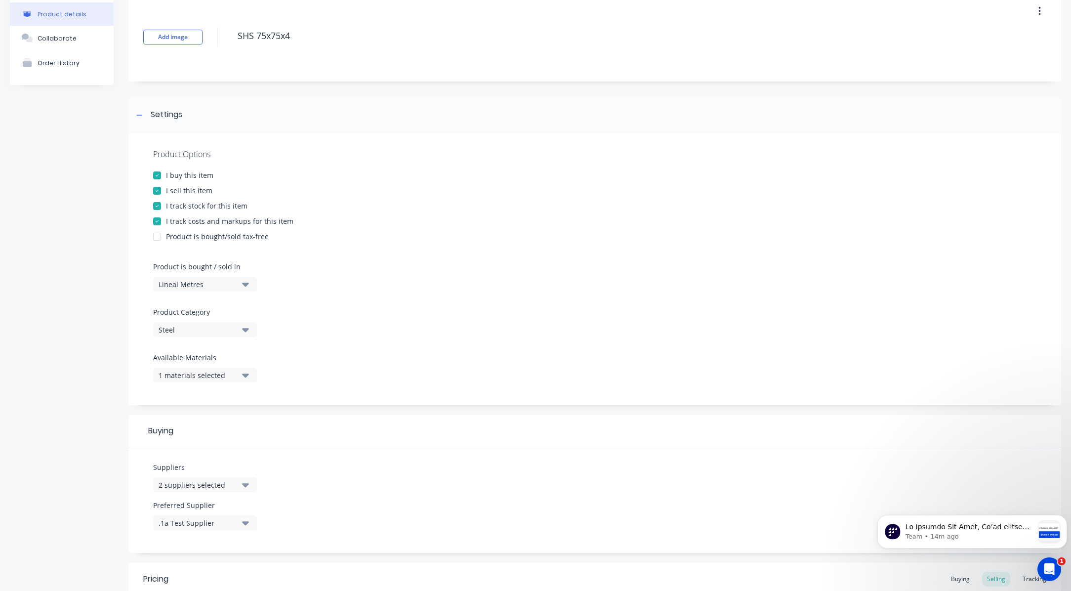
click at [229, 291] on button "Lineal Metres" at bounding box center [205, 284] width 104 height 15
click at [293, 280] on div "Product Options I buy this item I sell this item I track stock for this item I …" at bounding box center [594, 269] width 933 height 272
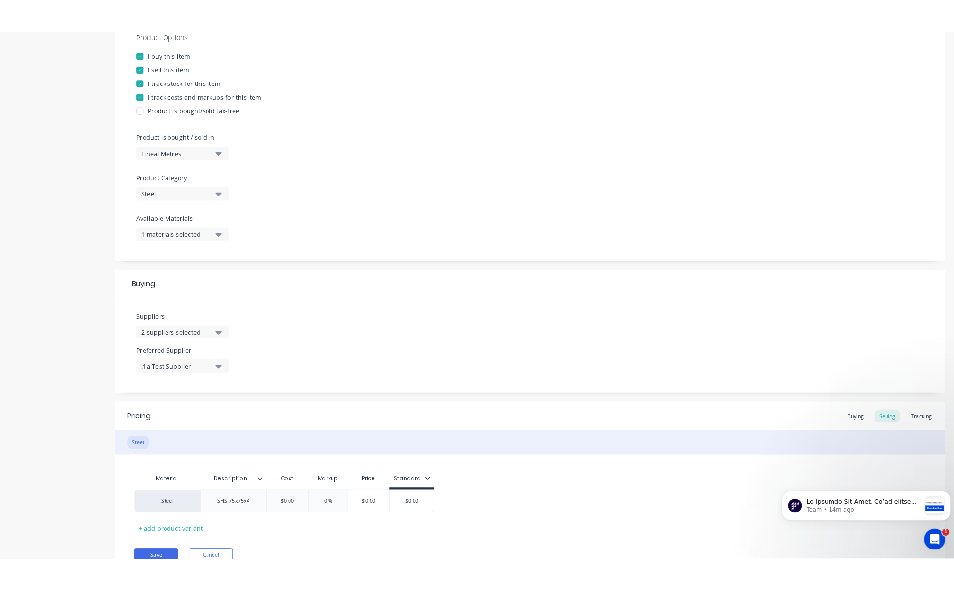
scroll to position [244, 0]
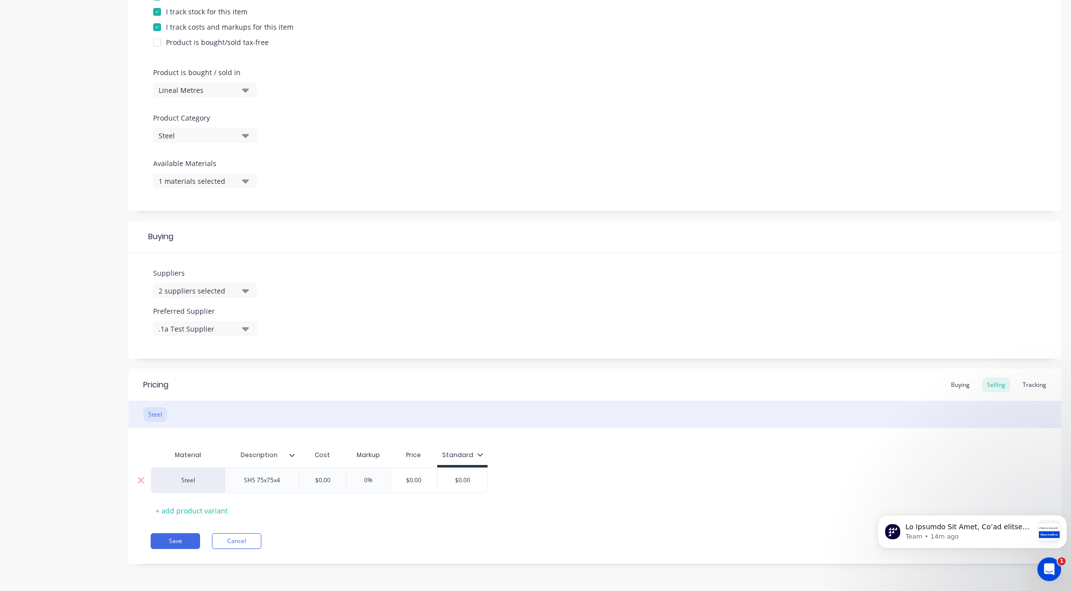
type input "$0.00"
click at [414, 481] on input "$0.00" at bounding box center [413, 480] width 49 height 9
click at [425, 480] on input "$0.00" at bounding box center [413, 480] width 49 height 9
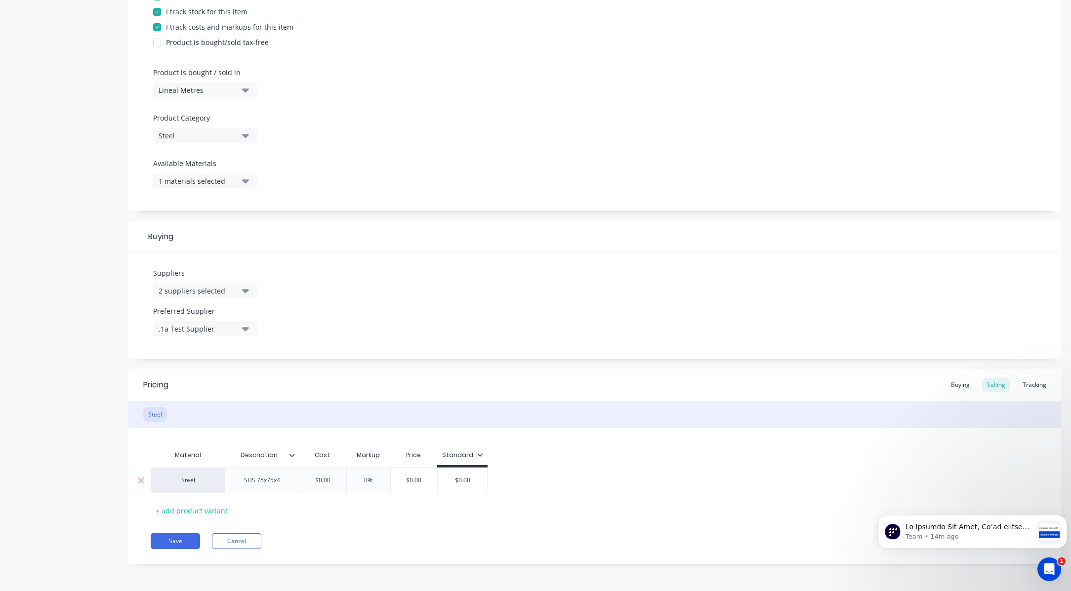
type input "$0.00"
click at [323, 484] on input "$0.00" at bounding box center [322, 480] width 49 height 9
type textarea "x"
type input "$2"
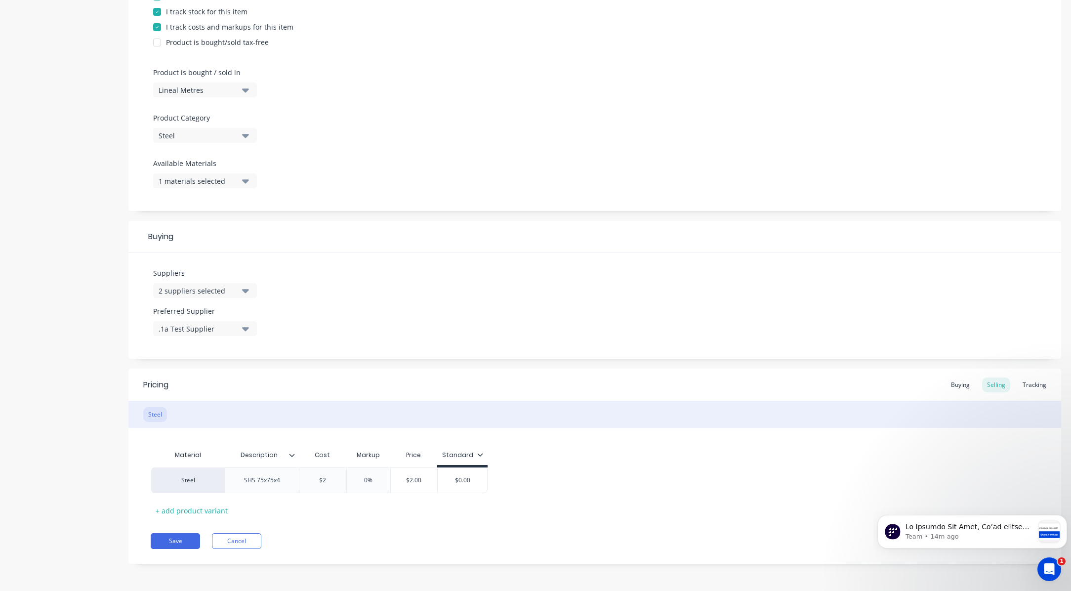
type textarea "x"
type input "$21."
type textarea "x"
type input "$21.8"
type textarea "x"
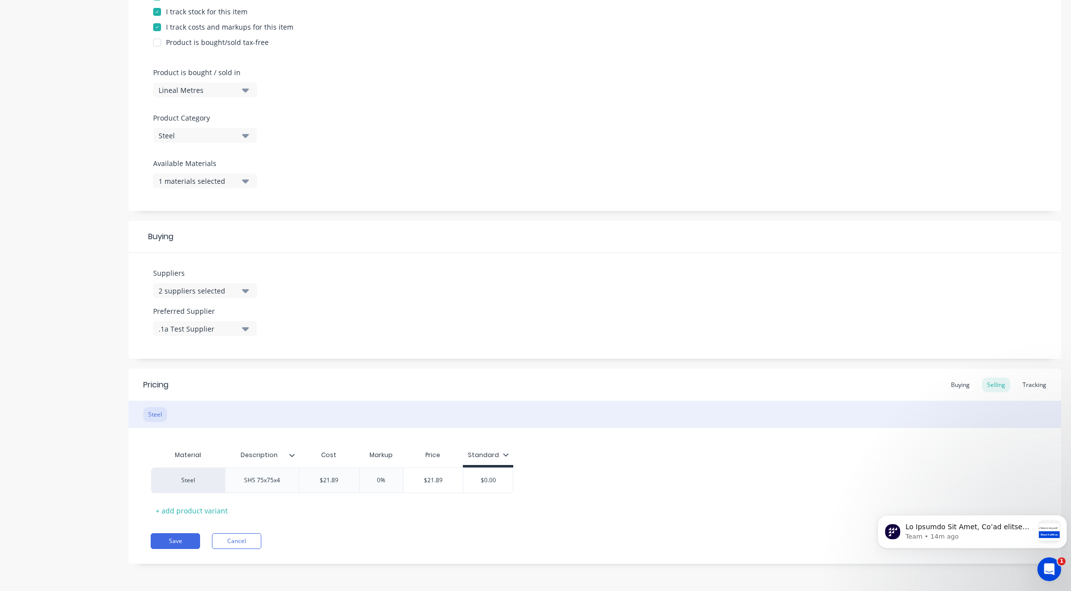
type input "$21.89"
click at [422, 510] on div "Material Description Cost Markup Price Standard Steel SHS 75x75x4 $21.89 $21.89…" at bounding box center [595, 481] width 888 height 73
type input "0%"
click at [381, 481] on input "0%" at bounding box center [381, 480] width 49 height 9
click at [375, 483] on input "0%" at bounding box center [381, 480] width 49 height 9
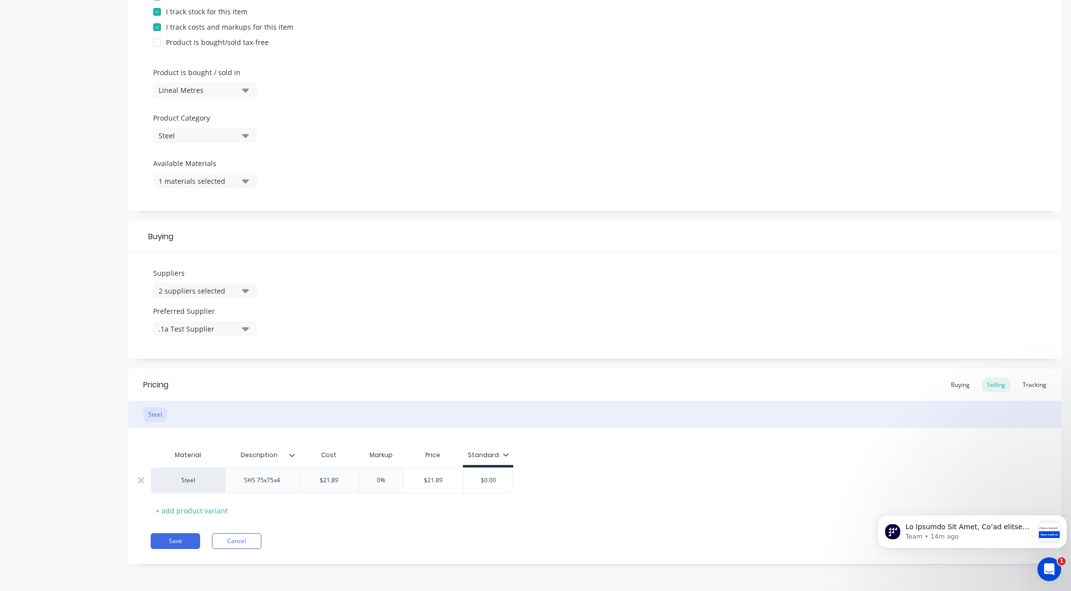
click at [375, 483] on input "0%" at bounding box center [381, 480] width 49 height 9
type textarea "x"
type input "5%"
type textarea "x"
type input "50%"
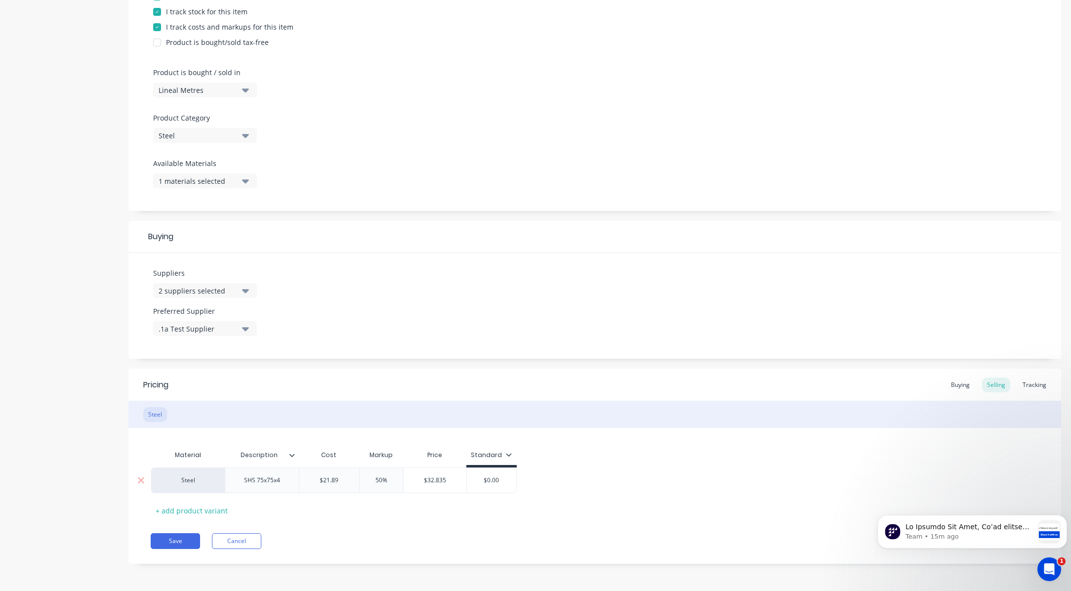
click at [377, 476] on input "50%" at bounding box center [381, 480] width 49 height 9
click at [376, 478] on input "50%" at bounding box center [381, 480] width 49 height 9
drag, startPoint x: 376, startPoint y: 478, endPoint x: 490, endPoint y: 433, distance: 122.2
click at [378, 478] on input "50%" at bounding box center [381, 480] width 49 height 9
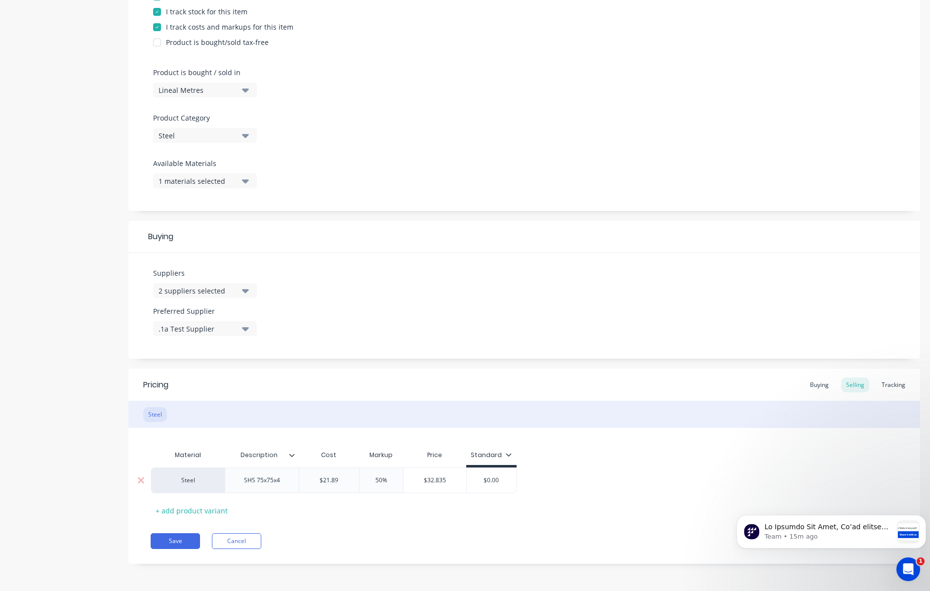
click at [377, 484] on input "50%" at bounding box center [381, 480] width 49 height 9
click at [378, 483] on input "50%" at bounding box center [381, 480] width 49 height 9
click at [378, 482] on input "50%" at bounding box center [381, 480] width 49 height 9
click at [387, 476] on input "50%" at bounding box center [381, 480] width 49 height 9
click at [381, 480] on input "50%" at bounding box center [381, 480] width 49 height 9
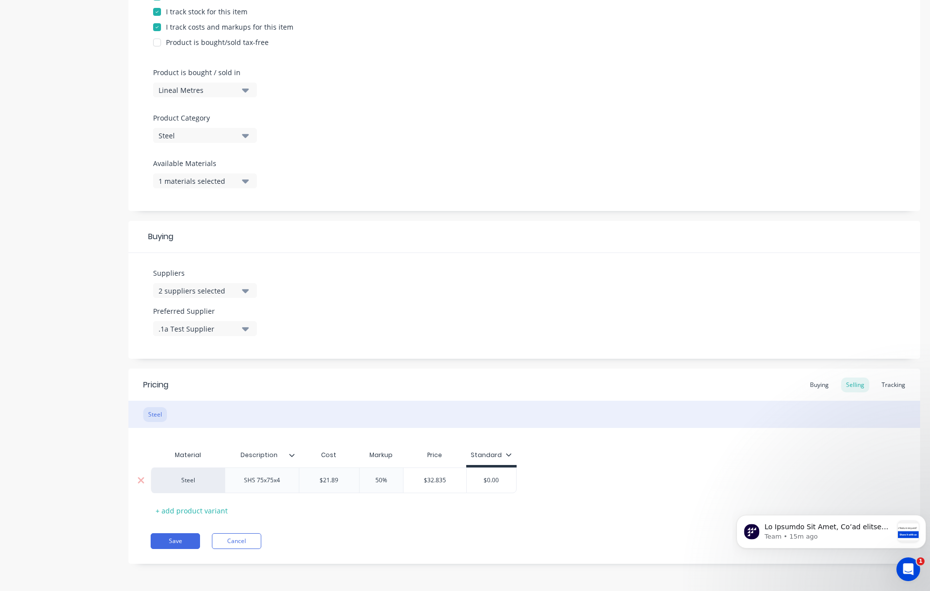
click at [381, 480] on input "50%" at bounding box center [381, 480] width 49 height 9
type textarea "x"
type input "6"
type textarea "x"
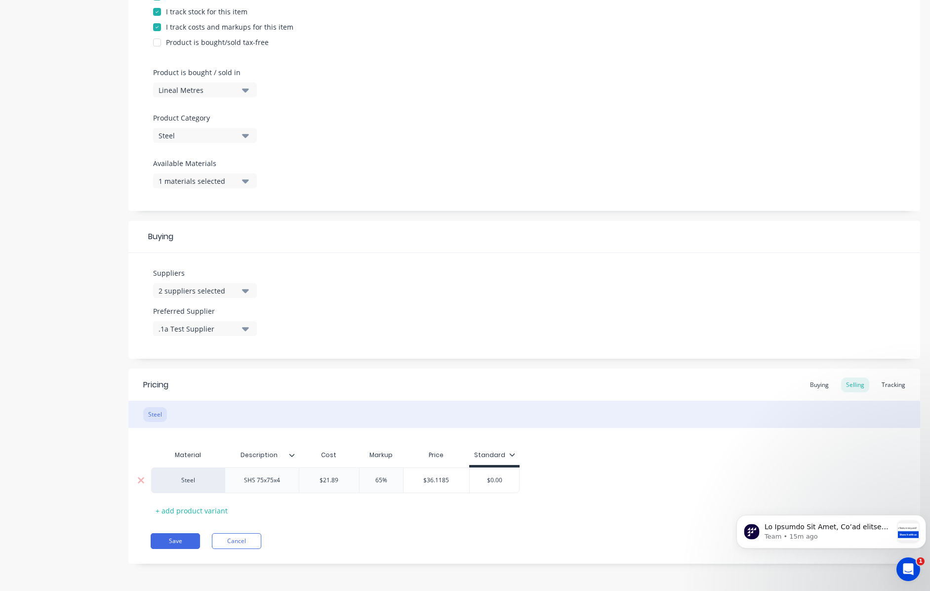
type input "65%"
click at [396, 499] on div "Material Description Cost Markup Price Standard Steel SHS 75x75x4 $21.89 $21.89…" at bounding box center [524, 481] width 747 height 73
type input "$36.1185"
click at [423, 482] on input "$36.1185" at bounding box center [437, 480] width 66 height 9
click at [381, 480] on input "65%" at bounding box center [381, 480] width 49 height 9
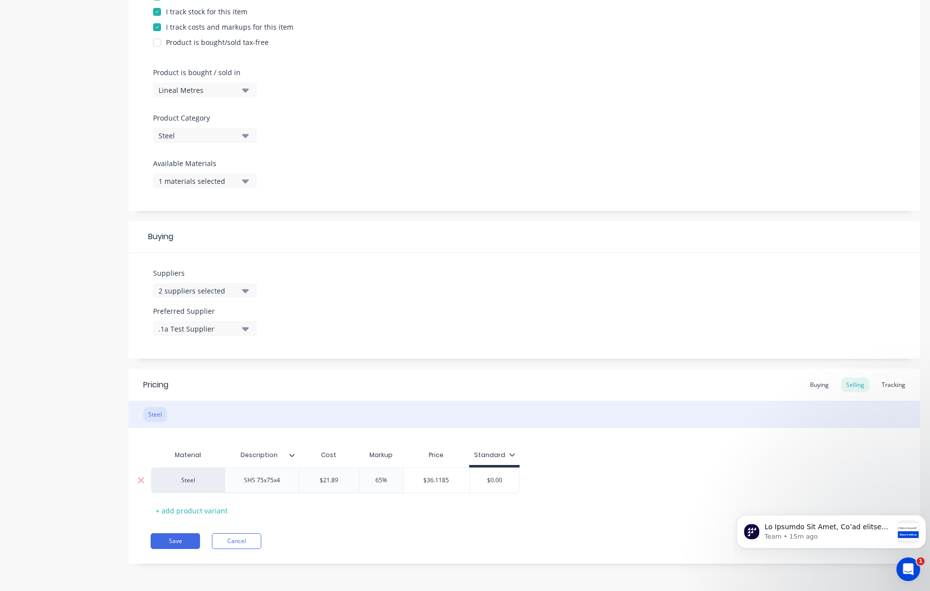
click at [381, 480] on input "65%" at bounding box center [381, 480] width 49 height 9
type textarea "x"
type input "6"
type textarea "x"
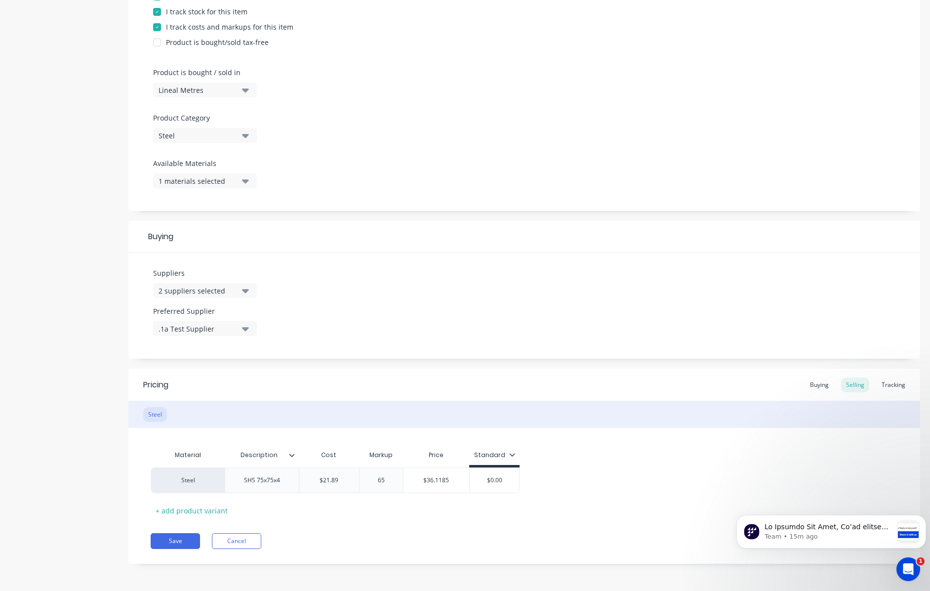
click at [457, 498] on div "Material Description Cost Markup Price Standard Steel SHS 75x75x4 $21.89 $21.89…" at bounding box center [524, 481] width 747 height 73
type input "65%"
click at [377, 479] on input "65%" at bounding box center [381, 480] width 49 height 9
type textarea "x"
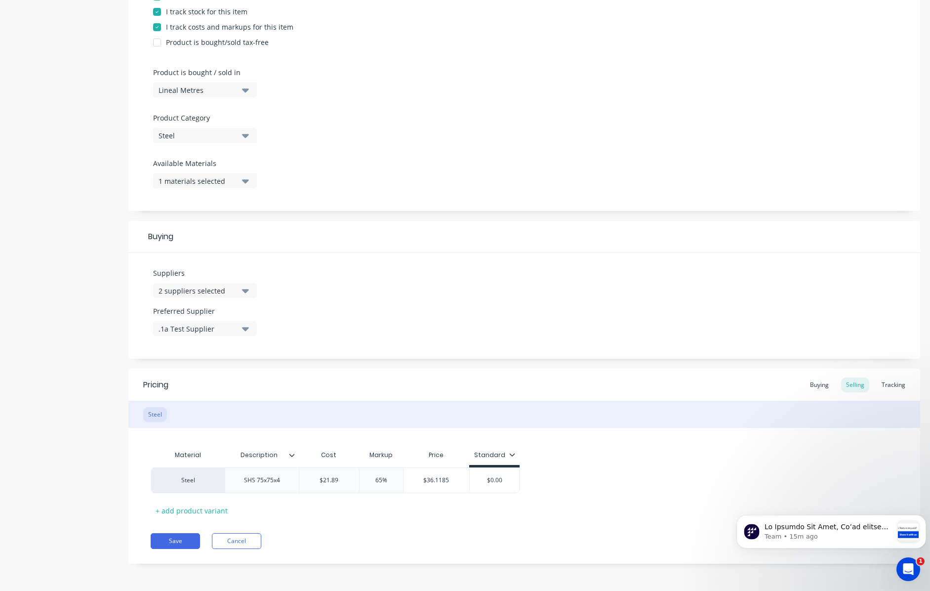
type input "7%"
type textarea "x"
type input "75%"
type textarea "x"
type input "175%"
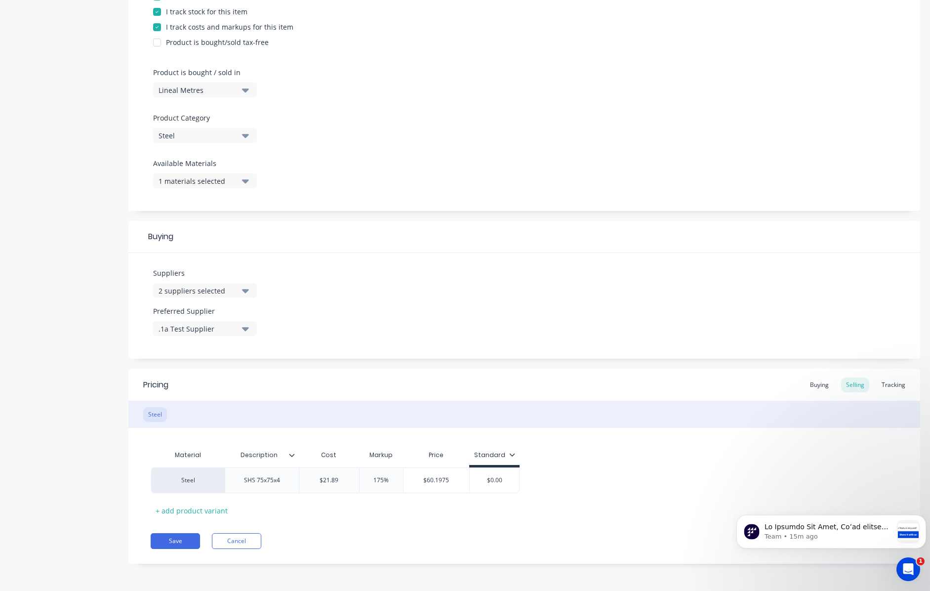
type textarea "x"
type input "17%"
type textarea "x"
type input "1%"
type textarea "x"
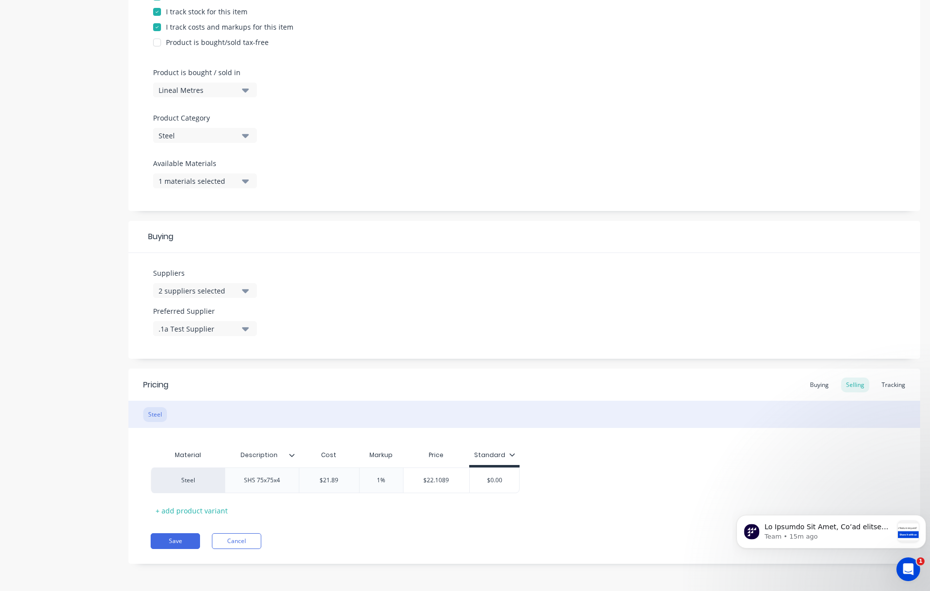
type input "15%"
type textarea "x"
type input "150%"
type textarea "x"
type input "15%"
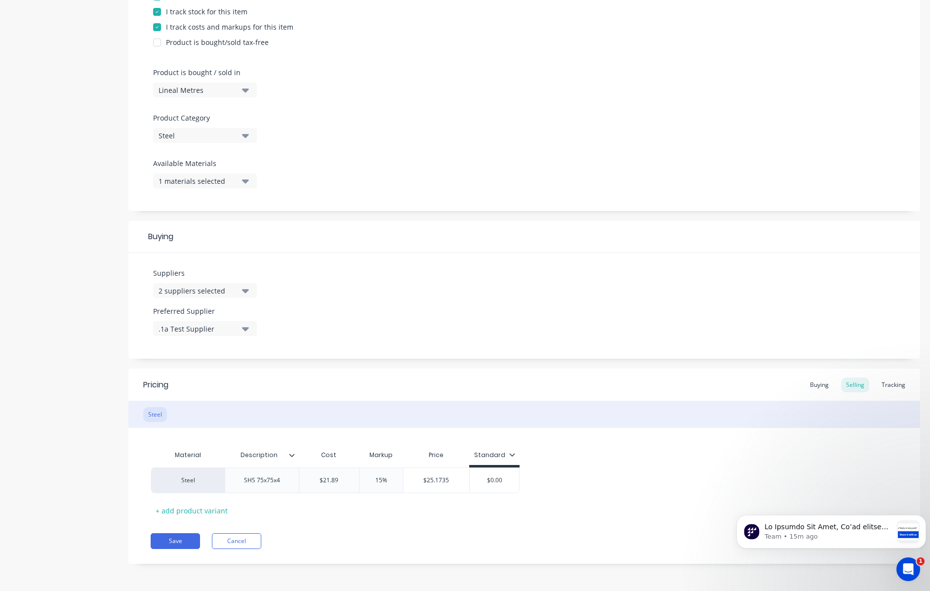
type textarea "x"
type input "155%"
type textarea "x"
type input "15%"
type textarea "x"
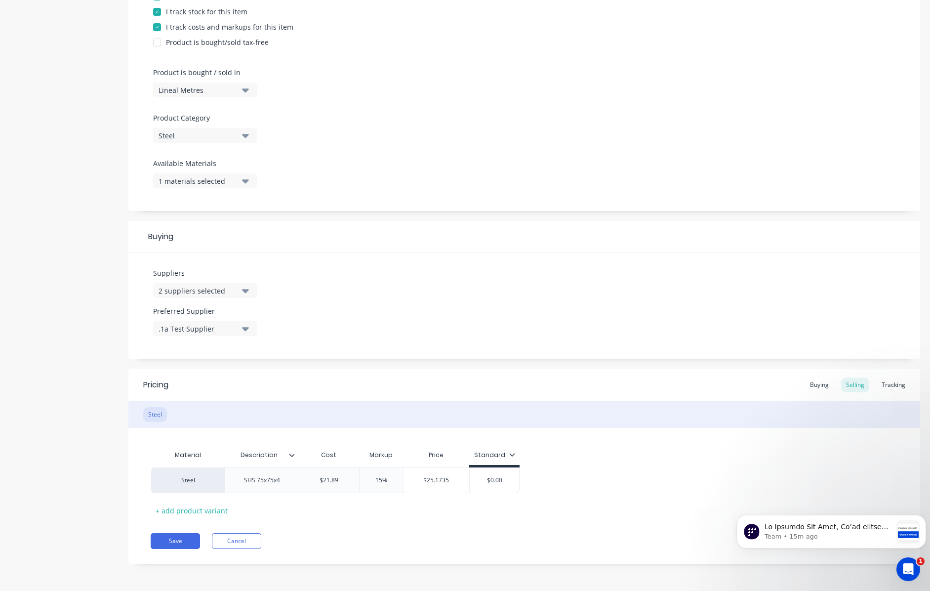
type input "1%"
type textarea "x"
type input "14%"
type textarea "x"
type input "146%"
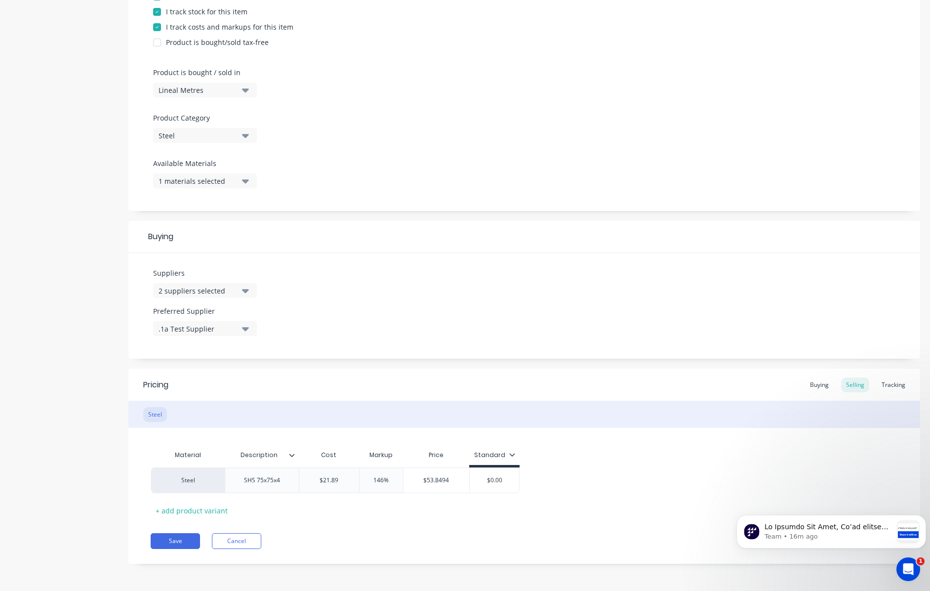
type textarea "x"
type input "14%"
type textarea "x"
type input "145%"
type textarea "x"
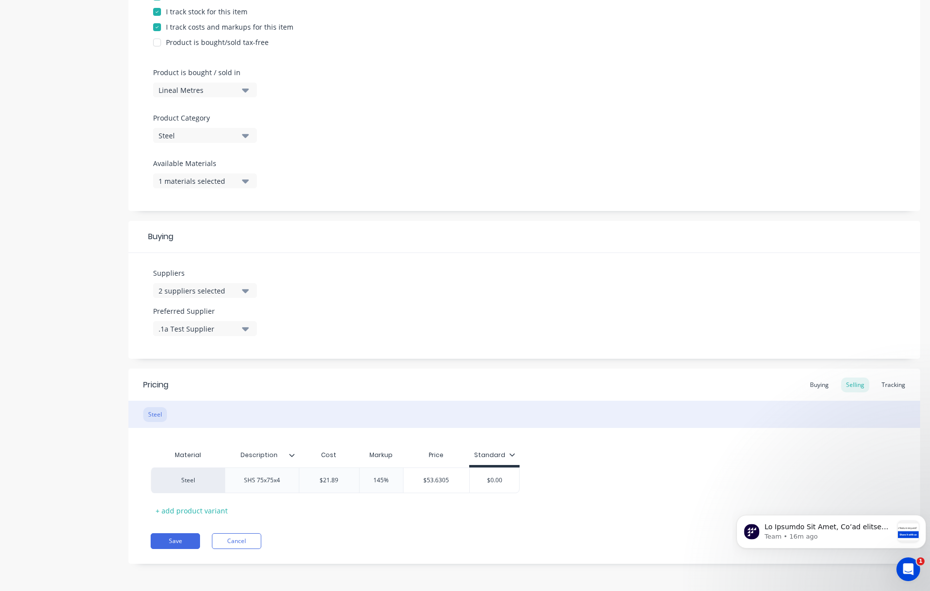
type input "14%"
type textarea "x"
type input "144.%"
type textarea "x"
type input "144.5%"
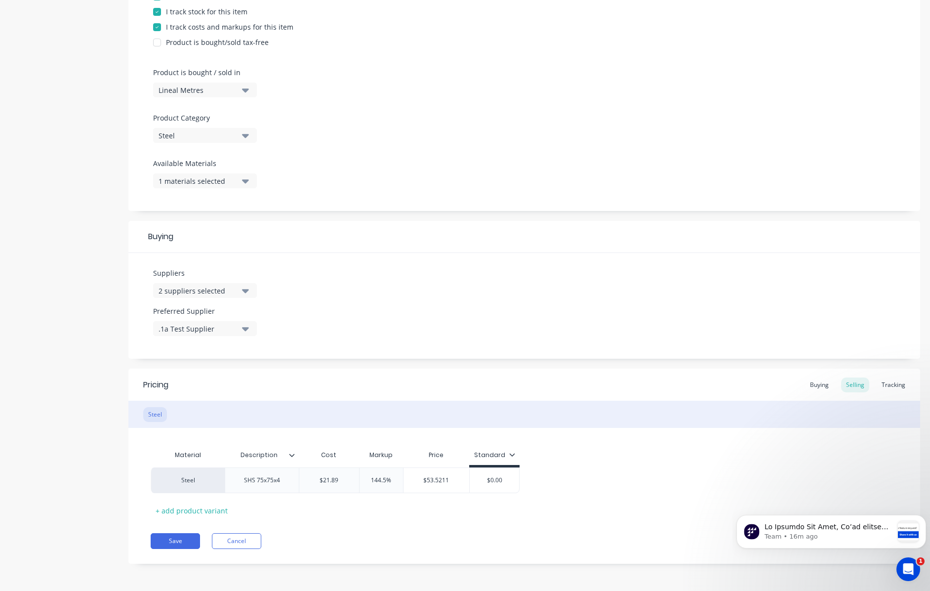
click at [871, 65] on div at bounding box center [524, 59] width 743 height 15
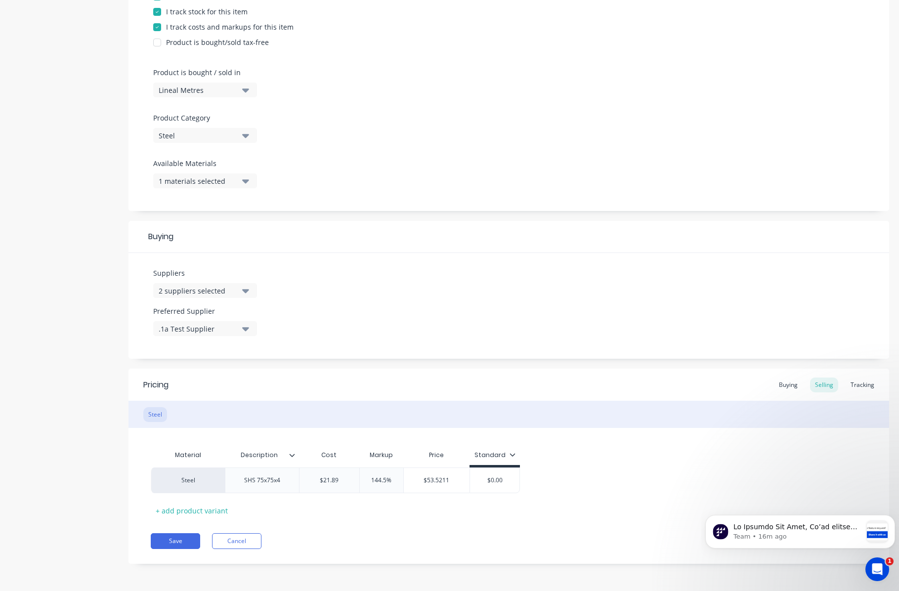
type textarea "x"
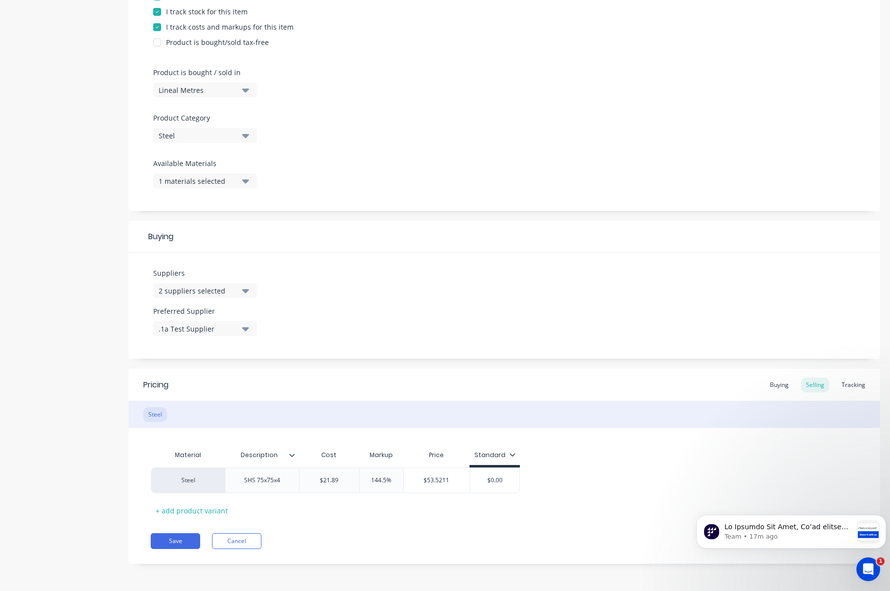
click at [461, 530] on div "Pricing Buying Selling Tracking Steel Material Description Cost Markup Price St…" at bounding box center [503, 466] width 751 height 195
click at [493, 472] on div "$0.00" at bounding box center [494, 480] width 49 height 25
type input "$0.00"
click at [493, 472] on div "$0.00" at bounding box center [494, 480] width 49 height 25
click at [508, 458] on div "Standard" at bounding box center [494, 455] width 41 height 9
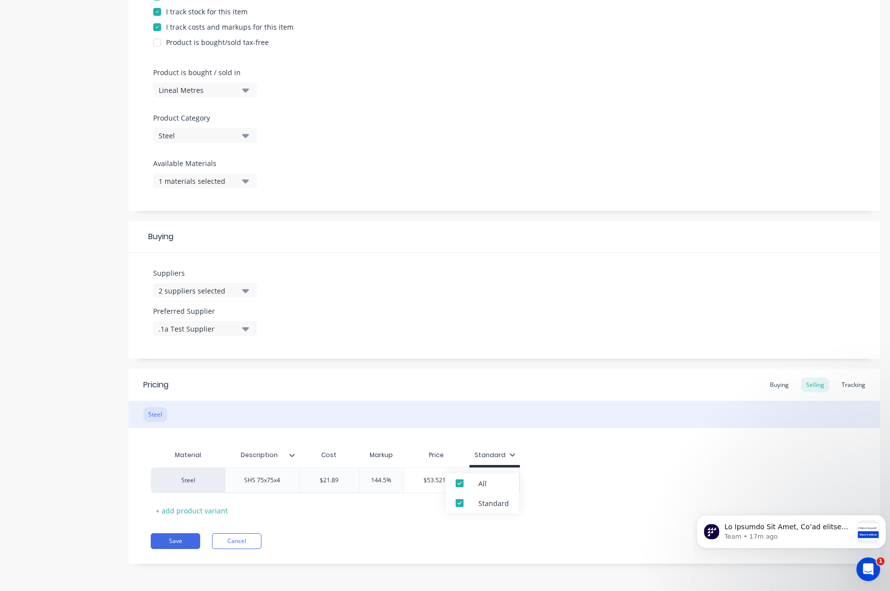
click at [508, 458] on div "Standard" at bounding box center [494, 455] width 41 height 9
click at [179, 542] on button "Save" at bounding box center [175, 541] width 49 height 16
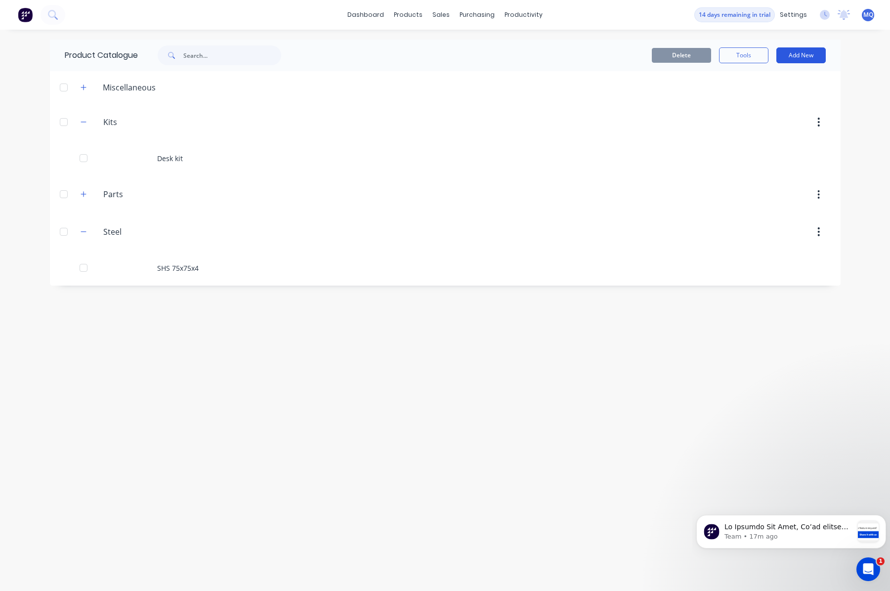
click at [801, 56] on button "Add New" at bounding box center [800, 55] width 49 height 16
click at [783, 94] on div "Product" at bounding box center [779, 100] width 76 height 14
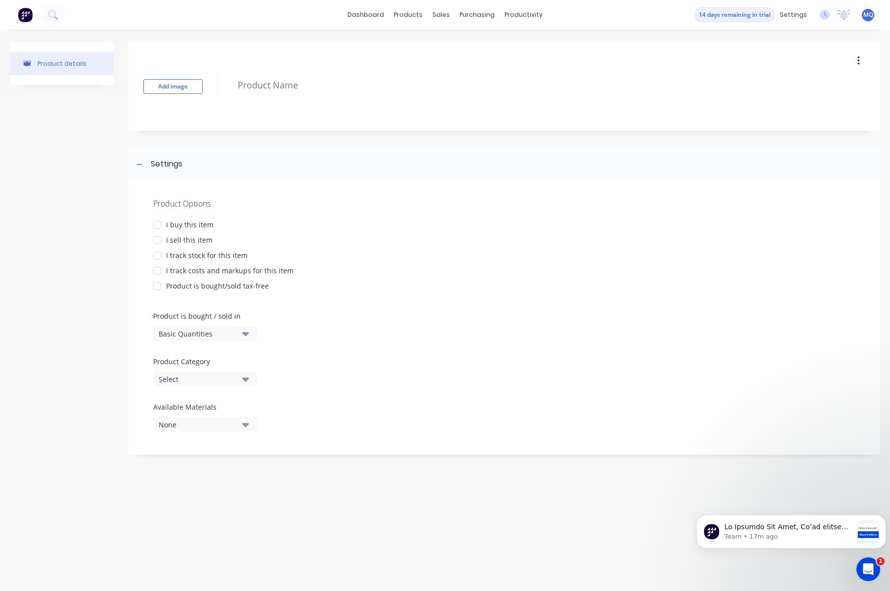
click at [613, 72] on div "Add image" at bounding box center [503, 86] width 751 height 89
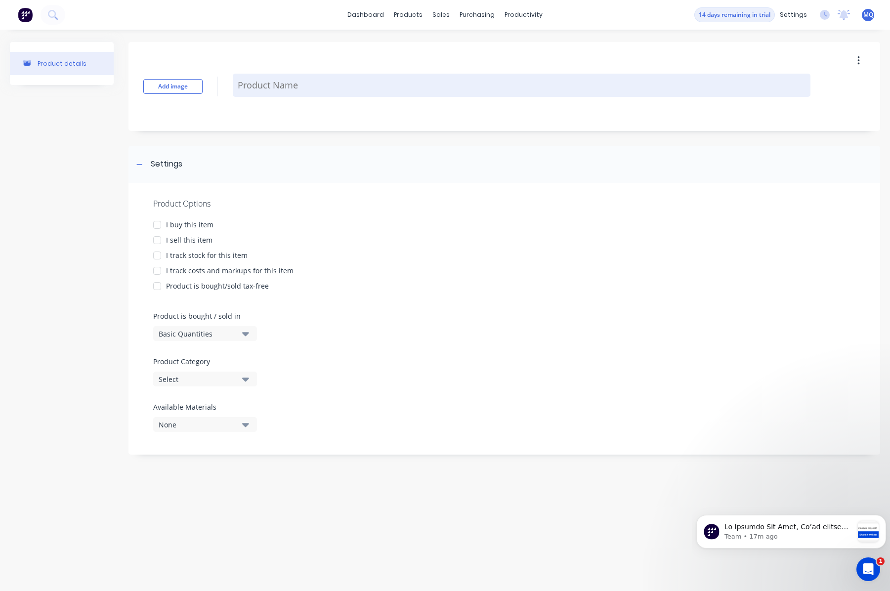
click at [595, 86] on textarea at bounding box center [522, 85] width 578 height 23
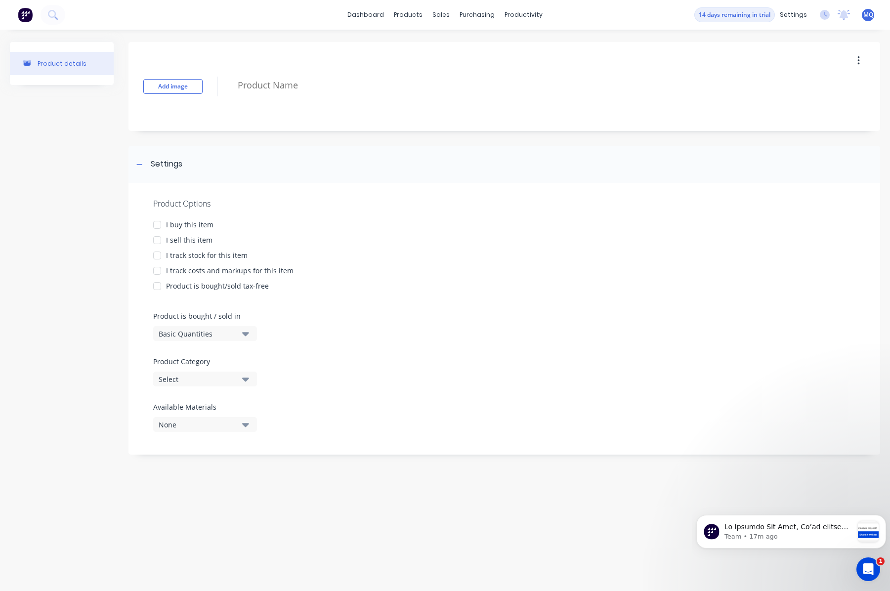
type textarea "x"
click at [217, 334] on div "Basic Quantities" at bounding box center [198, 334] width 79 height 10
click at [209, 374] on div "Select" at bounding box center [198, 379] width 79 height 10
click at [643, 133] on div "Add image Settings Product Options I buy this item I sell this item I track sto…" at bounding box center [503, 253] width 751 height 422
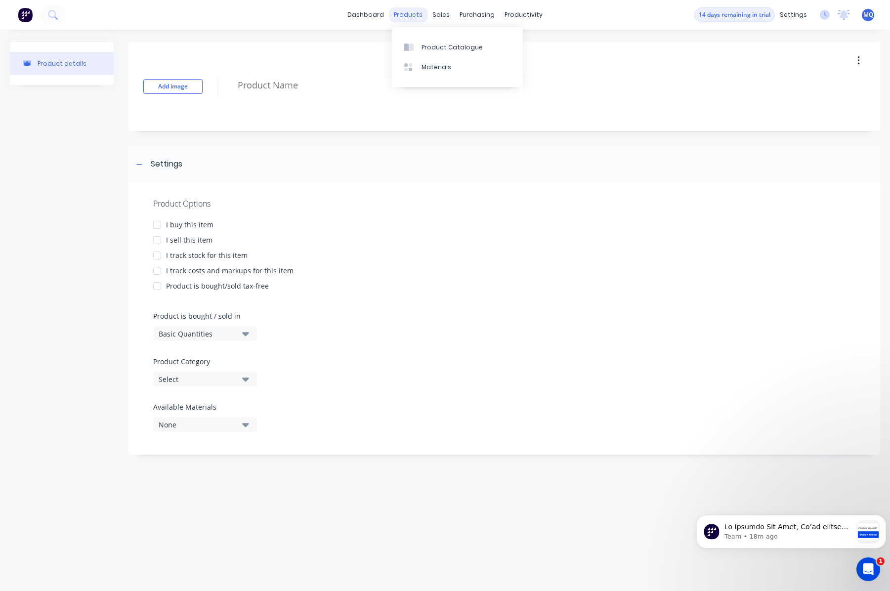
click at [410, 12] on div "products" at bounding box center [408, 14] width 39 height 15
click at [429, 52] on link "Product Catalogue" at bounding box center [457, 47] width 131 height 20
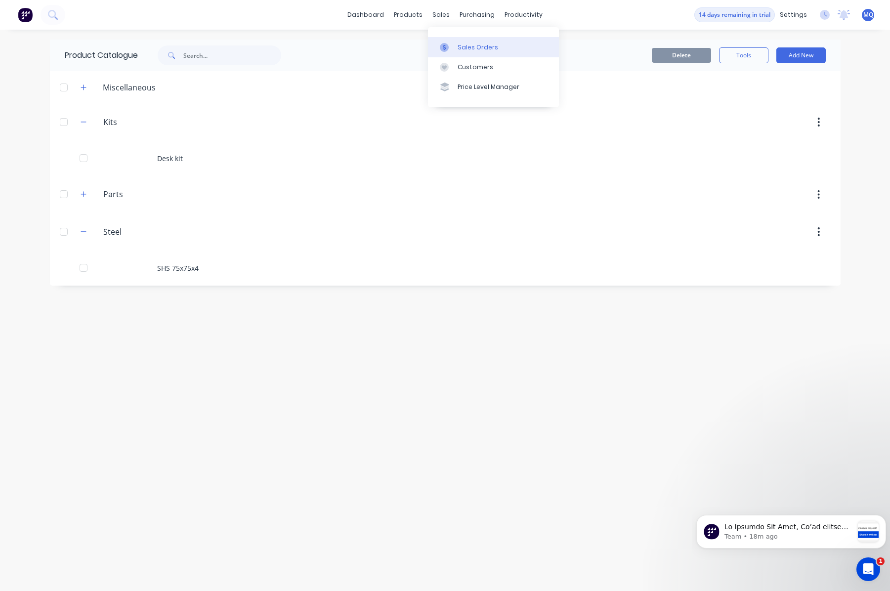
click at [458, 55] on link "Sales Orders" at bounding box center [493, 47] width 131 height 20
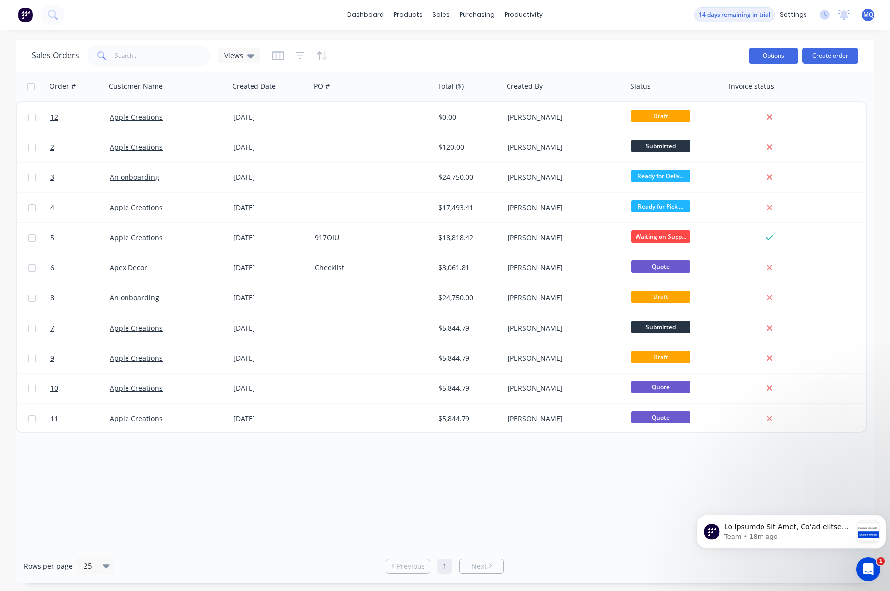
click at [762, 59] on button "Options" at bounding box center [772, 56] width 49 height 16
click at [354, 67] on div "Sales Orders Views" at bounding box center [386, 55] width 709 height 24
click at [258, 57] on div "Sales Orders Views" at bounding box center [386, 55] width 709 height 24
click at [249, 57] on icon at bounding box center [250, 56] width 7 height 4
click at [282, 50] on button "button" at bounding box center [278, 56] width 12 height 16
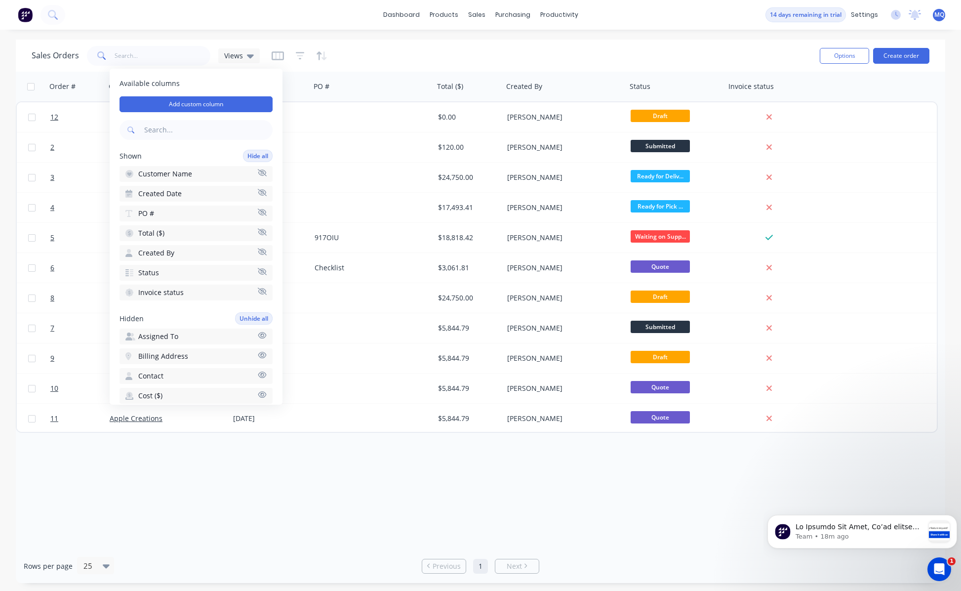
click at [432, 63] on div "Sales Orders Views" at bounding box center [422, 55] width 781 height 24
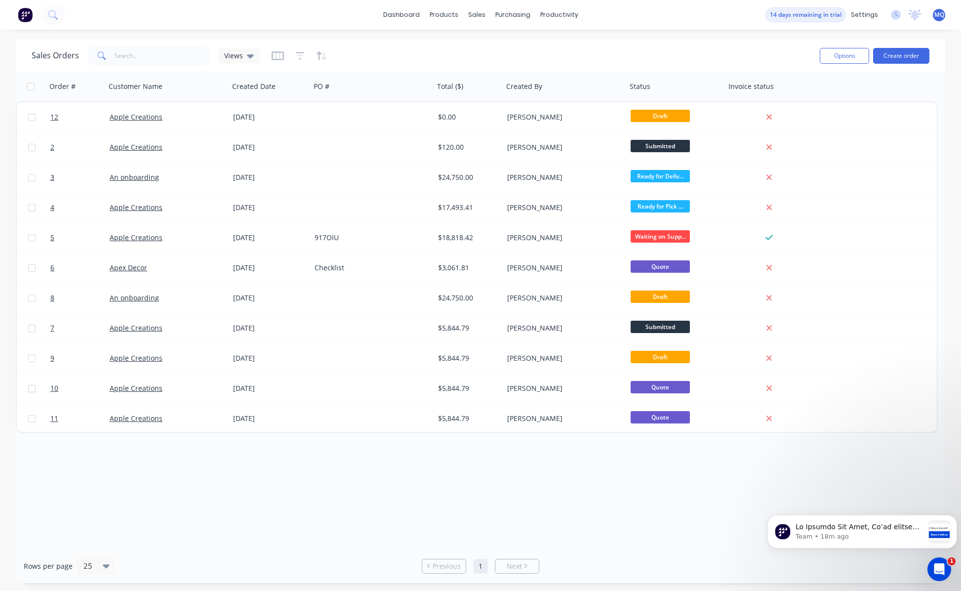
click at [285, 58] on div at bounding box center [300, 56] width 56 height 16
click at [276, 58] on icon "button" at bounding box center [278, 56] width 12 height 10
click at [644, 68] on div "Sales Orders Views Options Create order" at bounding box center [481, 56] width 930 height 32
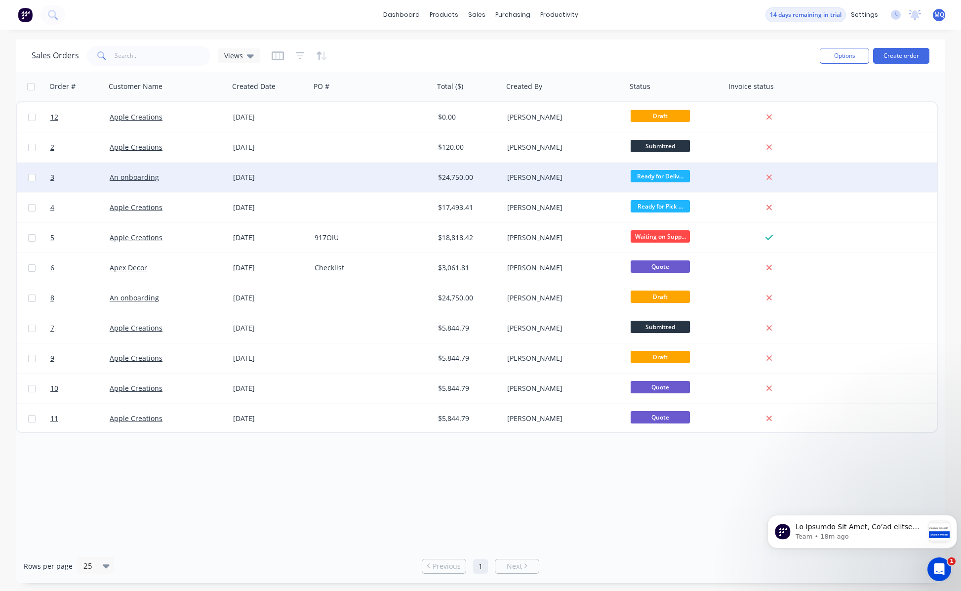
click at [448, 181] on div "$24,750.00" at bounding box center [467, 177] width 58 height 10
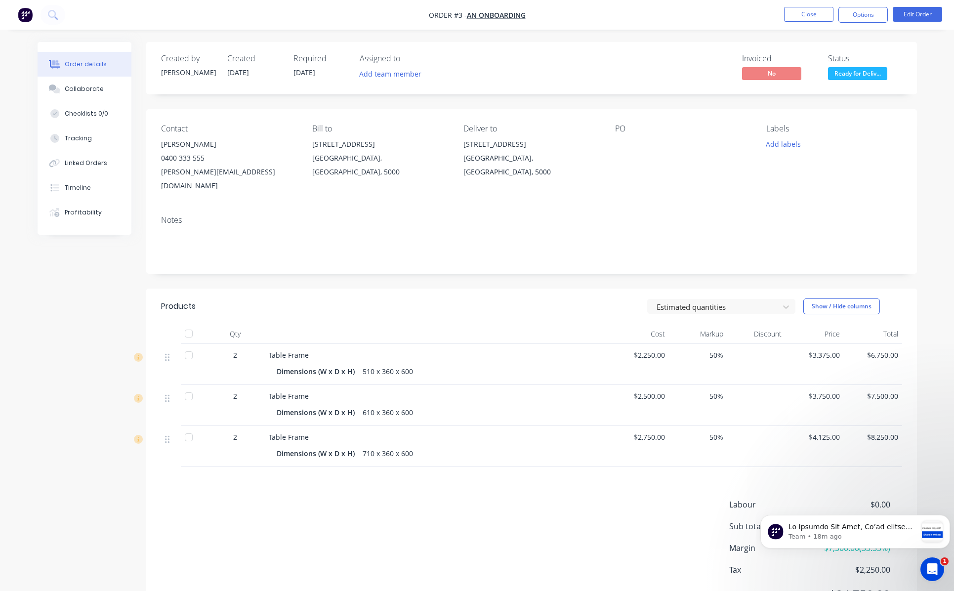
scroll to position [38, 0]
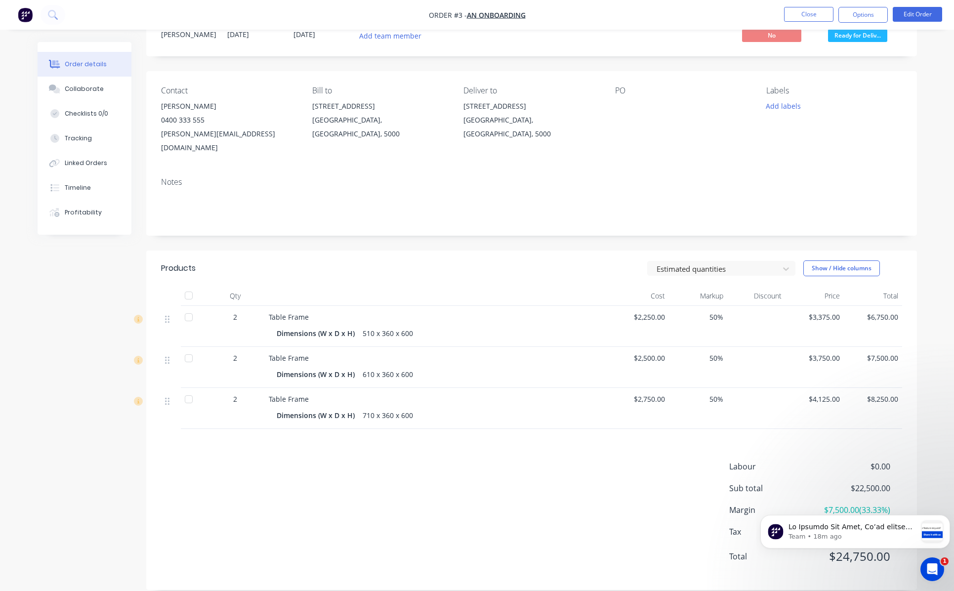
click at [301, 326] on div "Dimensions (W x D x H)" at bounding box center [318, 333] width 82 height 14
click at [276, 312] on span "Table Frame" at bounding box center [289, 316] width 40 height 9
click at [685, 306] on div "50%" at bounding box center [698, 326] width 58 height 41
drag, startPoint x: 703, startPoint y: 306, endPoint x: 711, endPoint y: 335, distance: 29.6
click at [705, 308] on div "50%" at bounding box center [698, 326] width 58 height 41
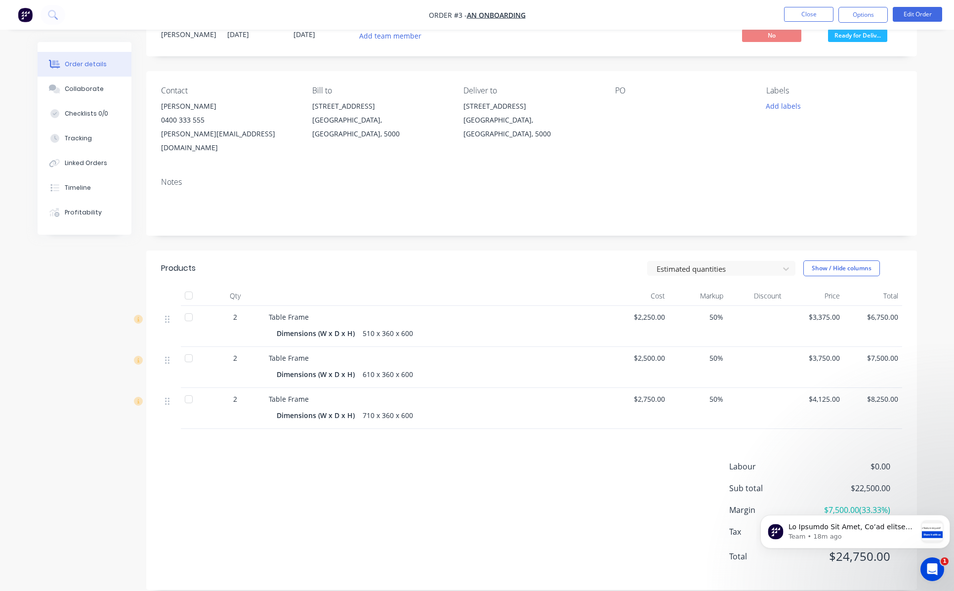
click at [711, 347] on div "50%" at bounding box center [698, 367] width 58 height 41
click at [709, 373] on div "2 Table Frame Dimensions (W x D x H) 510 x 360 x 600 $2,250.00 50% $3,375.00 $6…" at bounding box center [531, 367] width 741 height 123
click at [943, 519] on icon "Dismiss notification" at bounding box center [947, 517] width 5 height 5
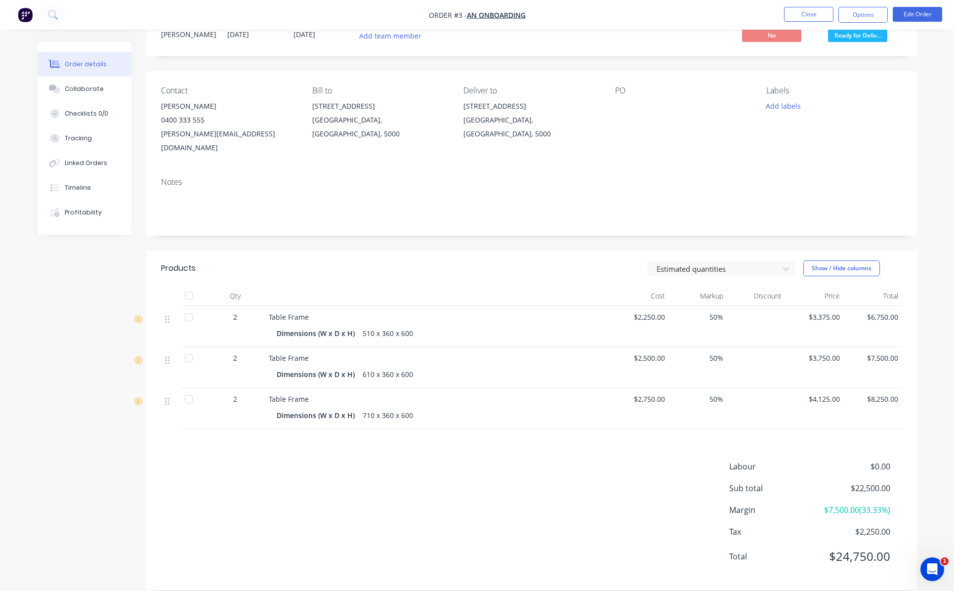
click at [885, 460] on span "$0.00" at bounding box center [853, 466] width 73 height 12
click at [871, 482] on span "$22,500.00" at bounding box center [853, 488] width 73 height 12
click at [662, 460] on div "Labour $0.00 Sub total $22,500.00 Margin $7,500.00 ( 33.33 %) Tax $2,250.00 Tot…" at bounding box center [531, 517] width 741 height 115
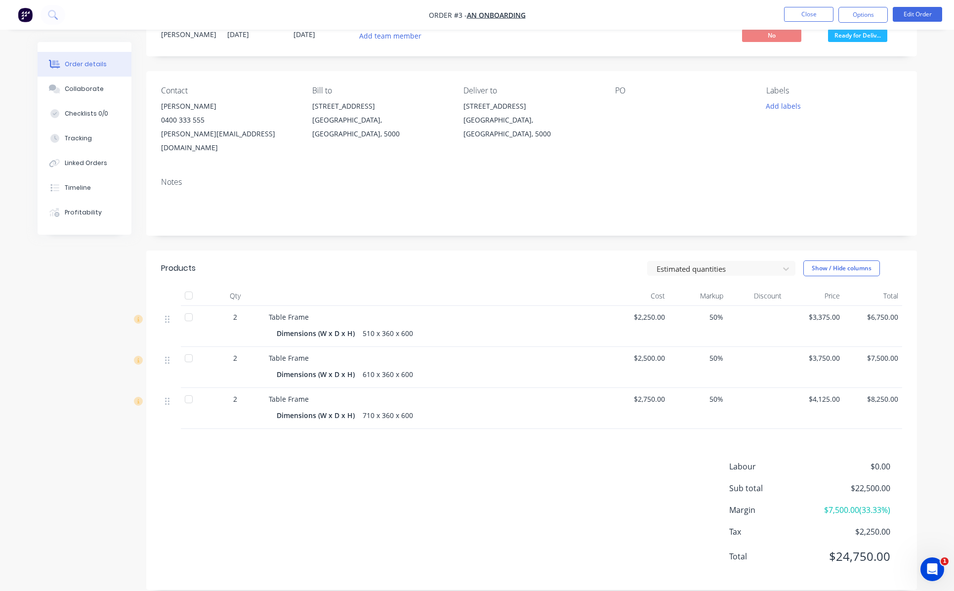
click at [480, 408] on div "Dimensions (W x D x H) 710 x 360 x 600" at bounding box center [438, 415] width 322 height 14
click at [919, 12] on button "Edit Order" at bounding box center [917, 14] width 49 height 15
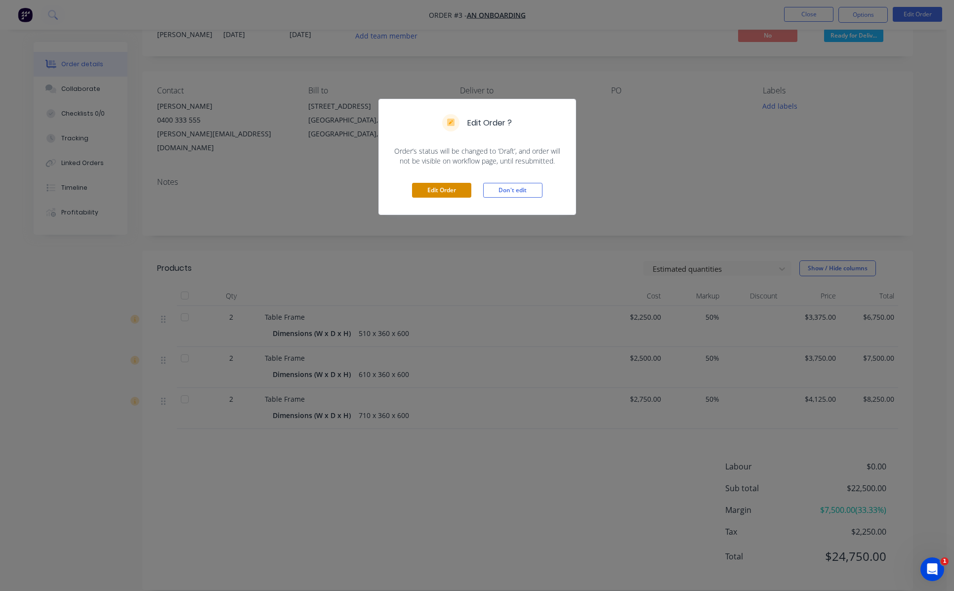
click at [453, 189] on button "Edit Order" at bounding box center [441, 190] width 59 height 15
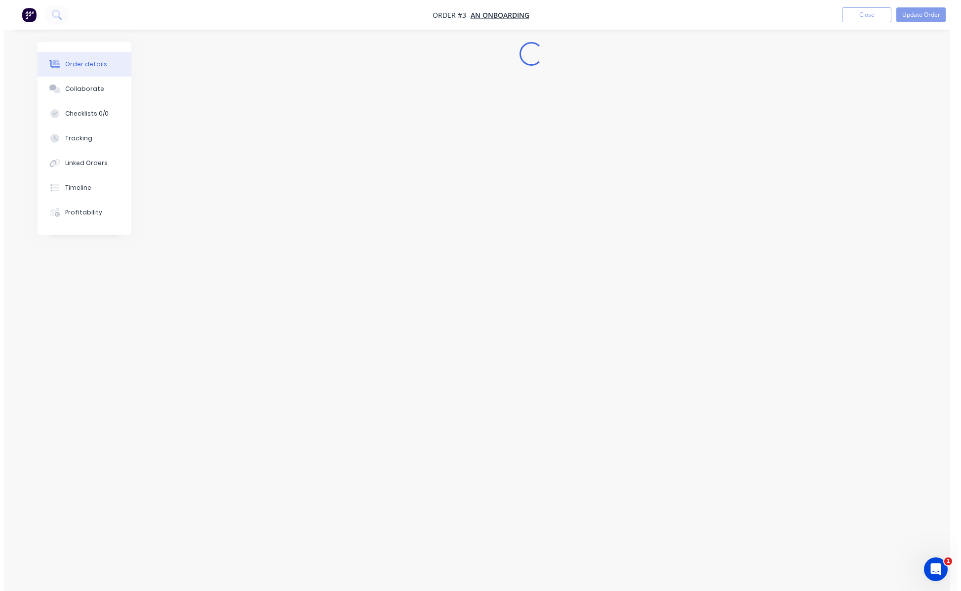
scroll to position [0, 0]
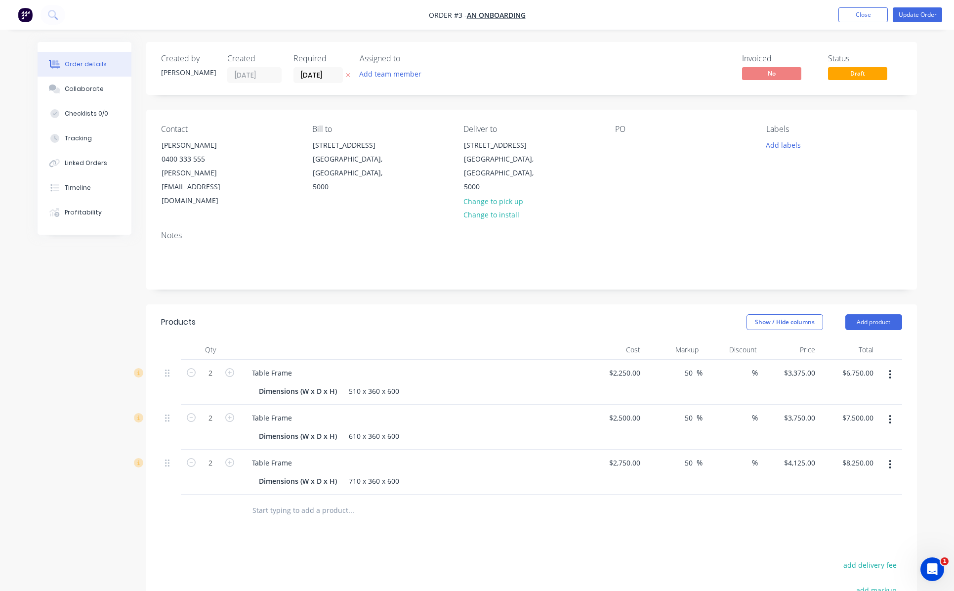
click at [304, 500] on input "text" at bounding box center [351, 510] width 198 height 20
type input "lab"
click at [880, 164] on div "Labels Add labels" at bounding box center [833, 165] width 135 height 83
click at [864, 17] on button "Close" at bounding box center [862, 14] width 49 height 15
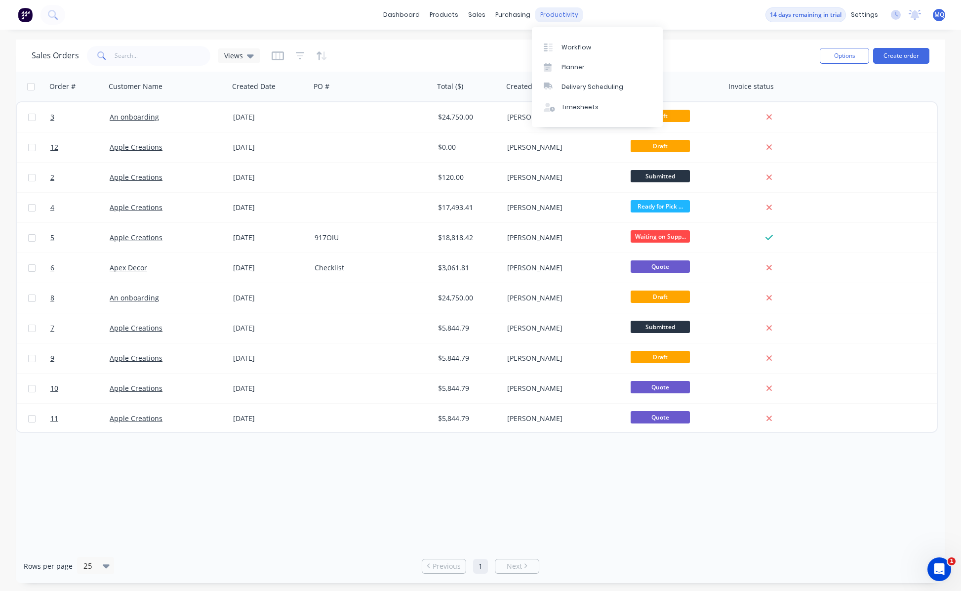
click at [568, 22] on div "productivity" at bounding box center [560, 14] width 48 height 15
click at [575, 53] on link "Workflow" at bounding box center [597, 47] width 131 height 20
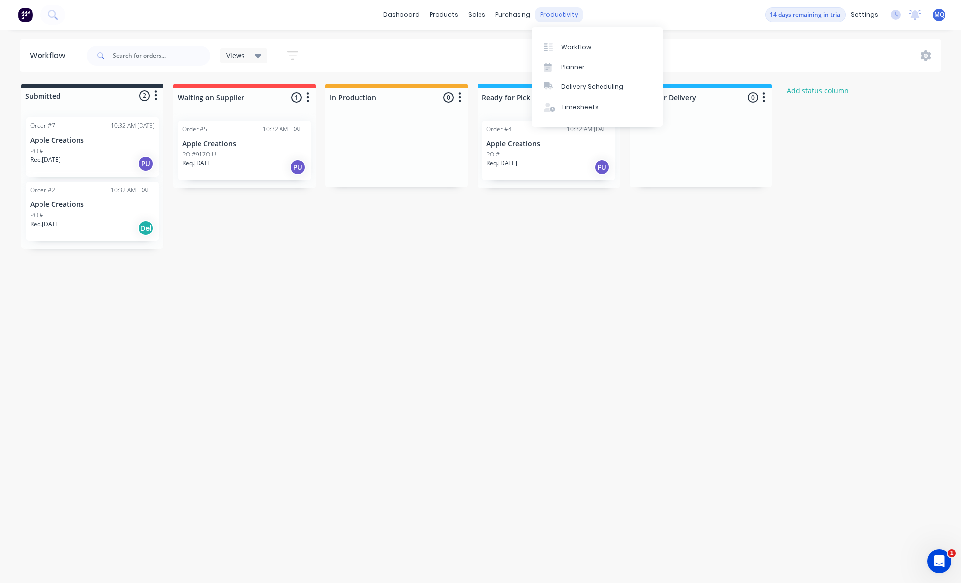
click at [566, 16] on div "productivity" at bounding box center [560, 14] width 48 height 15
click at [577, 69] on div "Planner" at bounding box center [573, 67] width 23 height 9
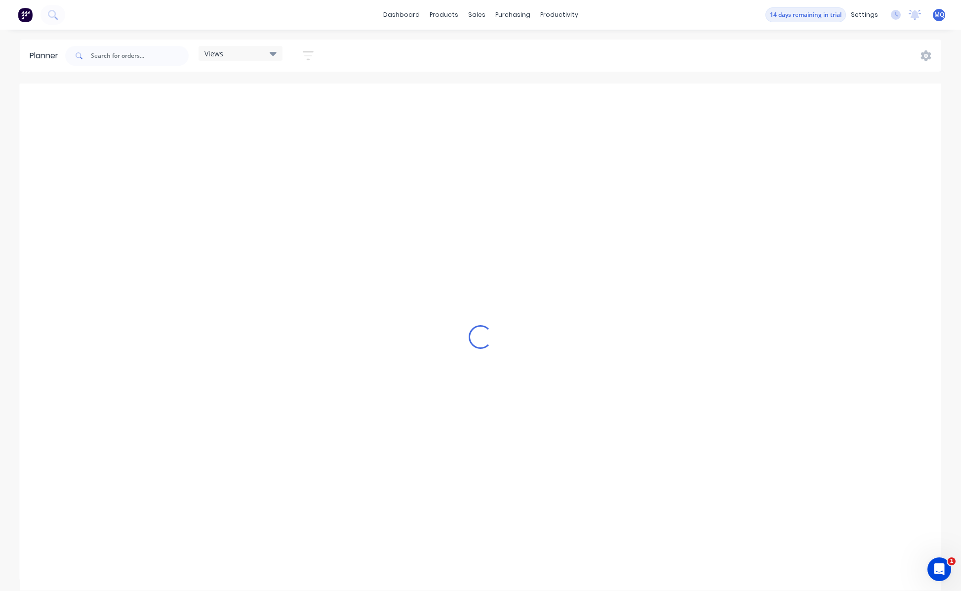
scroll to position [0, 3125]
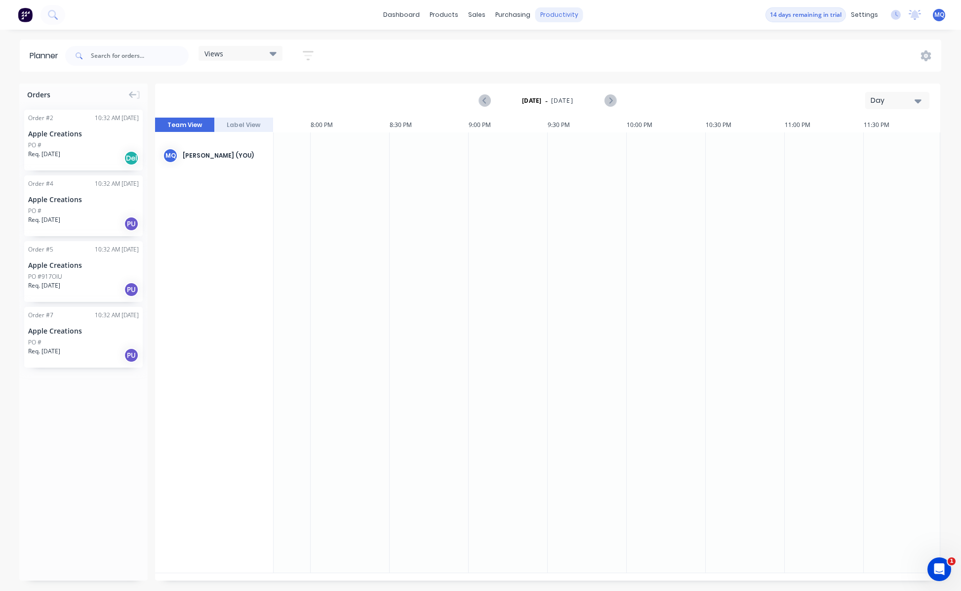
click at [566, 21] on div "productivity" at bounding box center [560, 14] width 48 height 15
click at [583, 84] on div "Delivery Scheduling" at bounding box center [593, 87] width 62 height 9
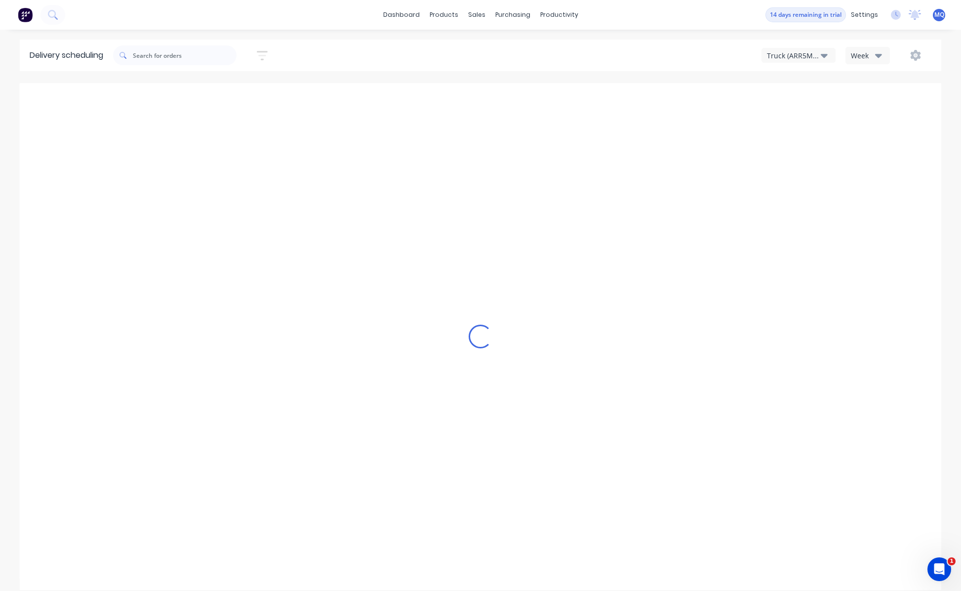
type input "[DATE] - [DATE]"
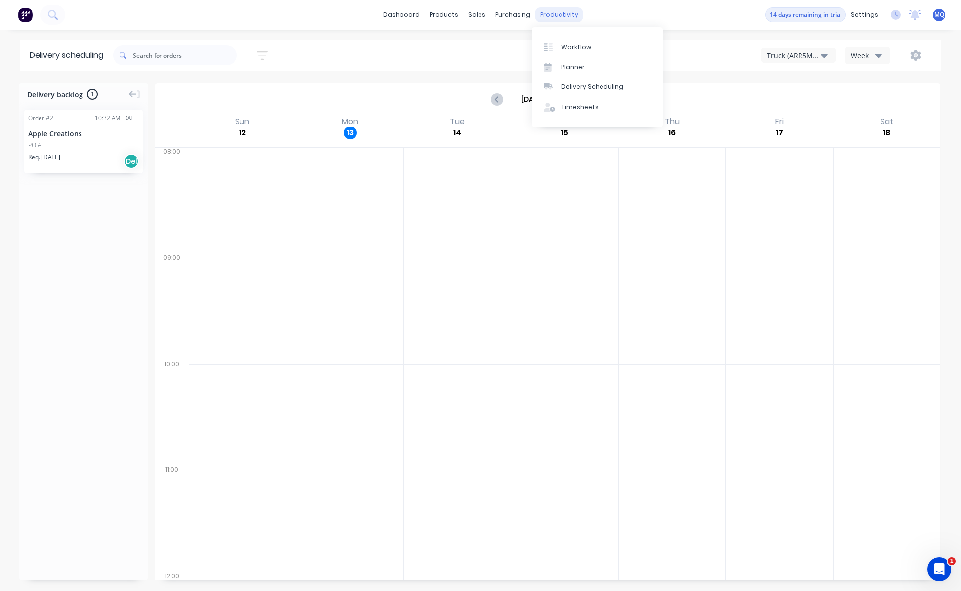
click at [563, 13] on div "productivity" at bounding box center [560, 14] width 48 height 15
click at [579, 109] on div "Timesheets" at bounding box center [580, 107] width 37 height 9
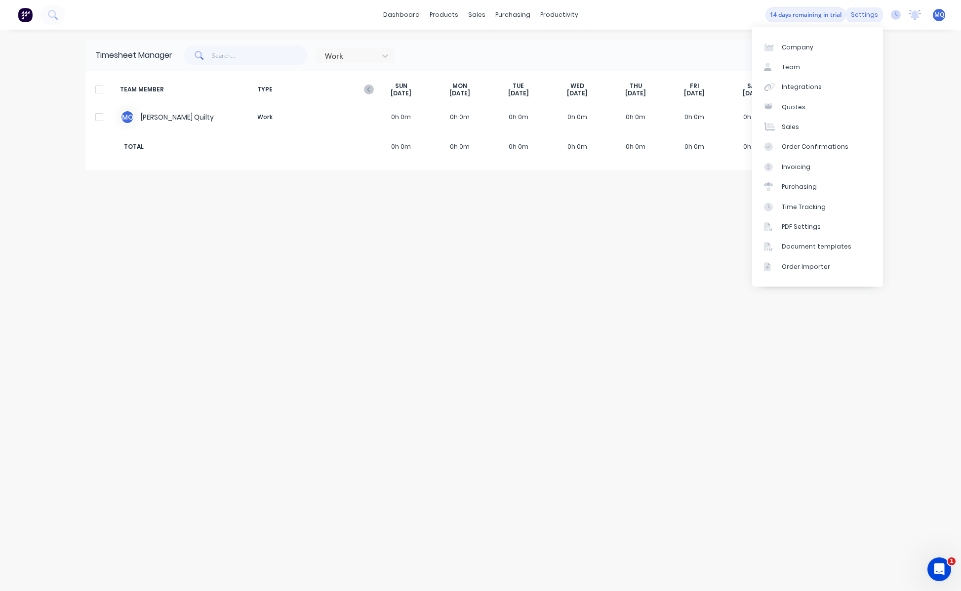
click at [870, 14] on div "settings" at bounding box center [864, 14] width 37 height 15
click at [825, 149] on div "Order Confirmations" at bounding box center [815, 146] width 67 height 9
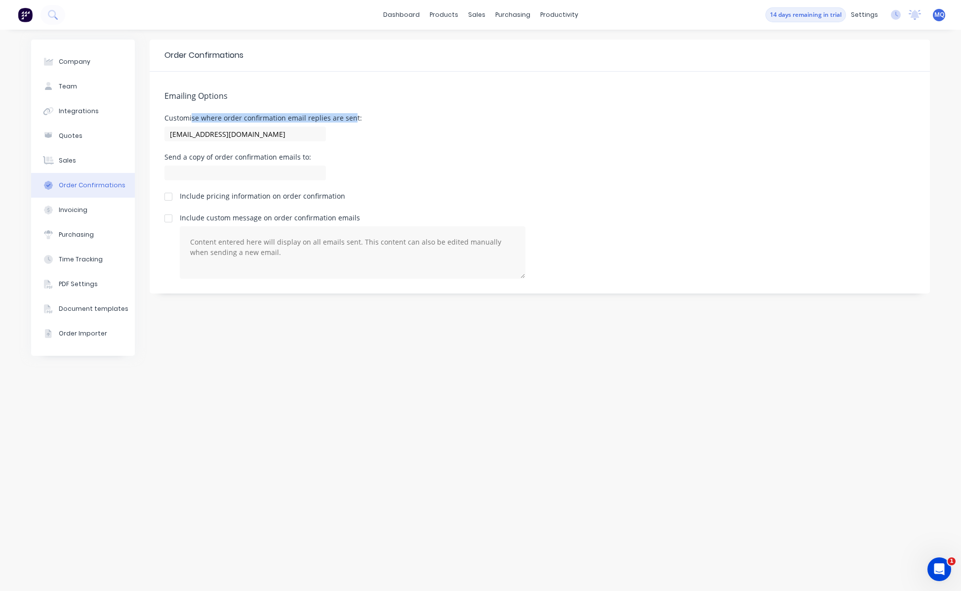
drag, startPoint x: 191, startPoint y: 119, endPoint x: 352, endPoint y: 121, distance: 161.1
click at [352, 121] on div "Customise where order confirmation email replies are sent:" at bounding box center [264, 118] width 198 height 7
click at [353, 121] on div "Customise where order confirmation email replies are sent:" at bounding box center [264, 118] width 198 height 7
drag, startPoint x: 219, startPoint y: 159, endPoint x: 288, endPoint y: 155, distance: 68.8
click at [288, 155] on div "Send a copy of order confirmation emails to:" at bounding box center [246, 157] width 162 height 7
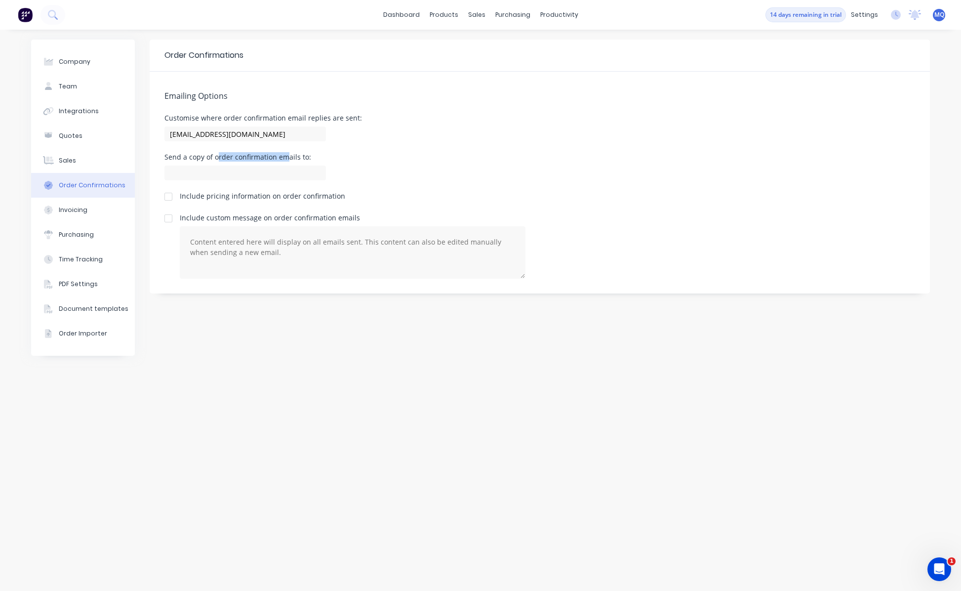
click at [288, 155] on div "Send a copy of order confirmation emails to:" at bounding box center [246, 157] width 162 height 7
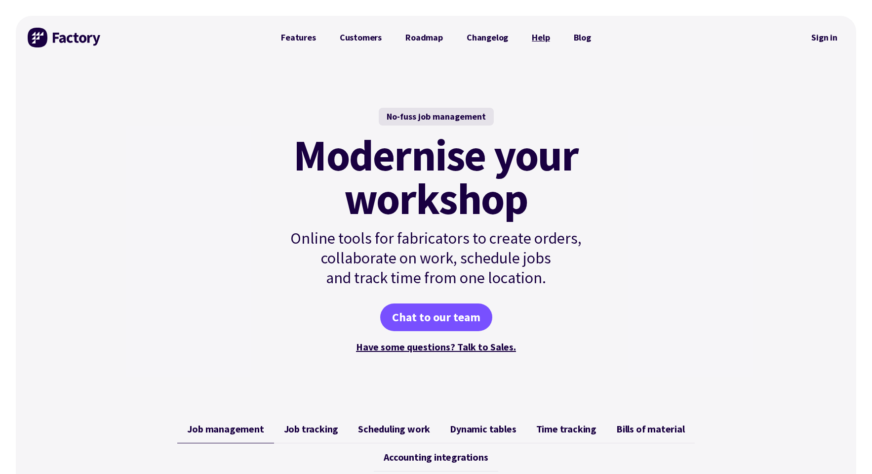
click at [541, 41] on link "Help" at bounding box center [540, 38] width 41 height 20
click at [541, 36] on link "Help" at bounding box center [540, 38] width 41 height 20
